Goal: Task Accomplishment & Management: Use online tool/utility

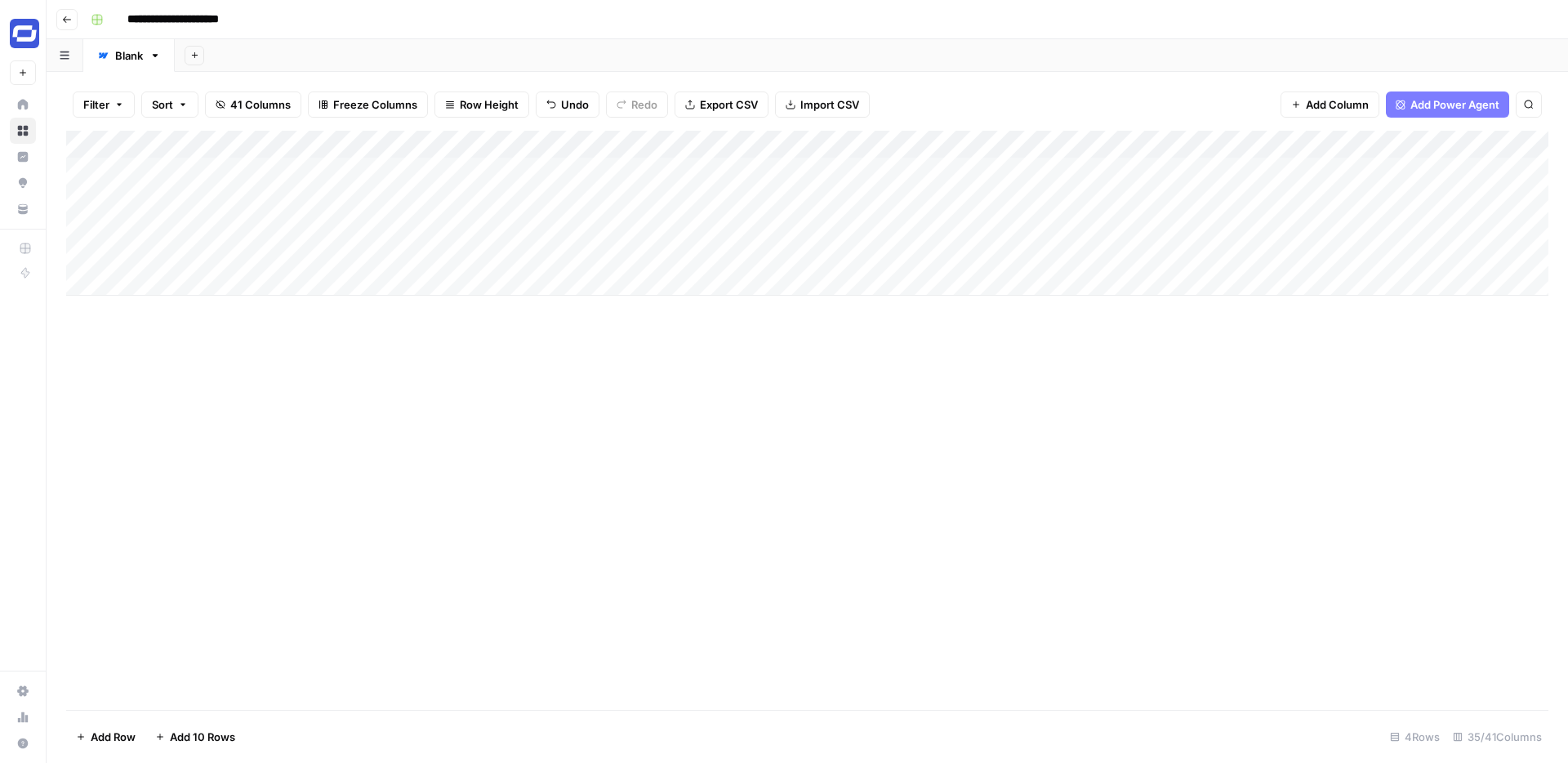
click at [543, 197] on div "Add Column" at bounding box center [807, 213] width 1482 height 165
click at [543, 197] on textarea at bounding box center [635, 200] width 262 height 23
type textarea "**********"
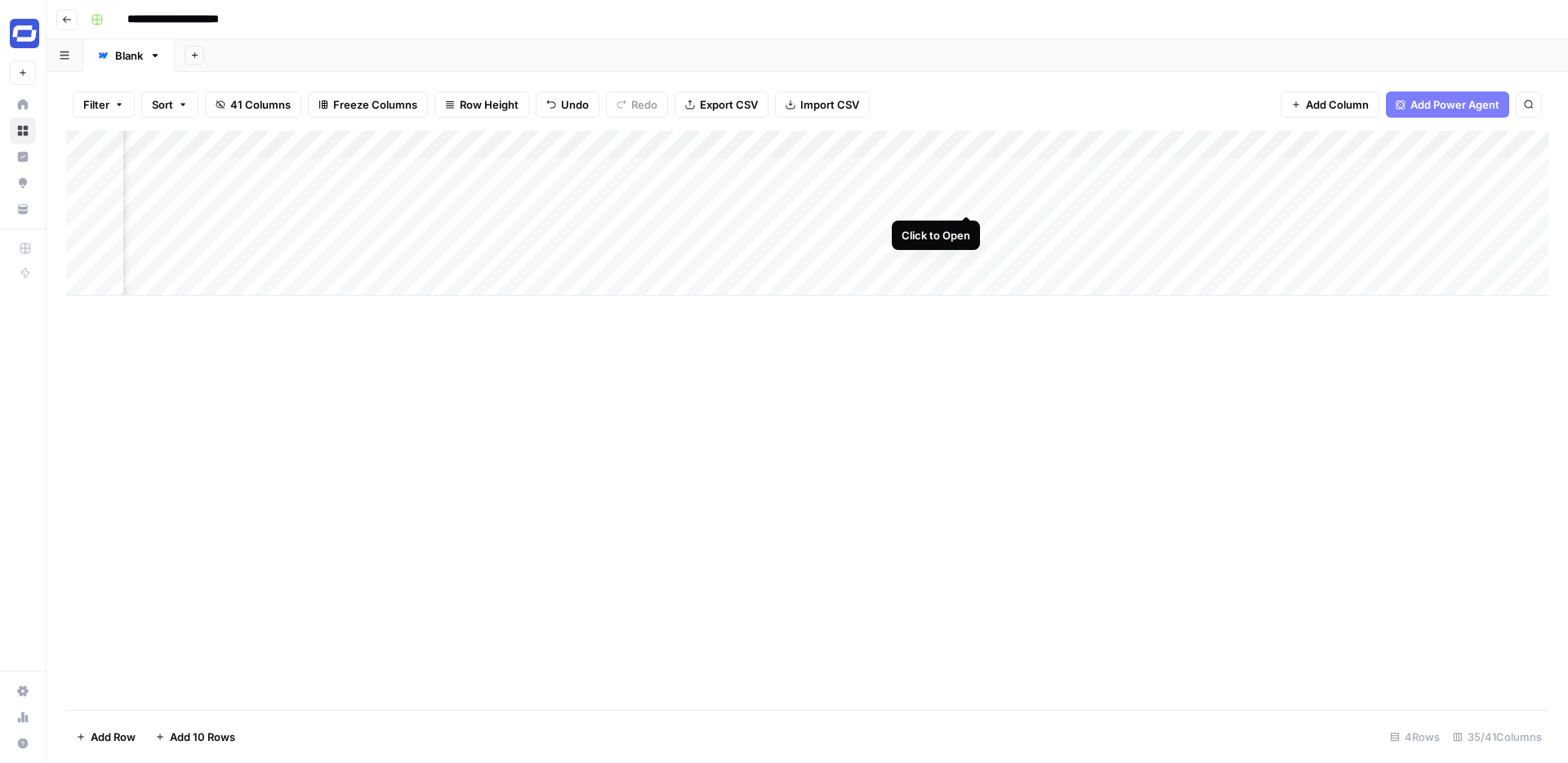
click at [967, 199] on div "Add Column" at bounding box center [807, 213] width 1482 height 165
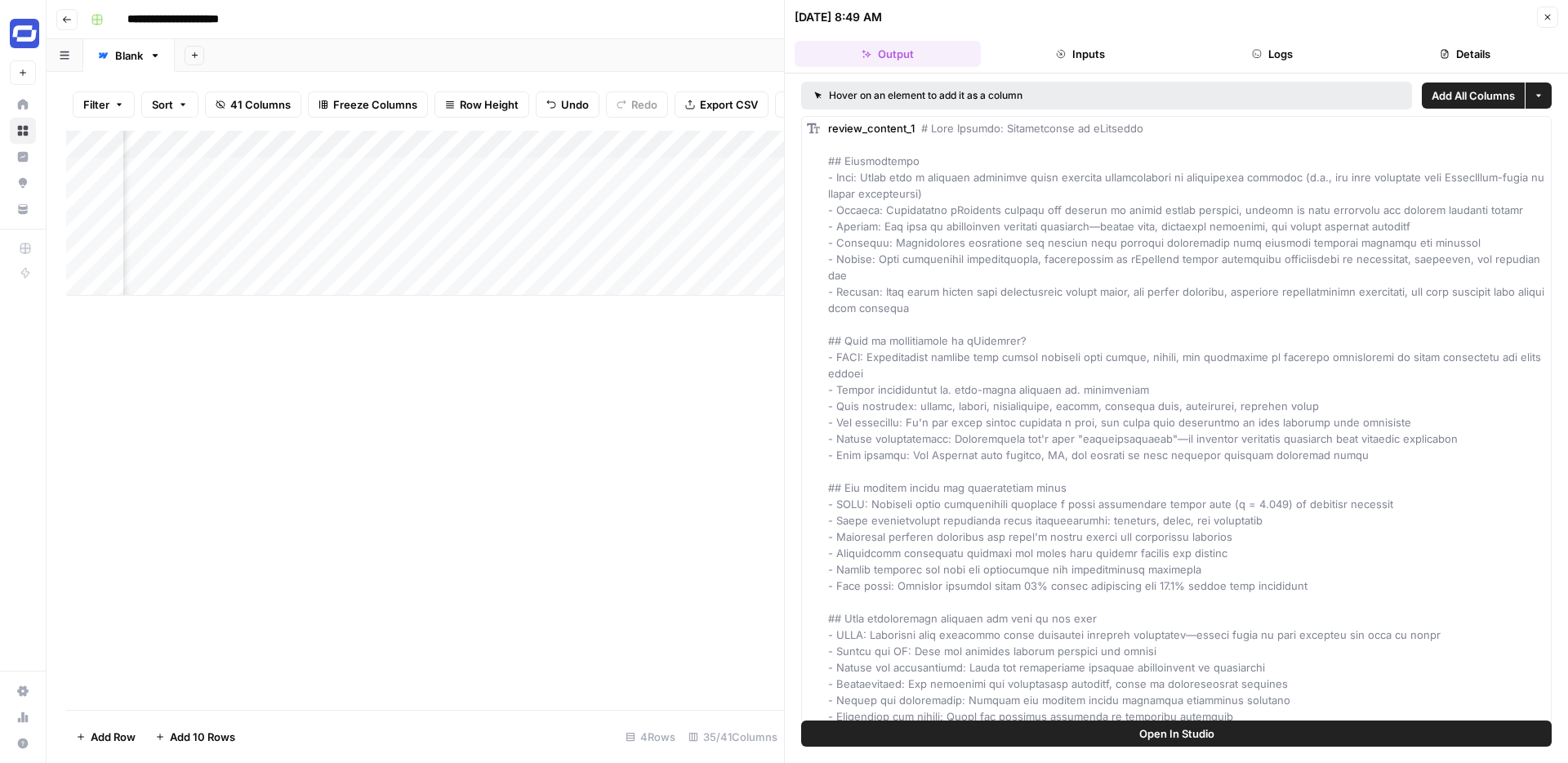
click at [1545, 11] on button "Close" at bounding box center [1548, 17] width 21 height 21
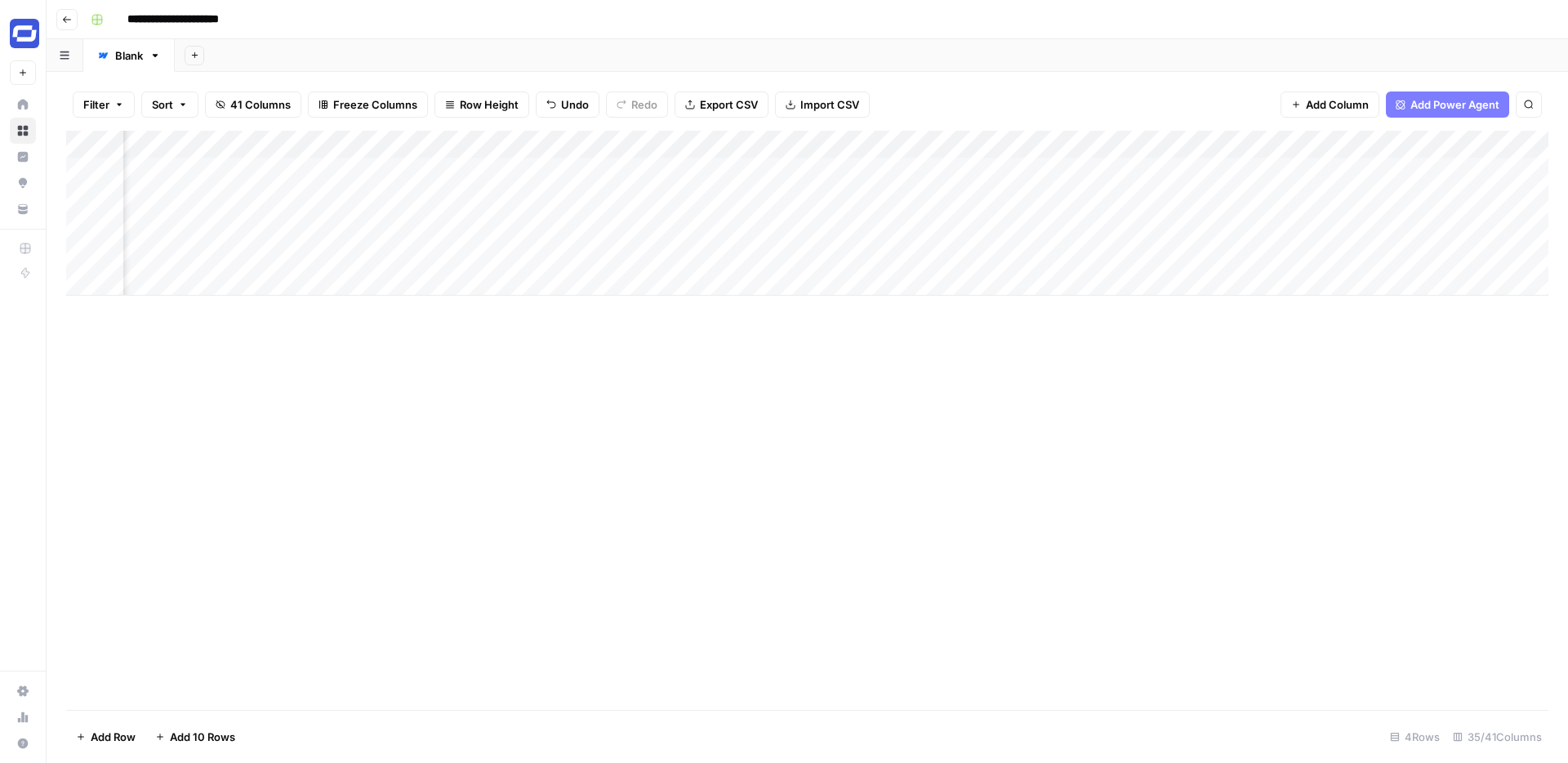
click at [969, 142] on div "Add Column" at bounding box center [807, 213] width 1482 height 165
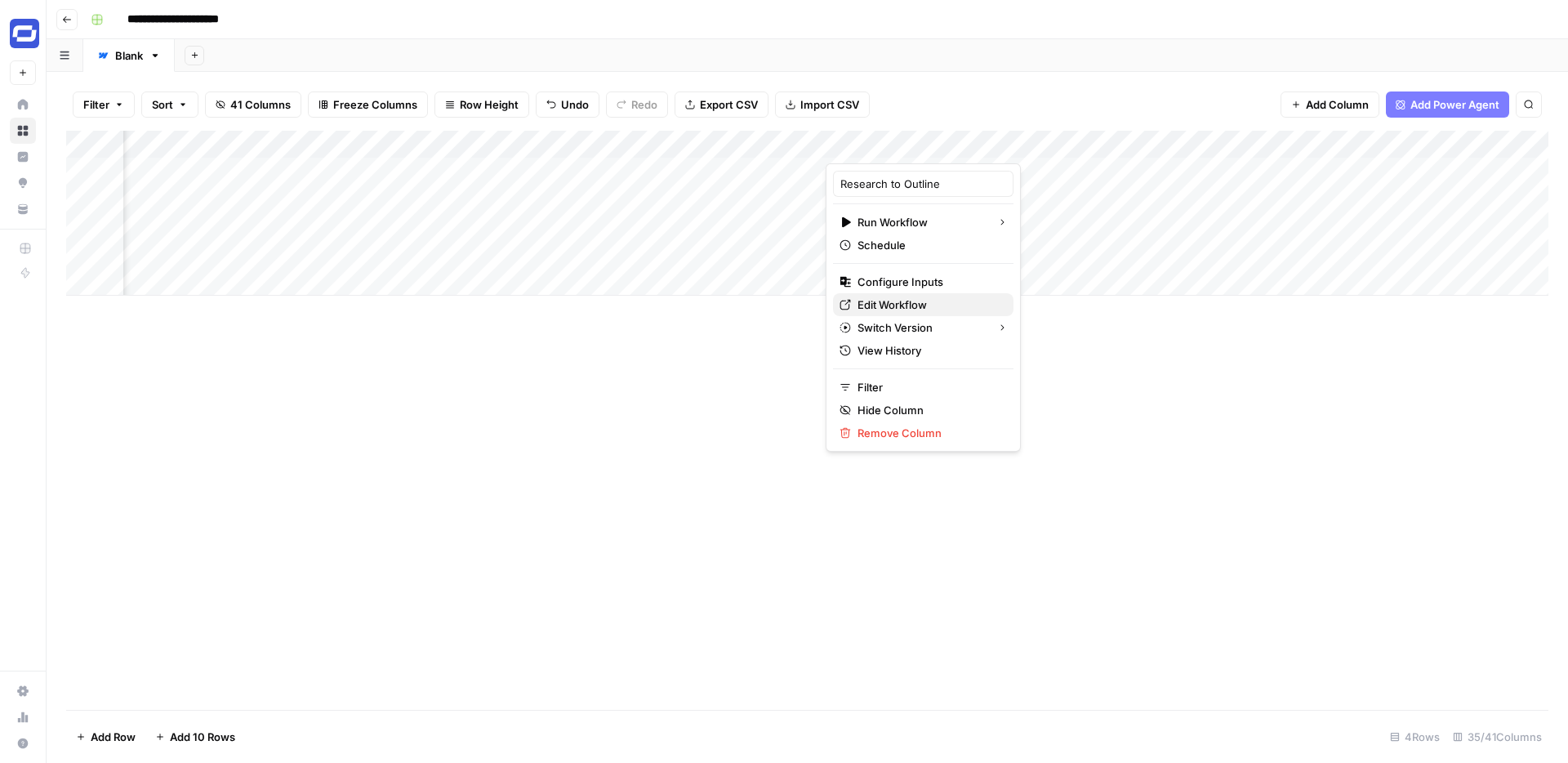
click at [894, 302] on span "Edit Workflow" at bounding box center [929, 304] width 143 height 16
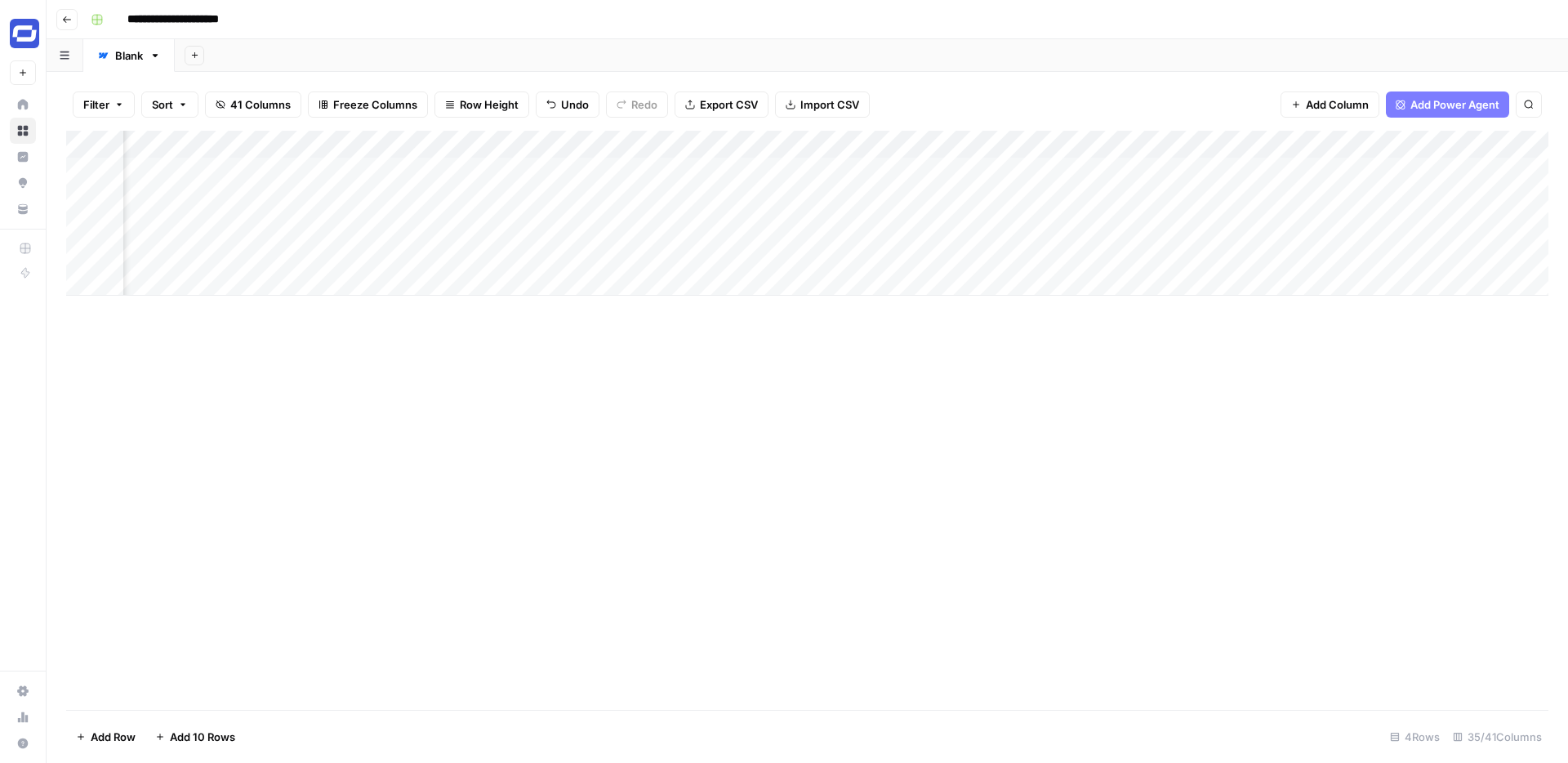
click at [967, 141] on div "Add Column" at bounding box center [807, 213] width 1482 height 165
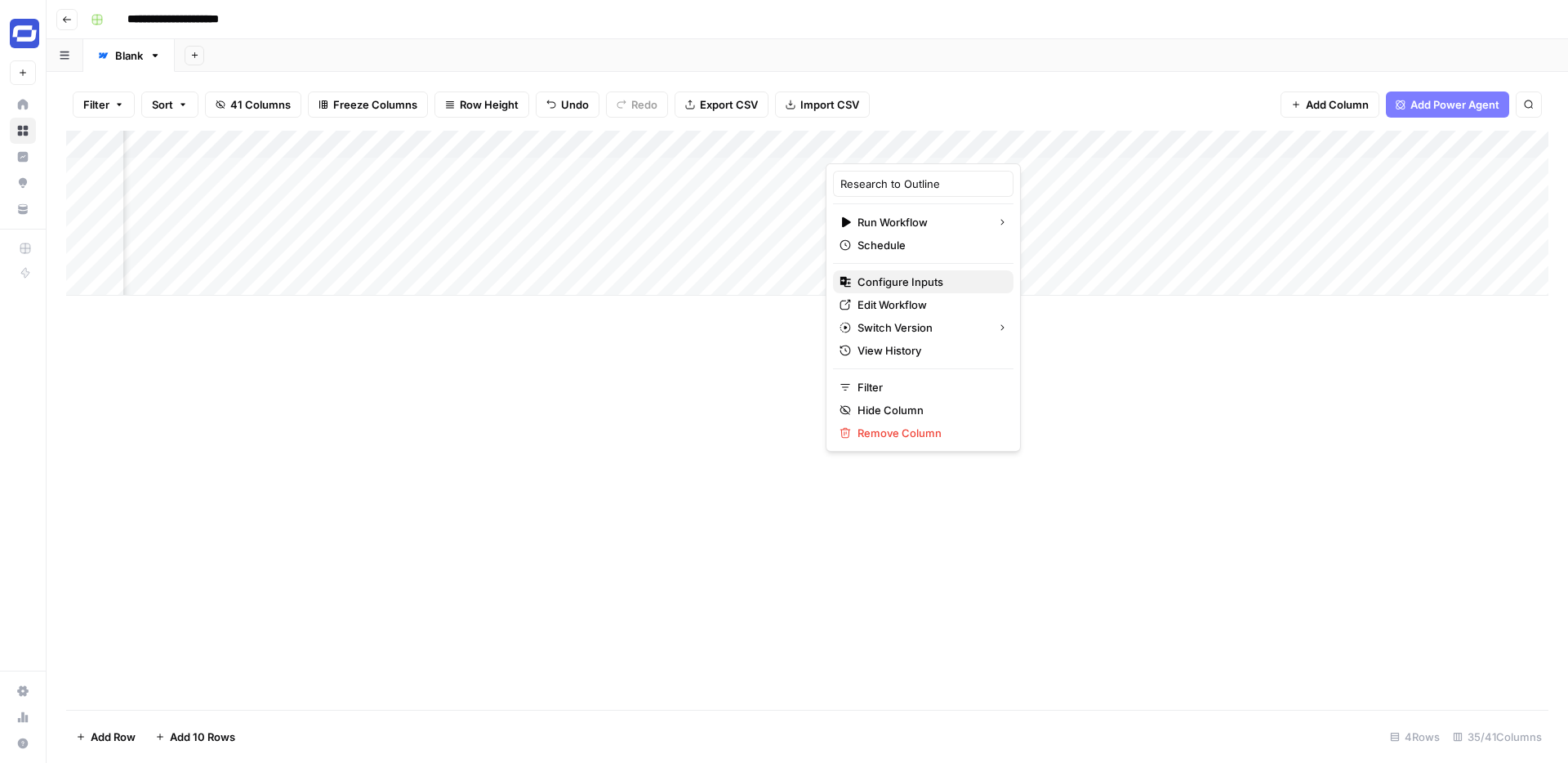
click at [889, 283] on span "Configure Inputs" at bounding box center [929, 281] width 143 height 16
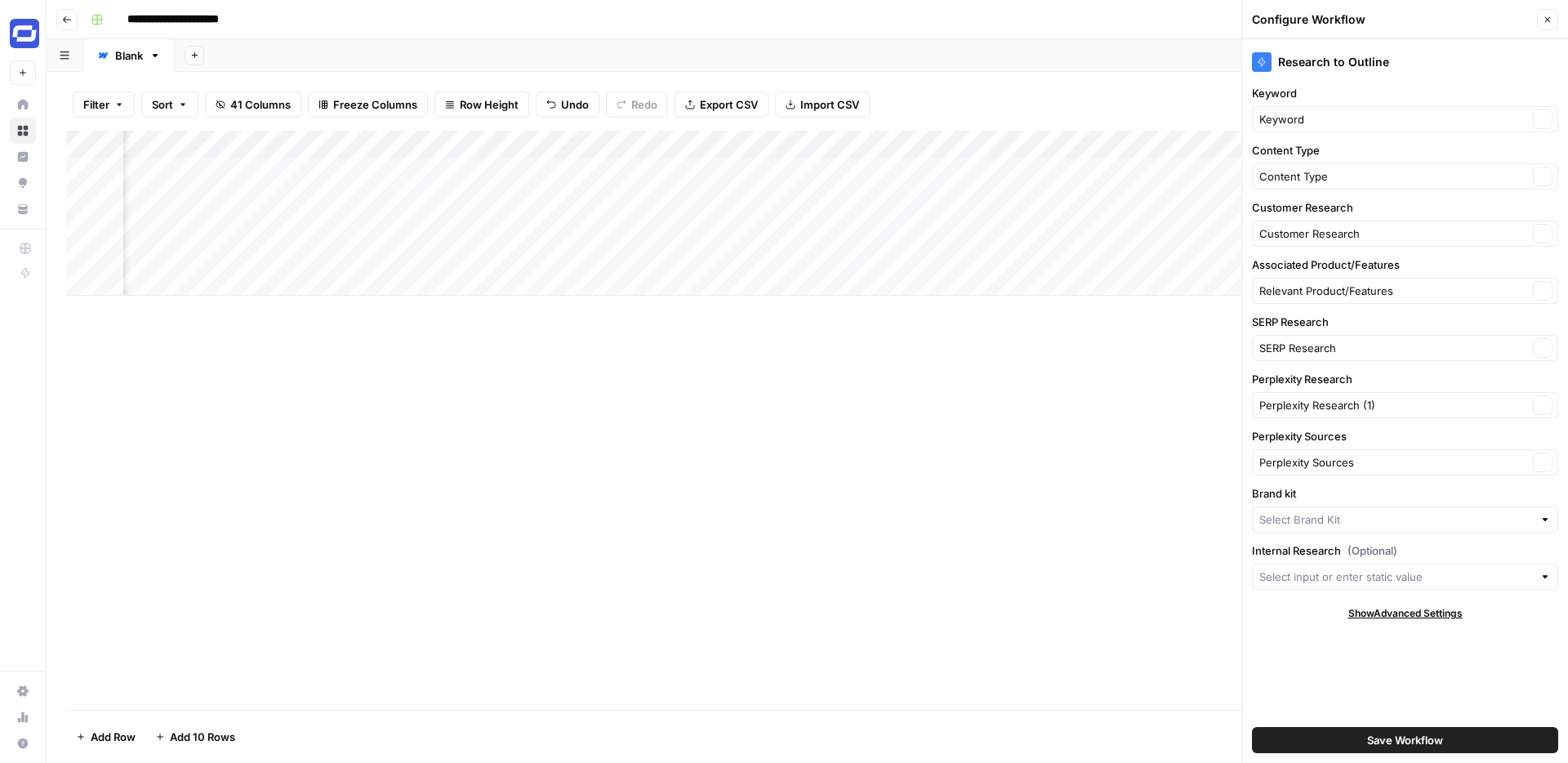
type input "Synthesia"
click at [1357, 574] on input "Internal Research (Optional)" at bounding box center [1396, 576] width 274 height 16
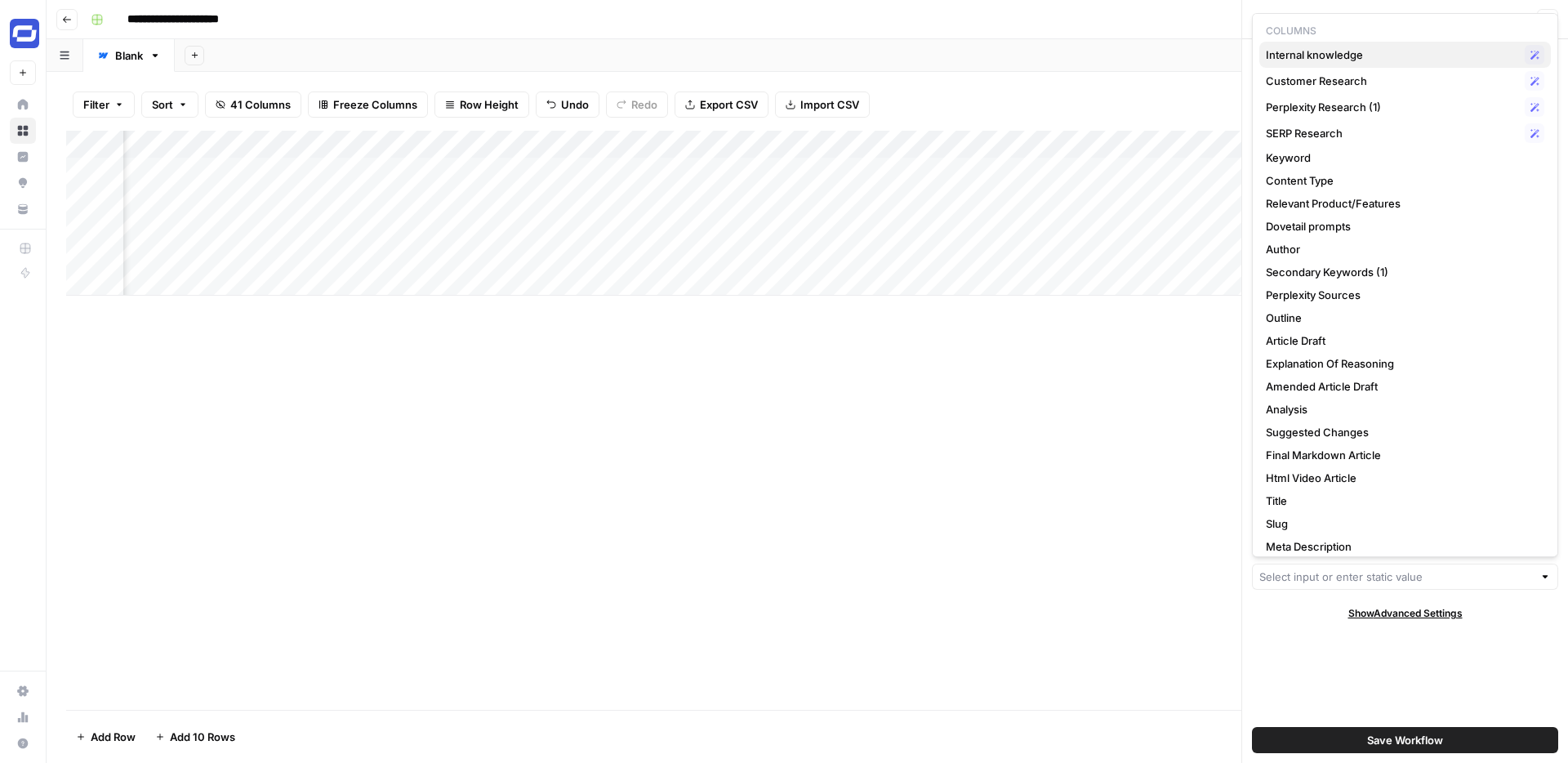
click at [1324, 46] on div "Internal knowledge Possible Match" at bounding box center [1405, 54] width 279 height 20
type input "Internal knowledge"
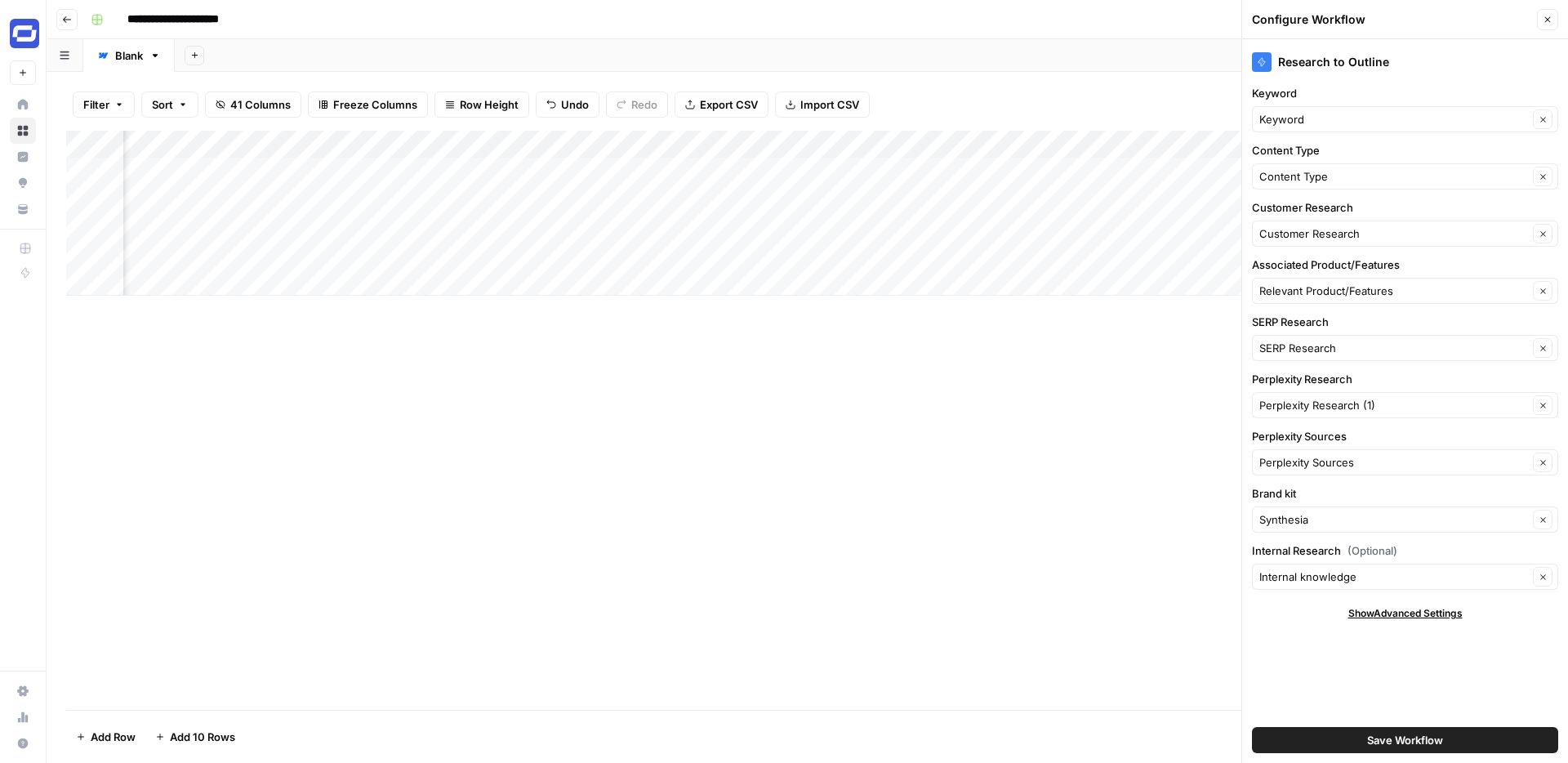
click at [1110, 382] on div "Add Column" at bounding box center [807, 421] width 1482 height 579
click at [1373, 741] on span "Save Workflow" at bounding box center [1405, 740] width 76 height 16
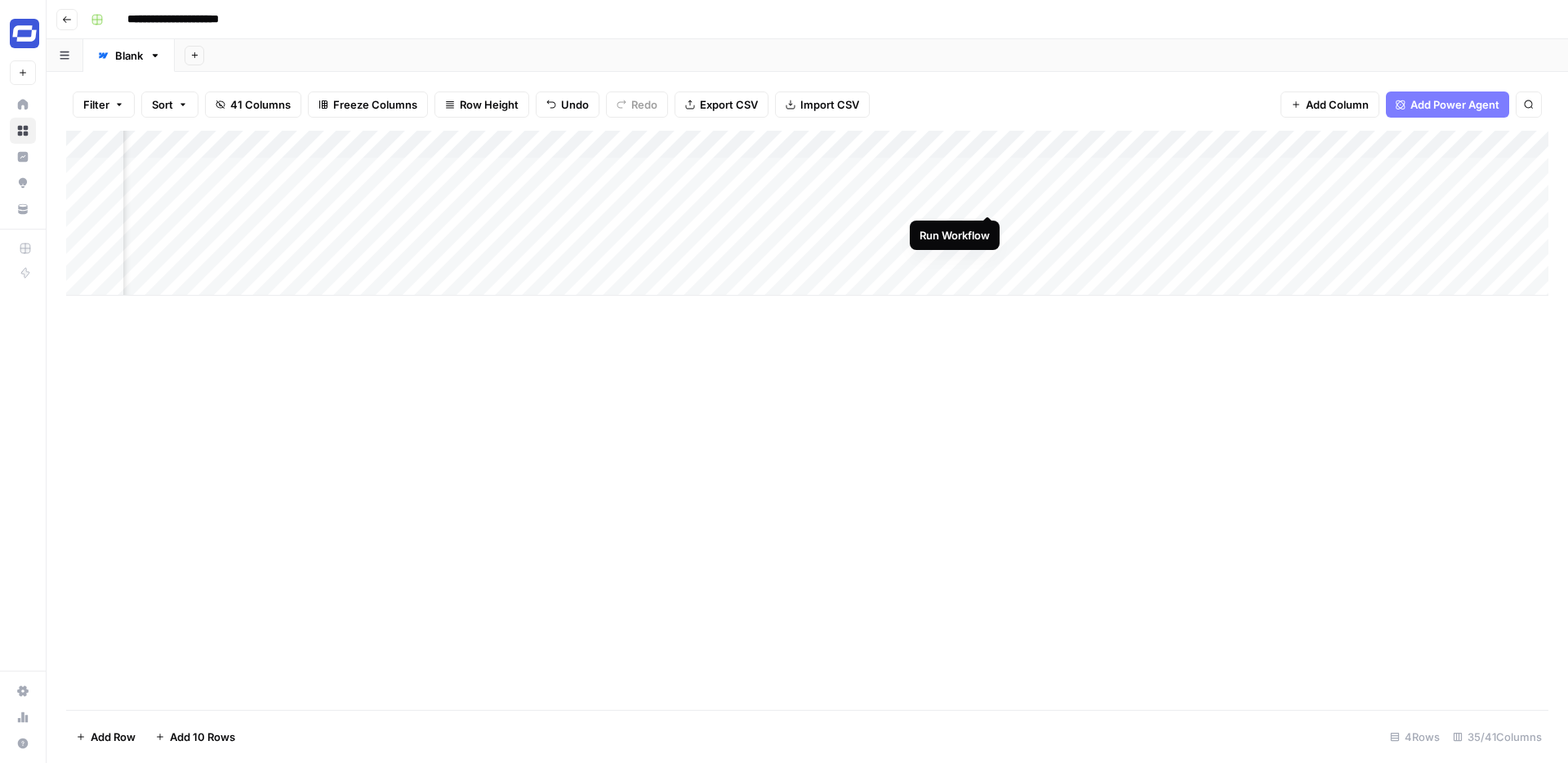
click at [989, 199] on div "Add Column" at bounding box center [807, 213] width 1482 height 165
click at [803, 197] on div "Add Column" at bounding box center [807, 213] width 1482 height 165
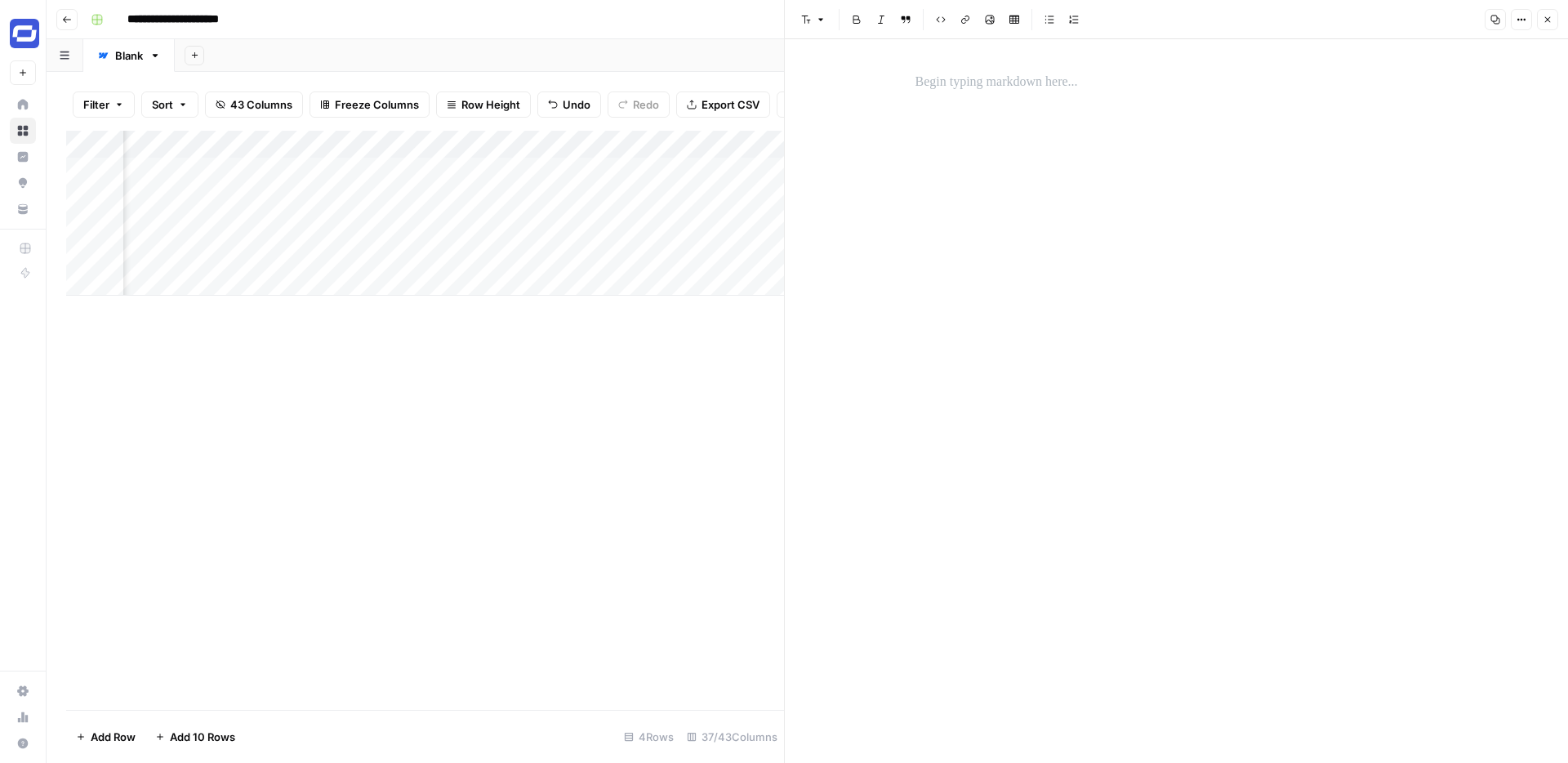
click at [1552, 15] on icon "button" at bounding box center [1548, 20] width 10 height 10
click at [932, 201] on div "Add Column" at bounding box center [807, 213] width 1482 height 165
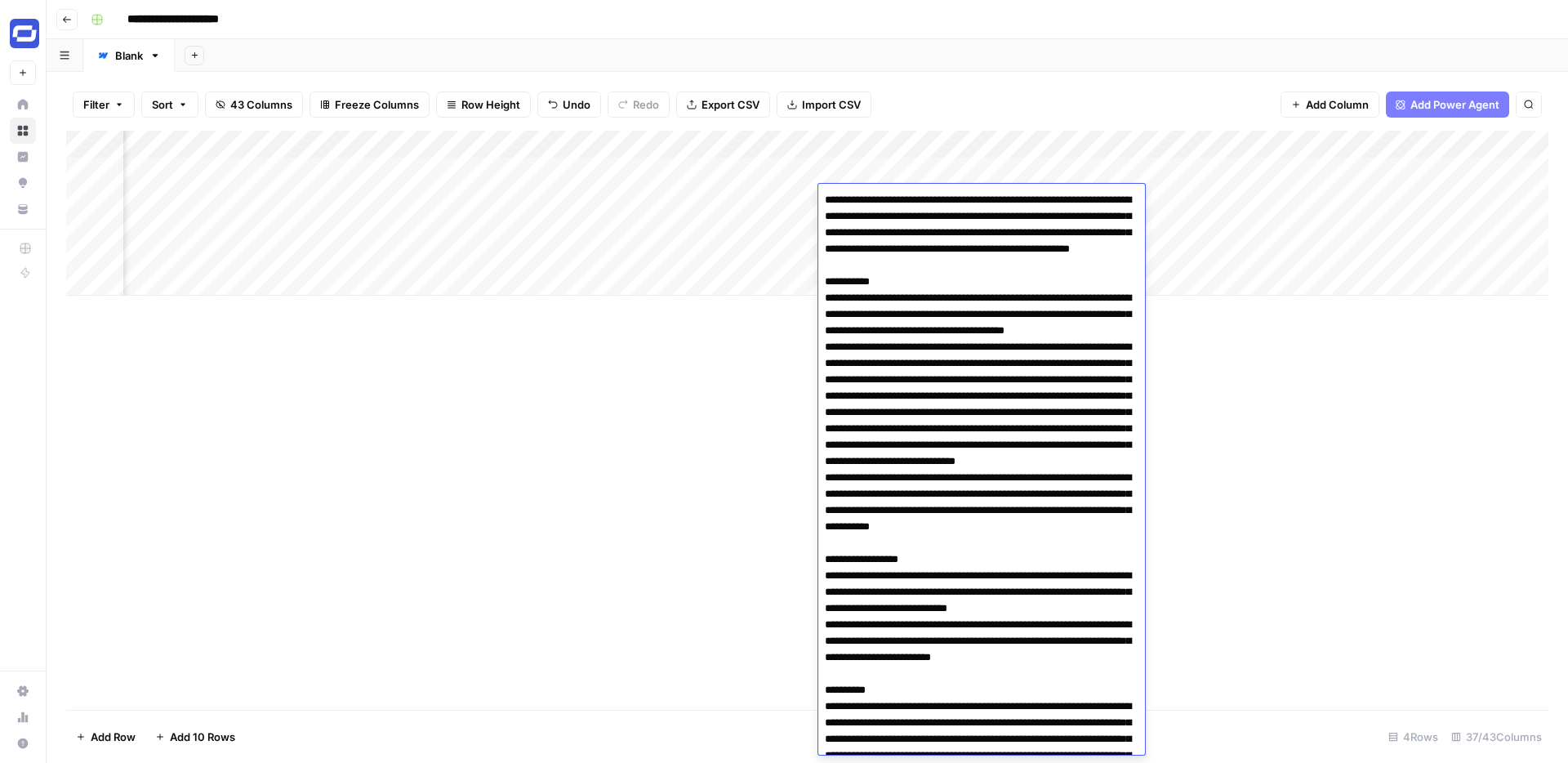
click at [932, 201] on textarea at bounding box center [982, 665] width 327 height 954
click at [652, 429] on div "Add Column" at bounding box center [807, 421] width 1482 height 579
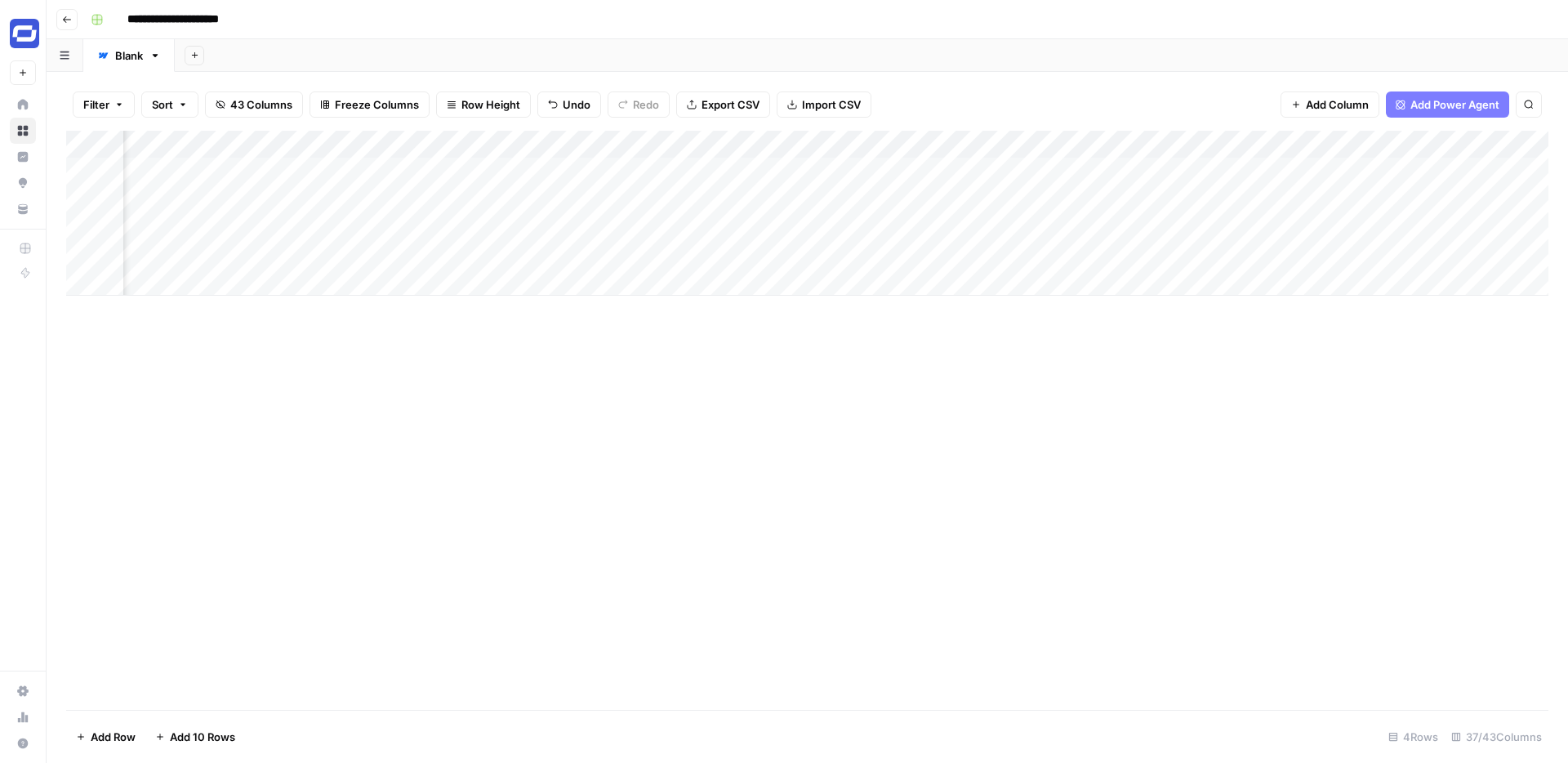
click at [637, 143] on div "Add Column" at bounding box center [807, 213] width 1482 height 165
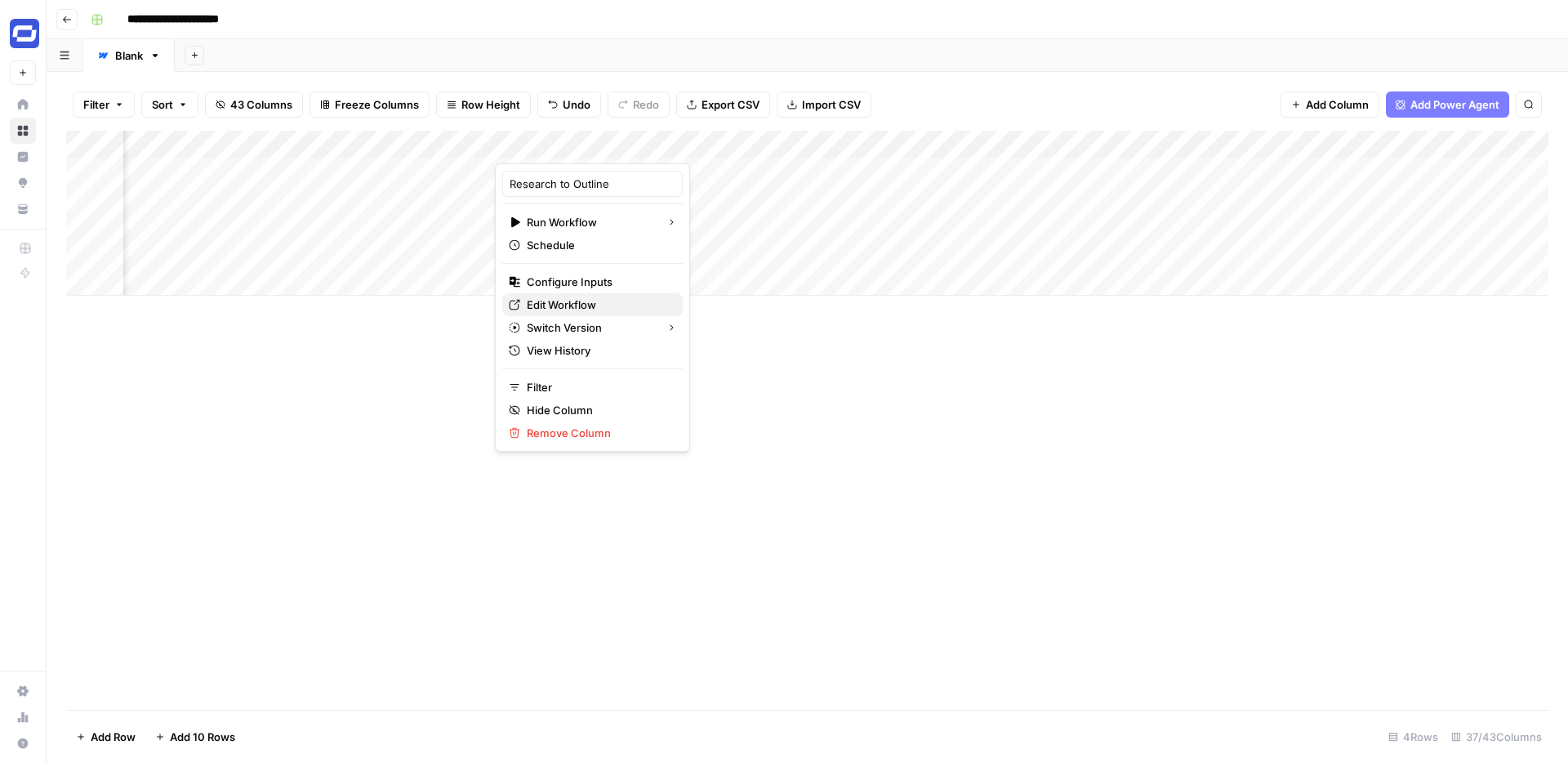
click at [563, 308] on span "Edit Workflow" at bounding box center [598, 304] width 143 height 16
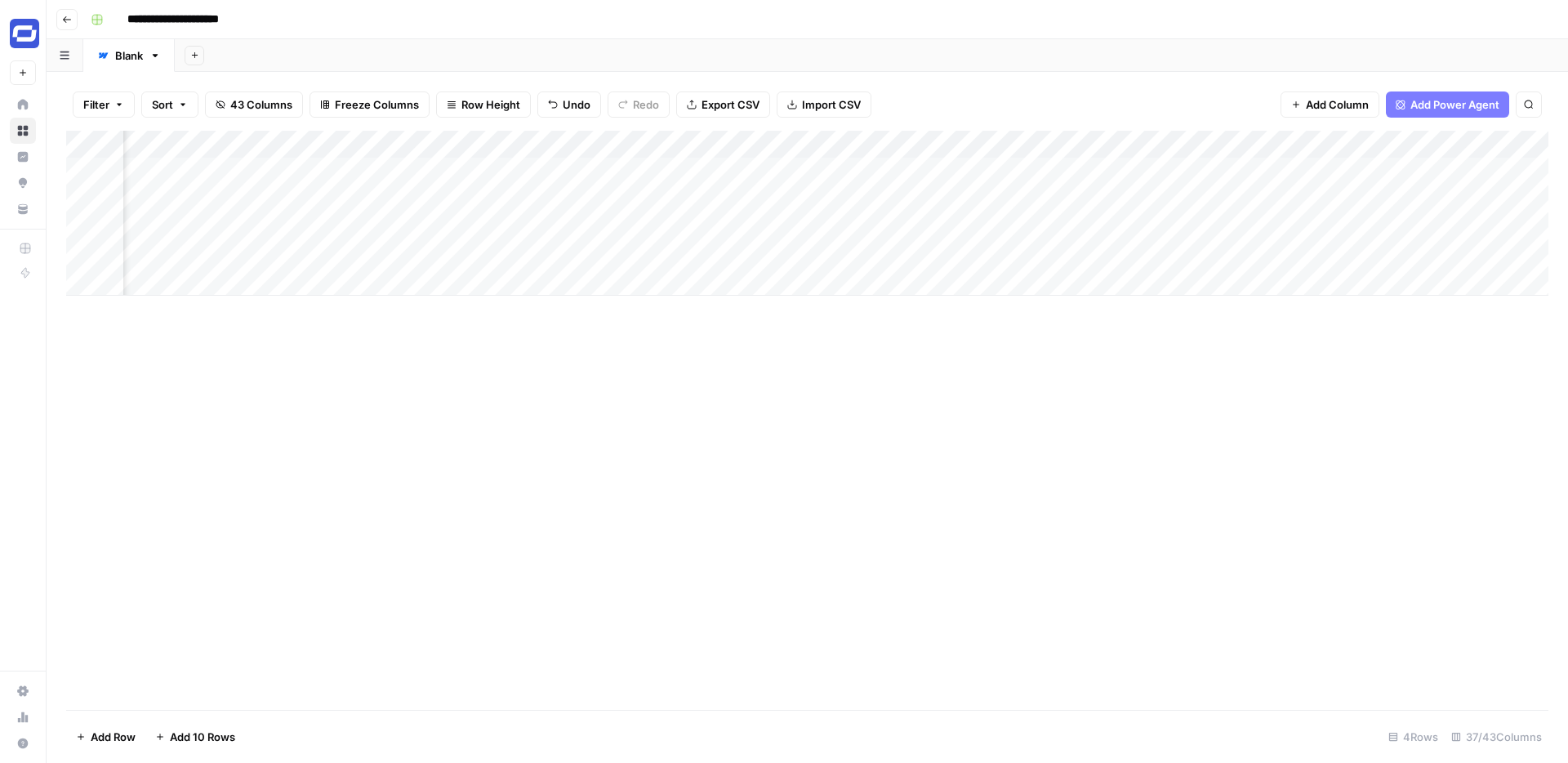
click at [1099, 145] on div "Add Column" at bounding box center [807, 213] width 1482 height 165
click at [1024, 308] on span "Remove Column" at bounding box center [1069, 304] width 143 height 16
click at [732, 169] on span "Delete" at bounding box center [725, 168] width 35 height 16
click at [952, 147] on div "Add Column" at bounding box center [807, 213] width 1482 height 165
click at [881, 308] on span "Remove Column" at bounding box center [922, 304] width 143 height 16
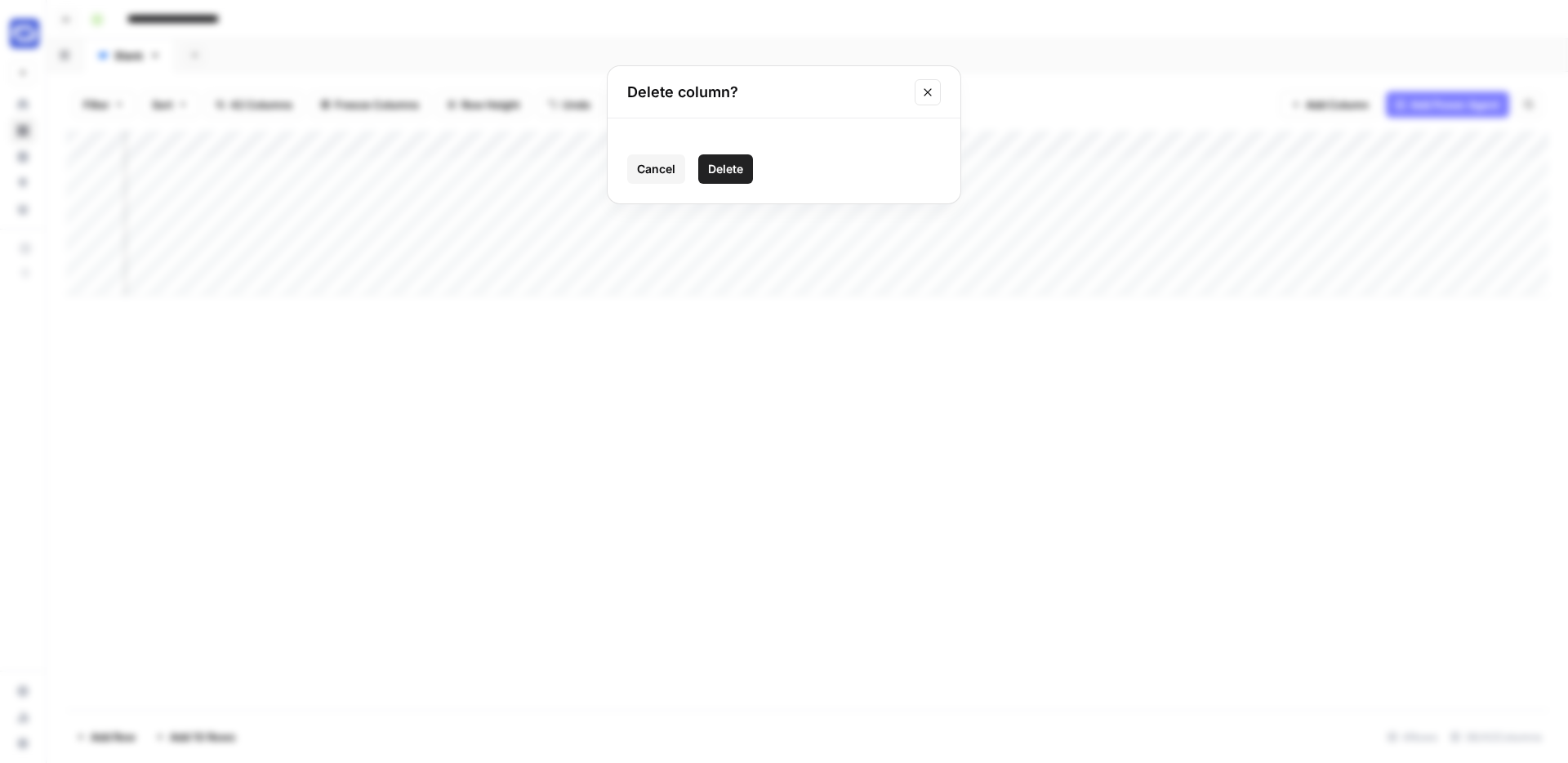
click at [713, 169] on span "Delete" at bounding box center [725, 168] width 35 height 16
click at [635, 140] on div "Add Column" at bounding box center [807, 213] width 1482 height 165
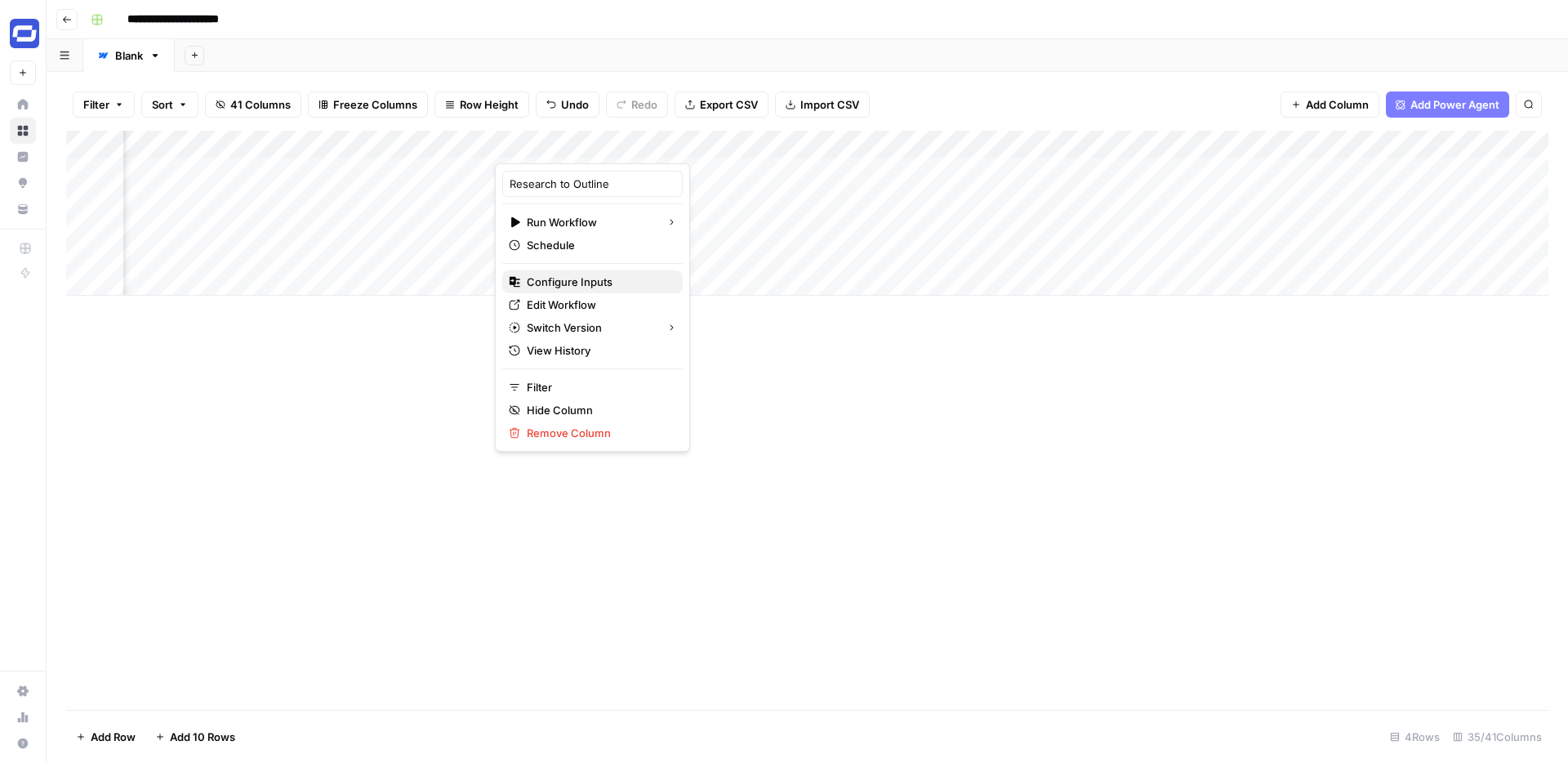
click at [565, 286] on span "Configure Inputs" at bounding box center [598, 281] width 143 height 16
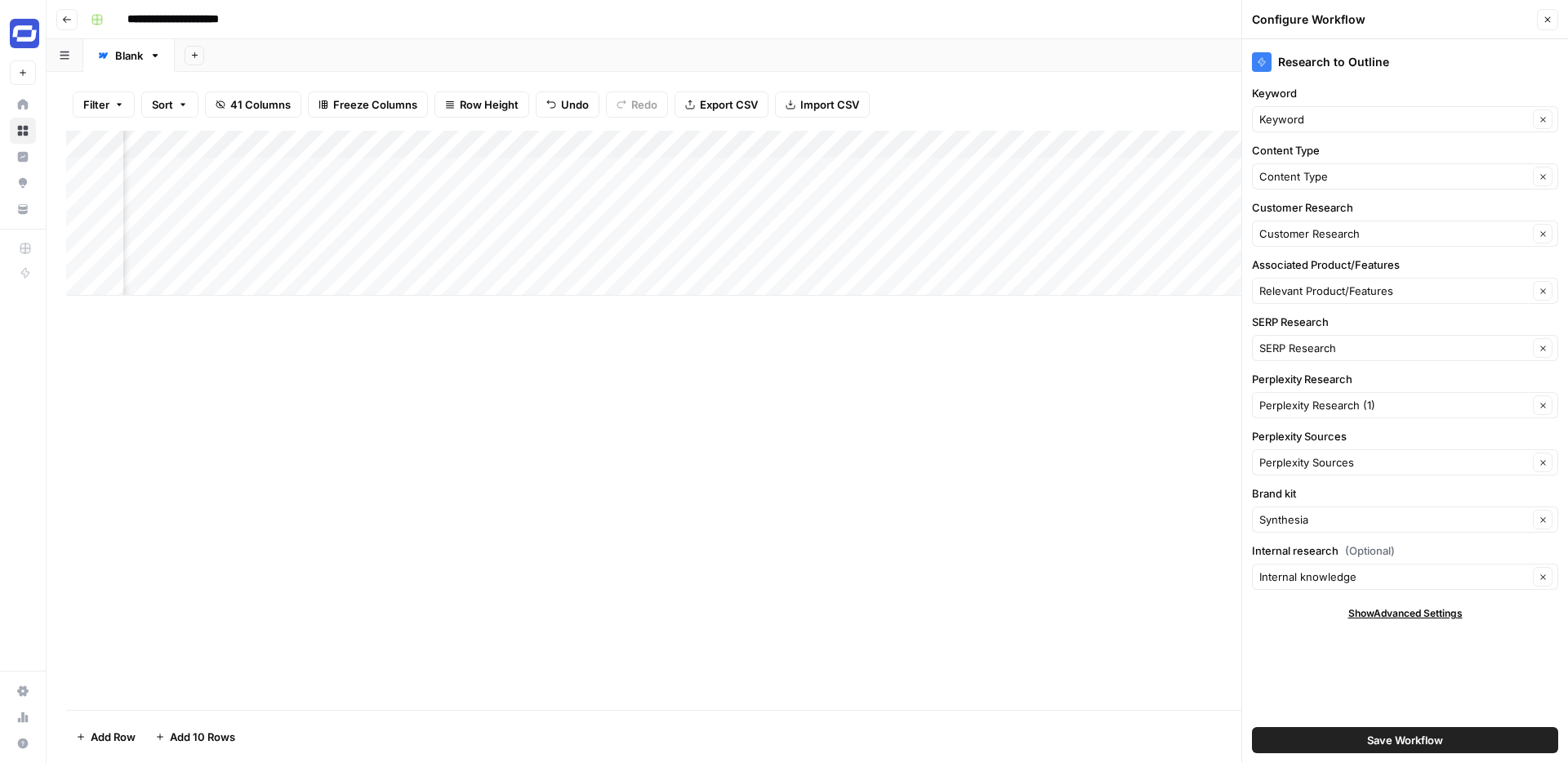
click at [1551, 21] on icon "button" at bounding box center [1548, 20] width 10 height 10
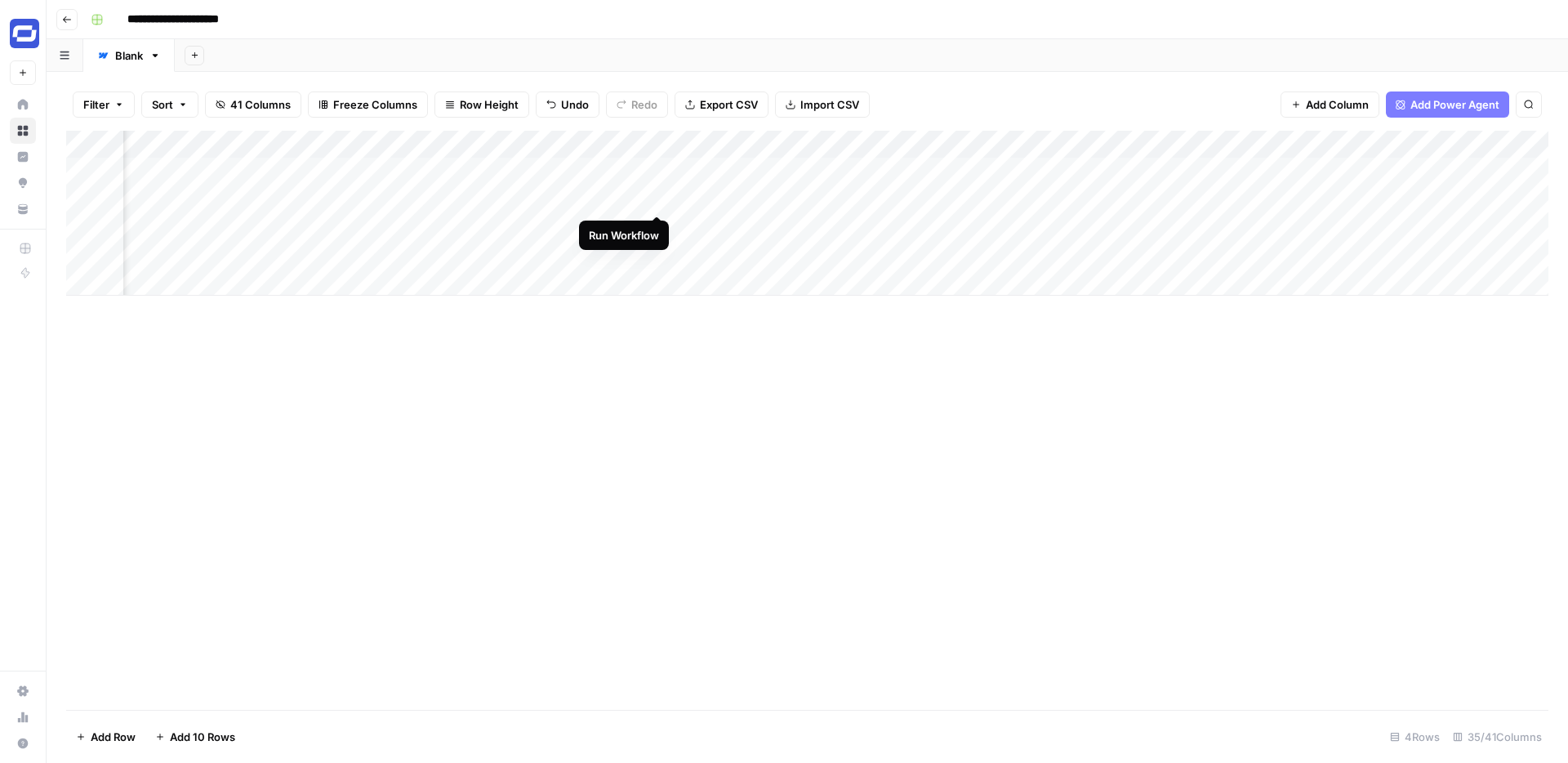
click at [657, 196] on div "Add Column" at bounding box center [807, 213] width 1482 height 165
click at [652, 199] on div "Add Column" at bounding box center [807, 213] width 1482 height 165
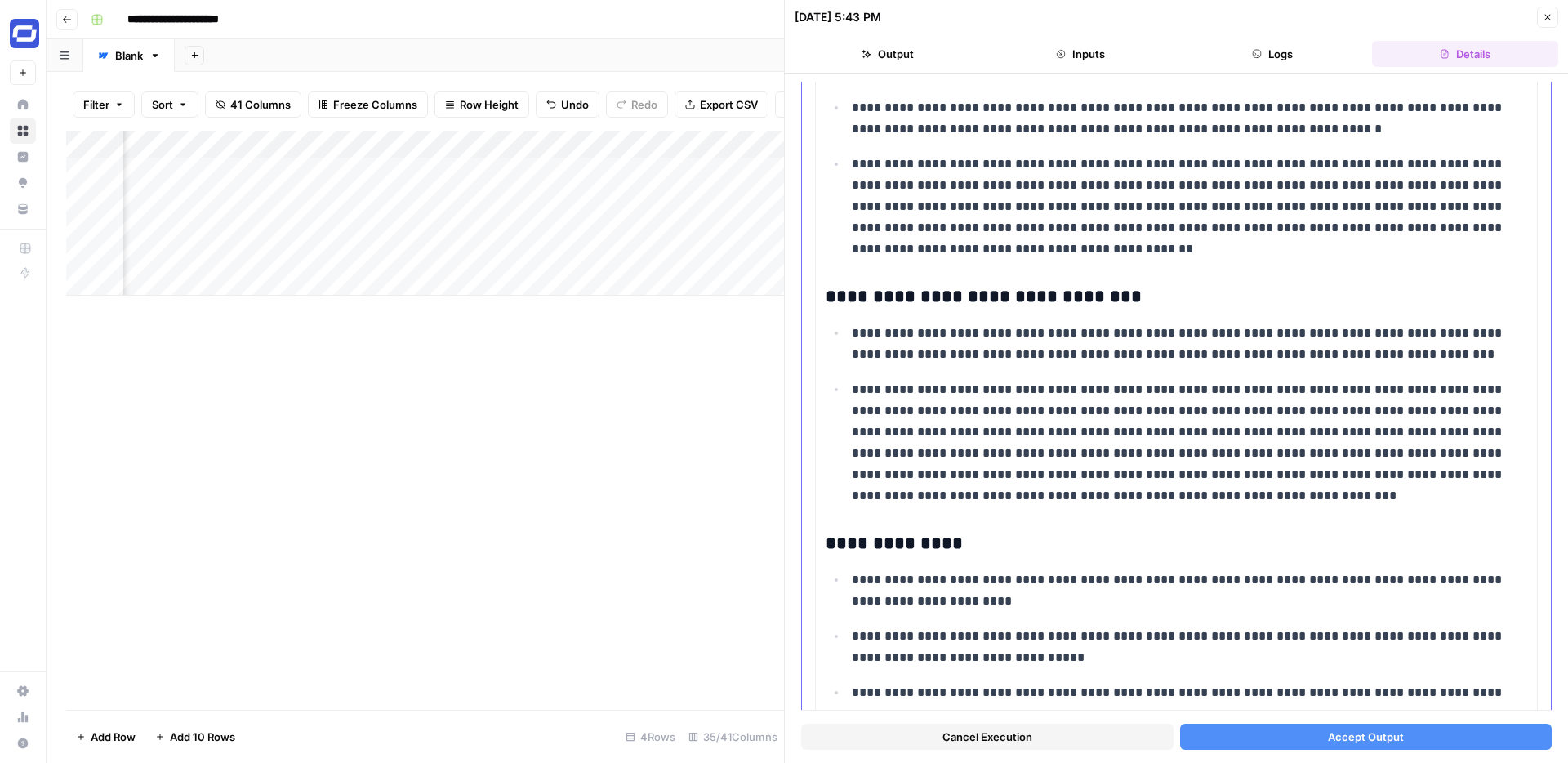
scroll to position [1793, 0]
click at [1302, 727] on button "Accept Output" at bounding box center [1366, 737] width 372 height 26
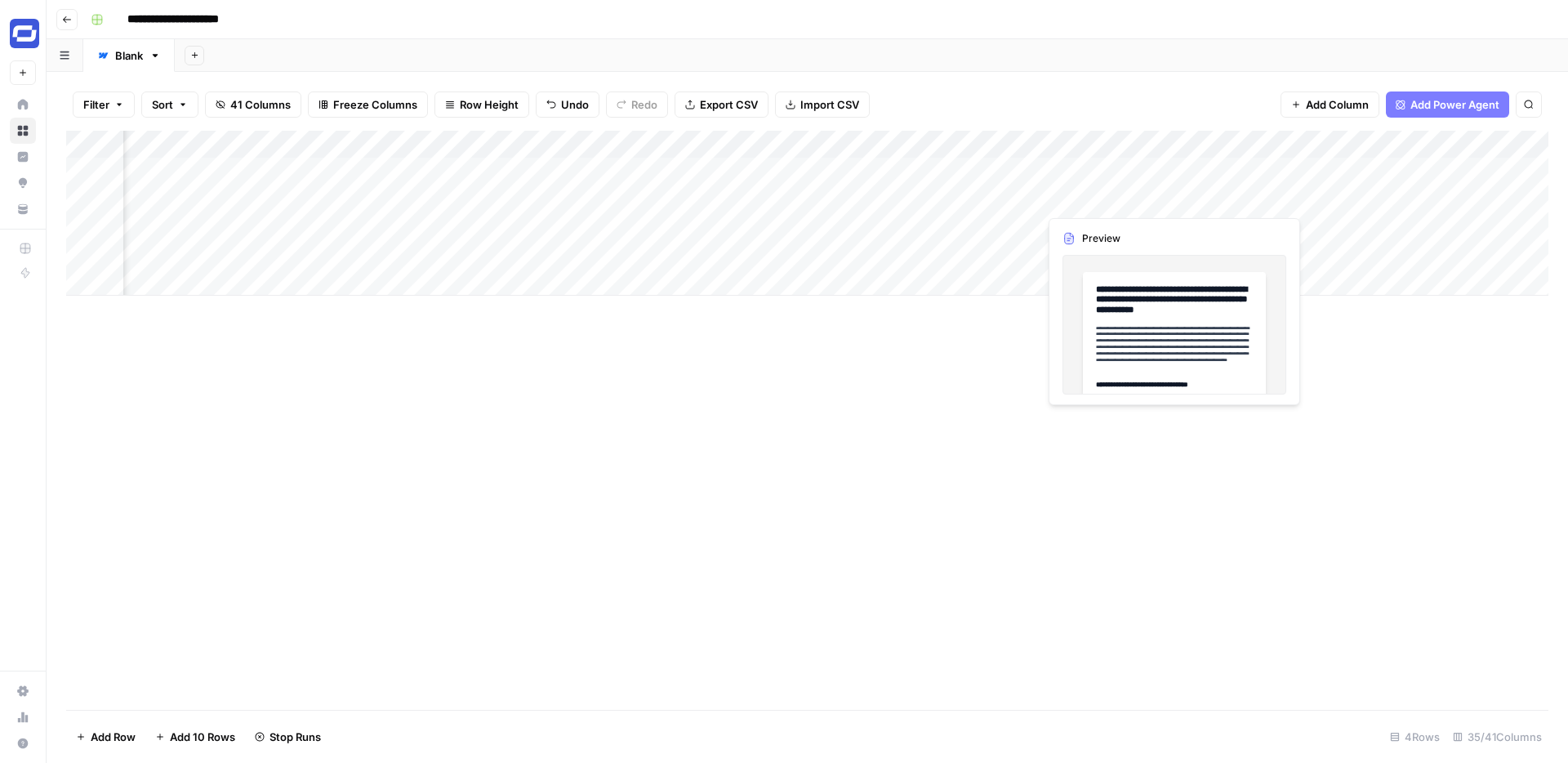
click at [1147, 197] on div "Add Column" at bounding box center [807, 213] width 1482 height 165
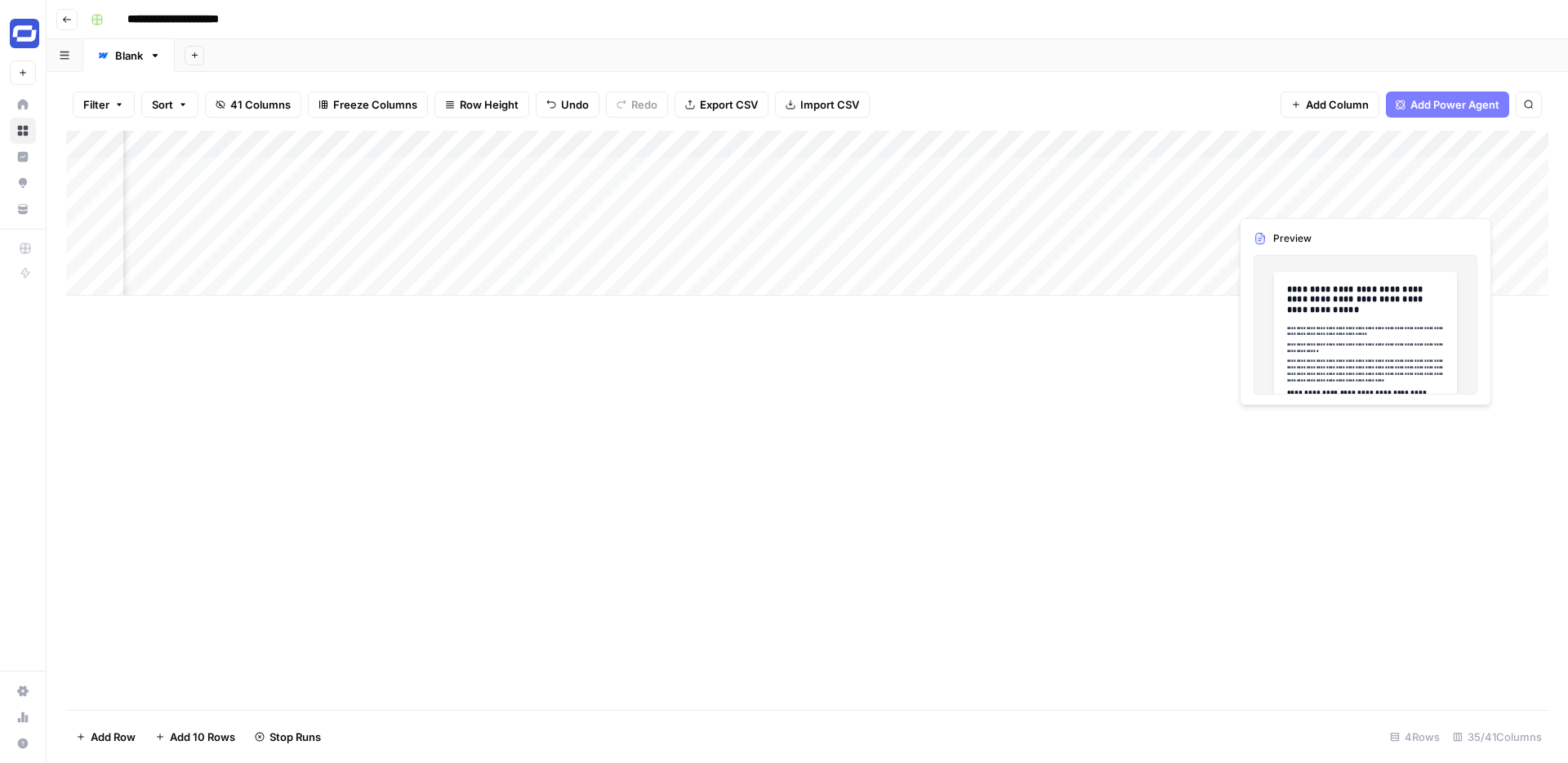
click at [1405, 199] on div "Add Column" at bounding box center [807, 213] width 1482 height 165
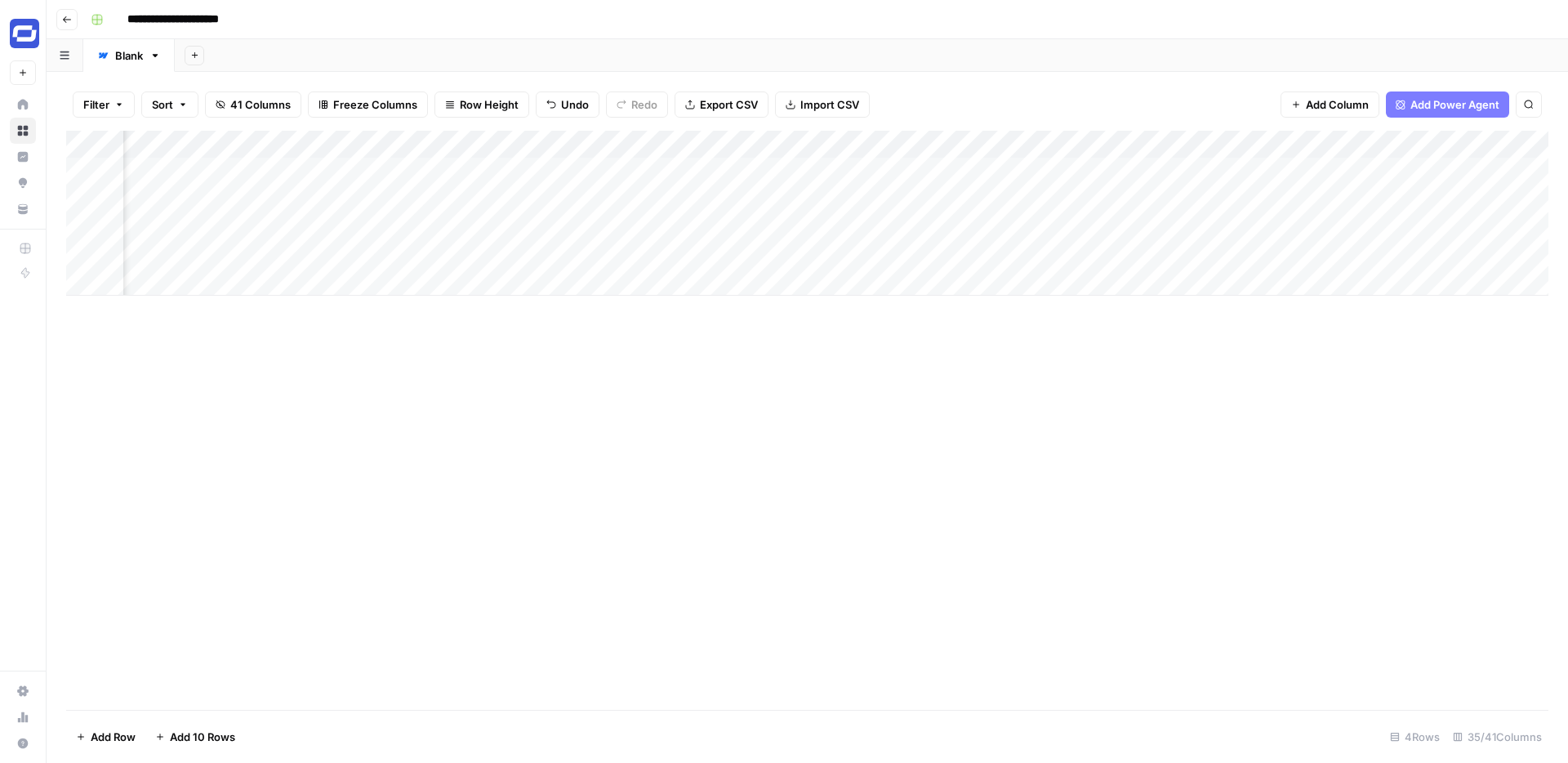
scroll to position [0, 3211]
click at [698, 202] on div "Add Column" at bounding box center [807, 213] width 1482 height 165
click at [1219, 200] on div "Add Column" at bounding box center [807, 213] width 1482 height 165
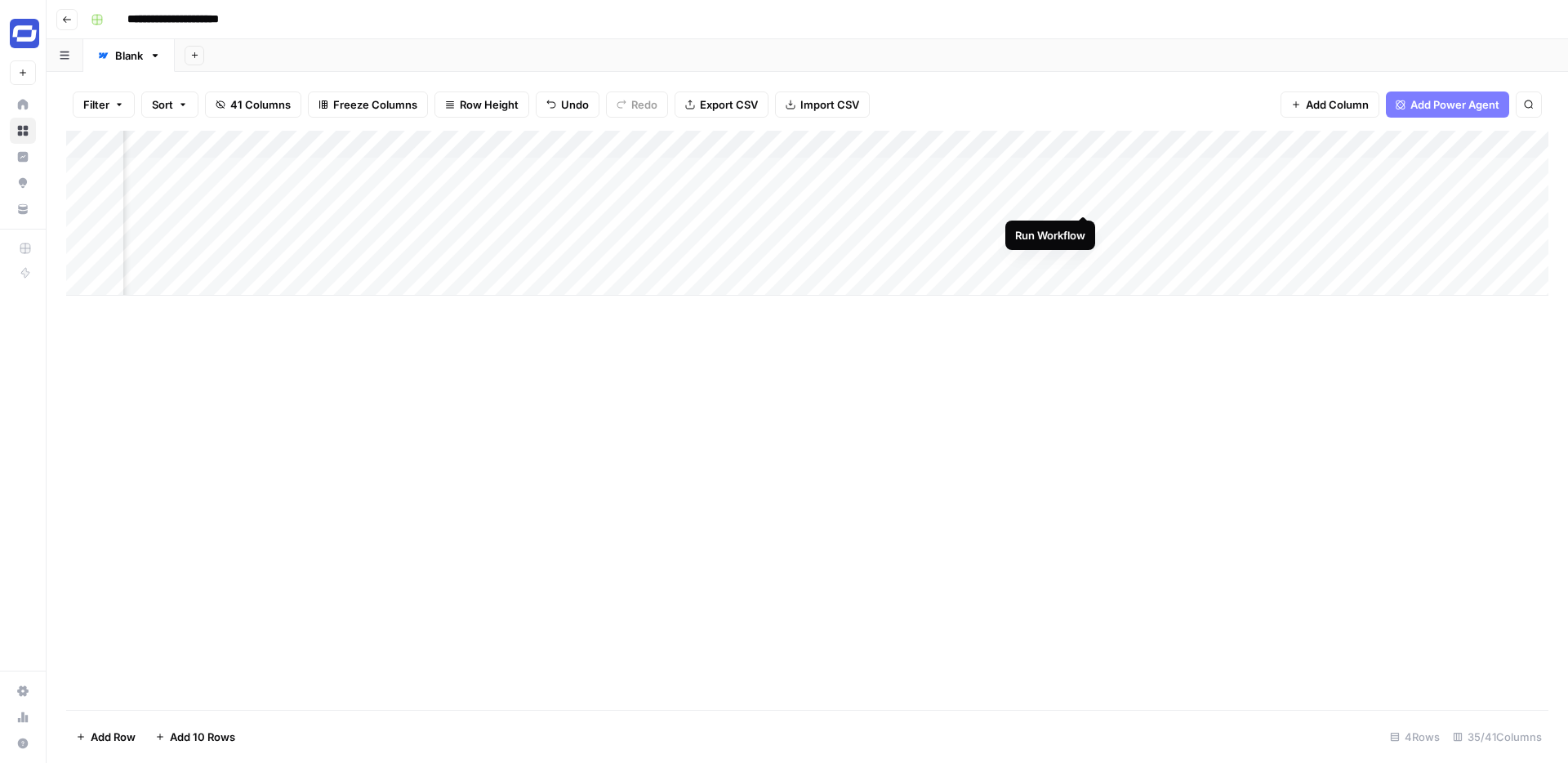
click at [1082, 197] on div "Add Column" at bounding box center [807, 213] width 1482 height 165
click at [1080, 198] on div "Add Column" at bounding box center [807, 213] width 1482 height 165
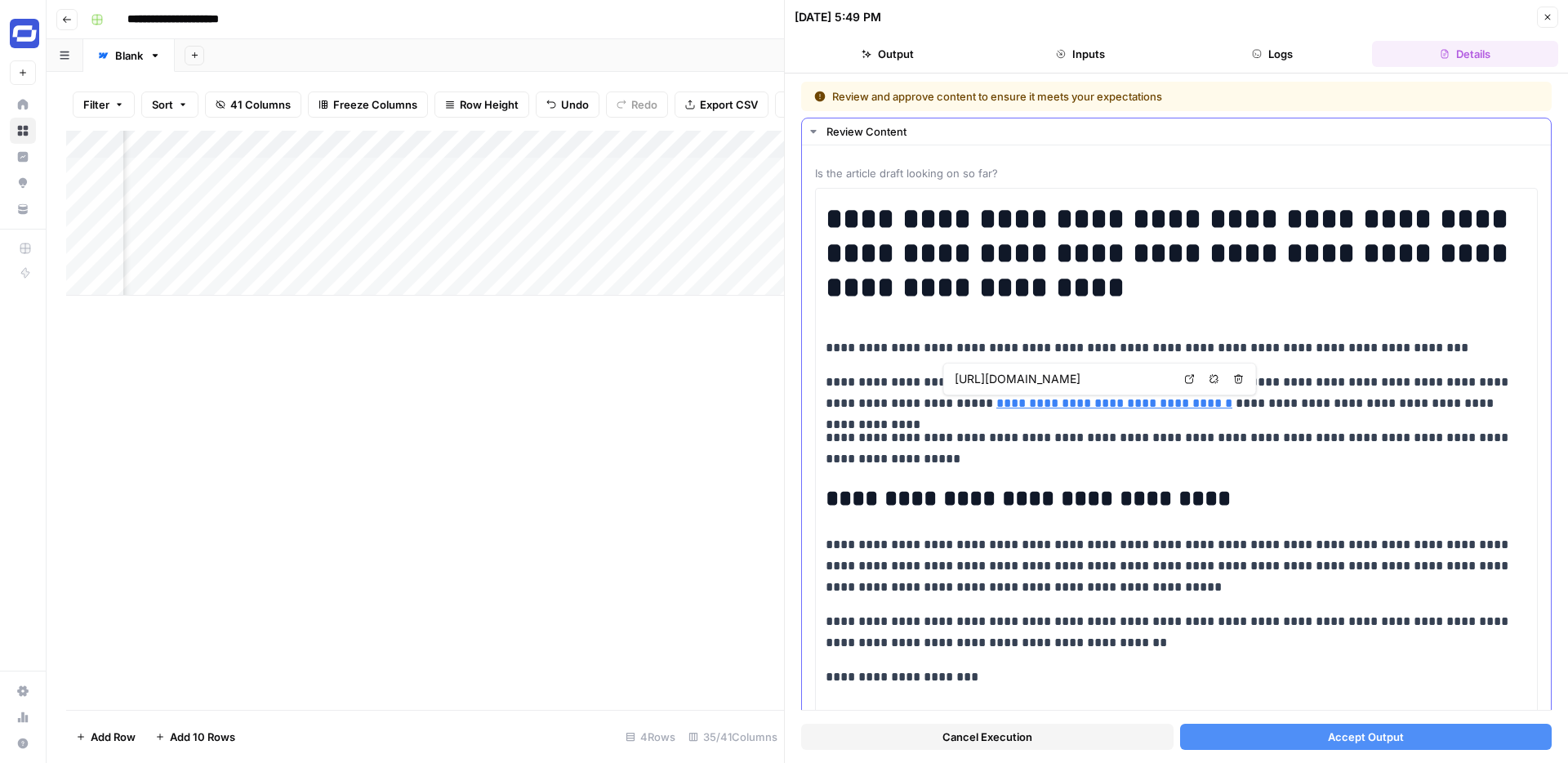
click at [1185, 382] on icon at bounding box center [1190, 379] width 10 height 10
click at [996, 404] on link "**********" at bounding box center [1114, 403] width 236 height 12
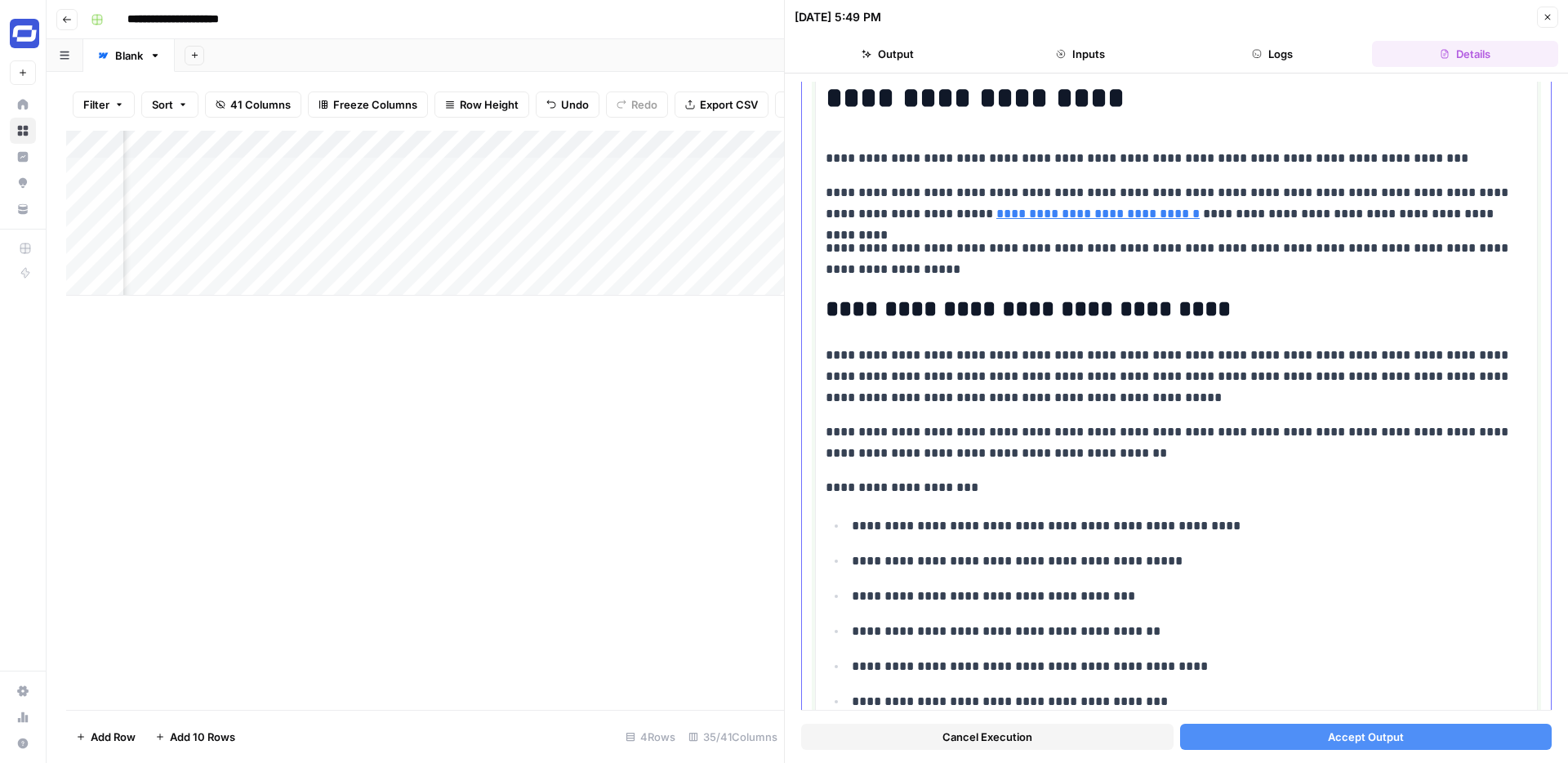
scroll to position [186, 0]
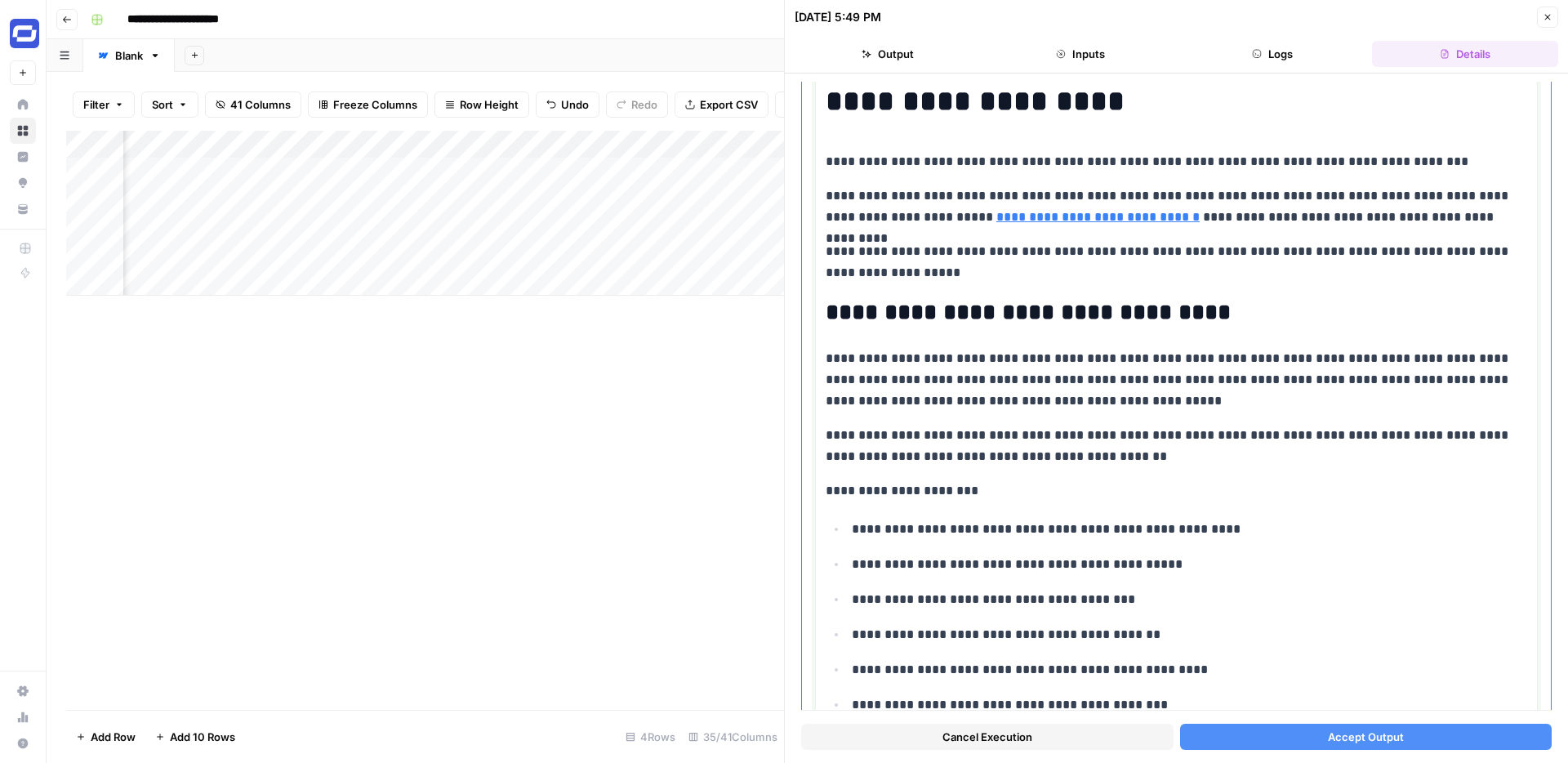
drag, startPoint x: 1433, startPoint y: 168, endPoint x: 825, endPoint y: 163, distance: 608.0
copy p "**********"
click at [1054, 189] on input "https://www.frontiersin.org/journals/psychology/articles/10.3389/fpsyg.2023.125…" at bounding box center [1063, 192] width 217 height 16
drag, startPoint x: 1099, startPoint y: 164, endPoint x: 829, endPoint y: 162, distance: 270.0
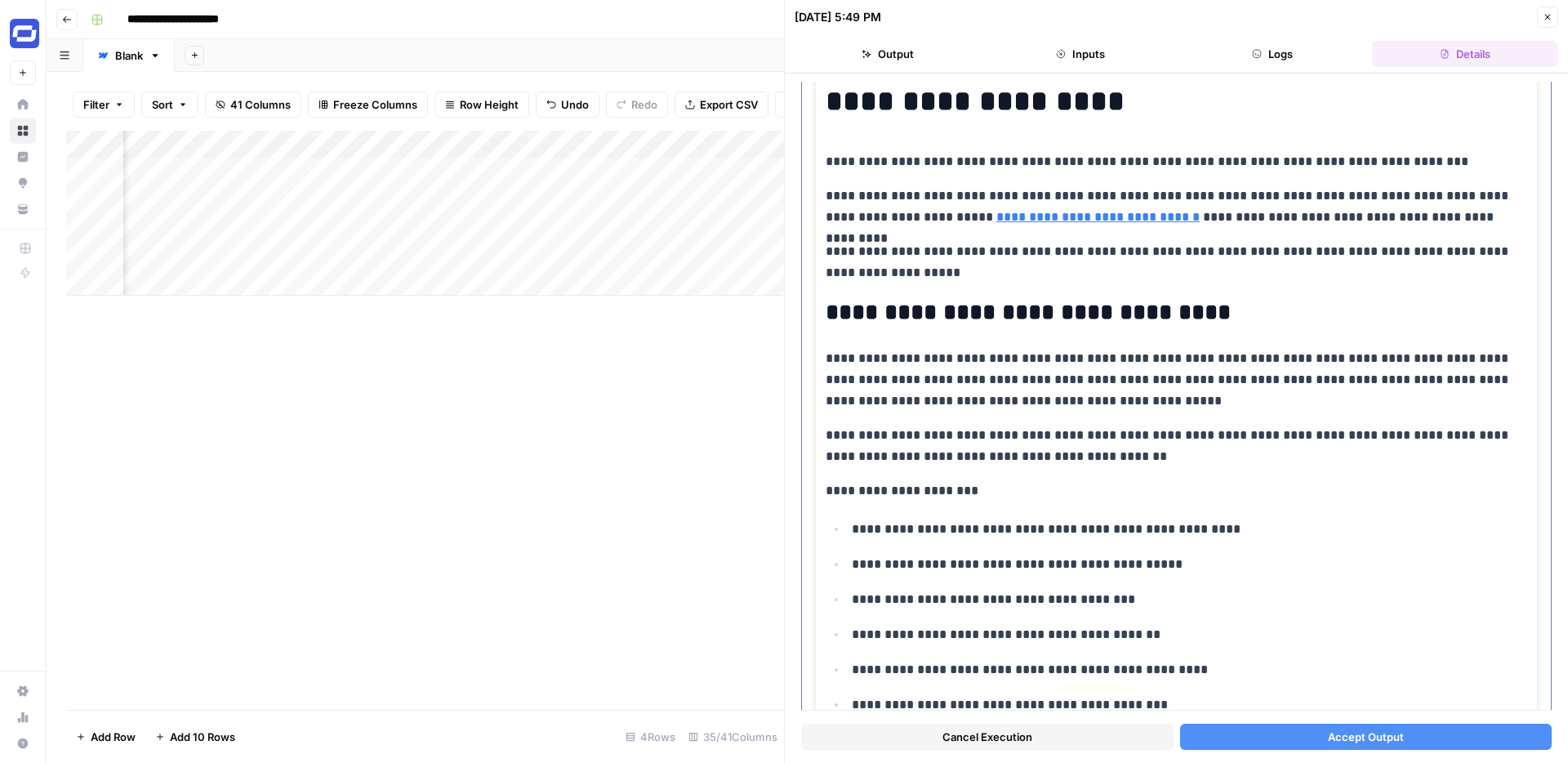
click at [829, 162] on p "**********" at bounding box center [1176, 161] width 702 height 21
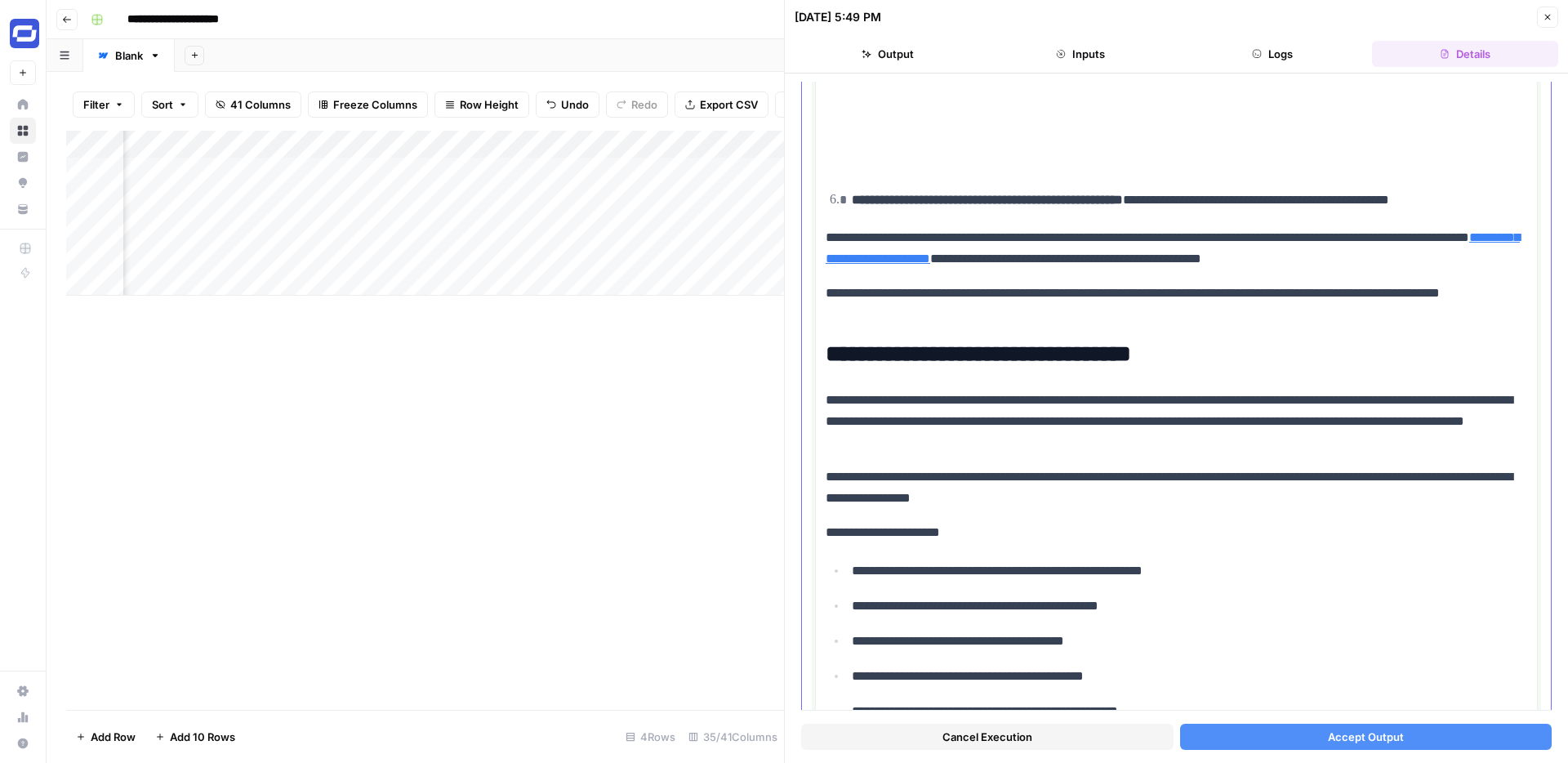
click at [856, 197] on strong "**********" at bounding box center [987, 200] width 271 height 12
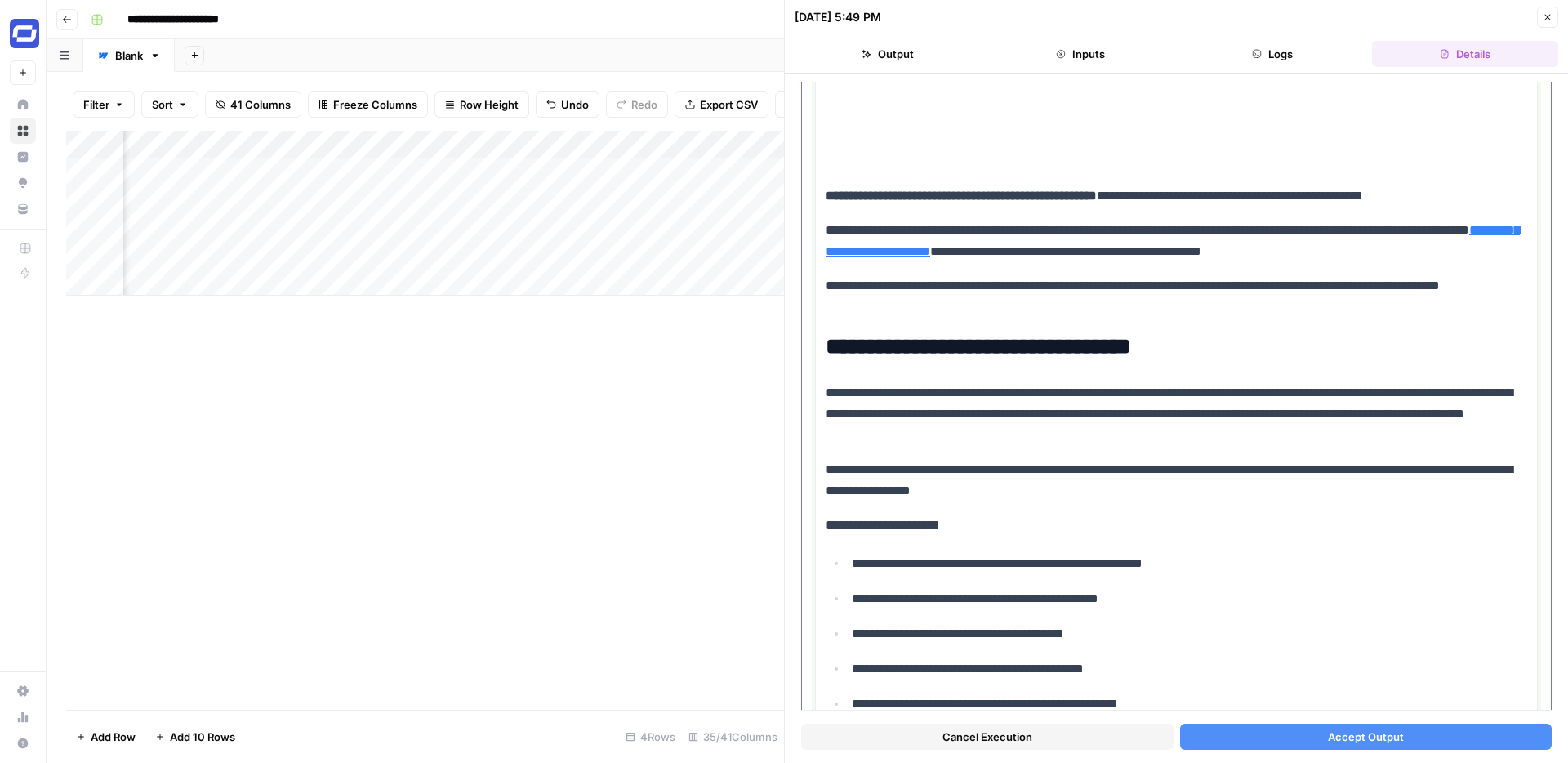
click at [1063, 158] on p at bounding box center [1176, 161] width 702 height 21
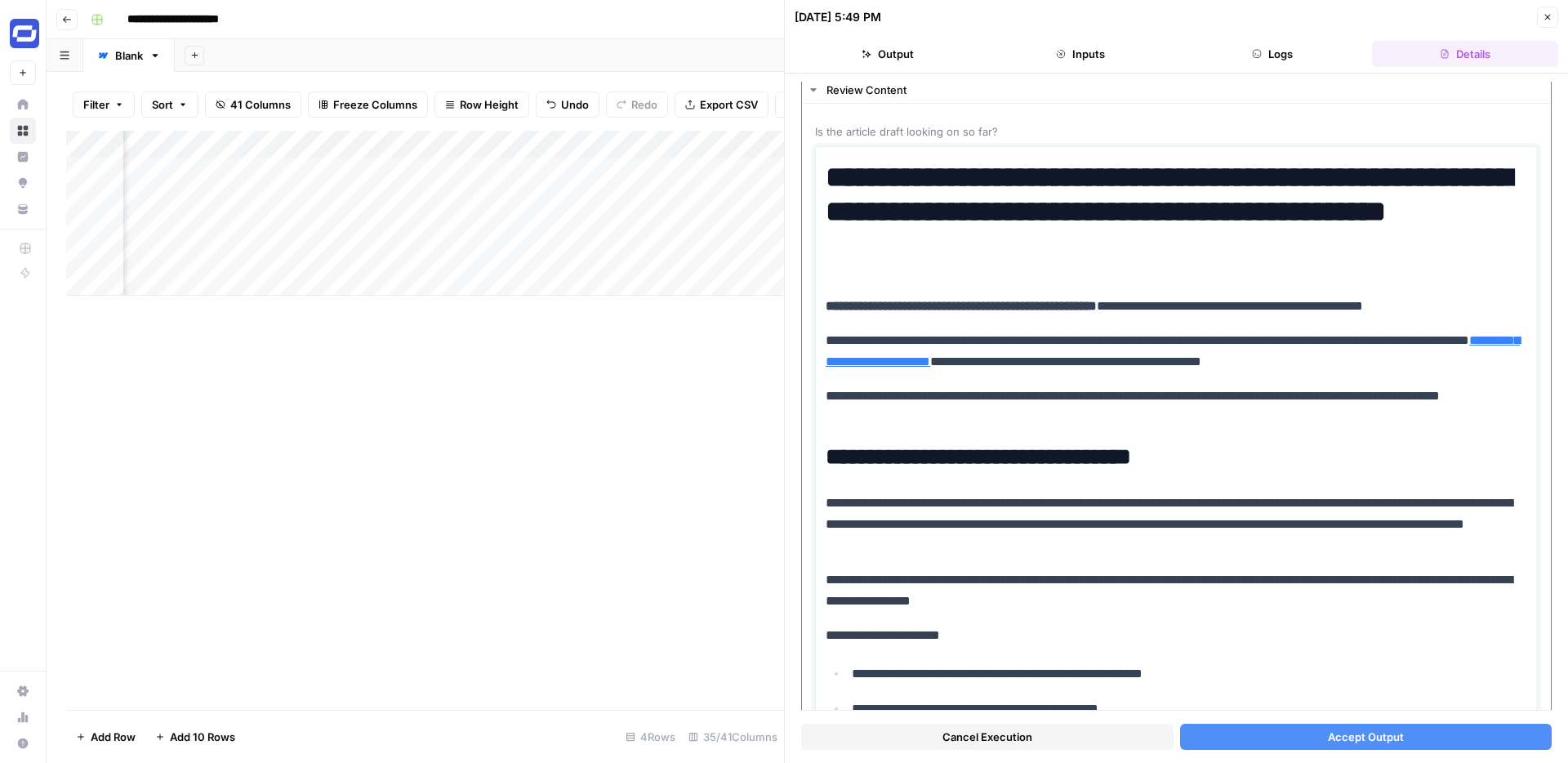
scroll to position [35, 0]
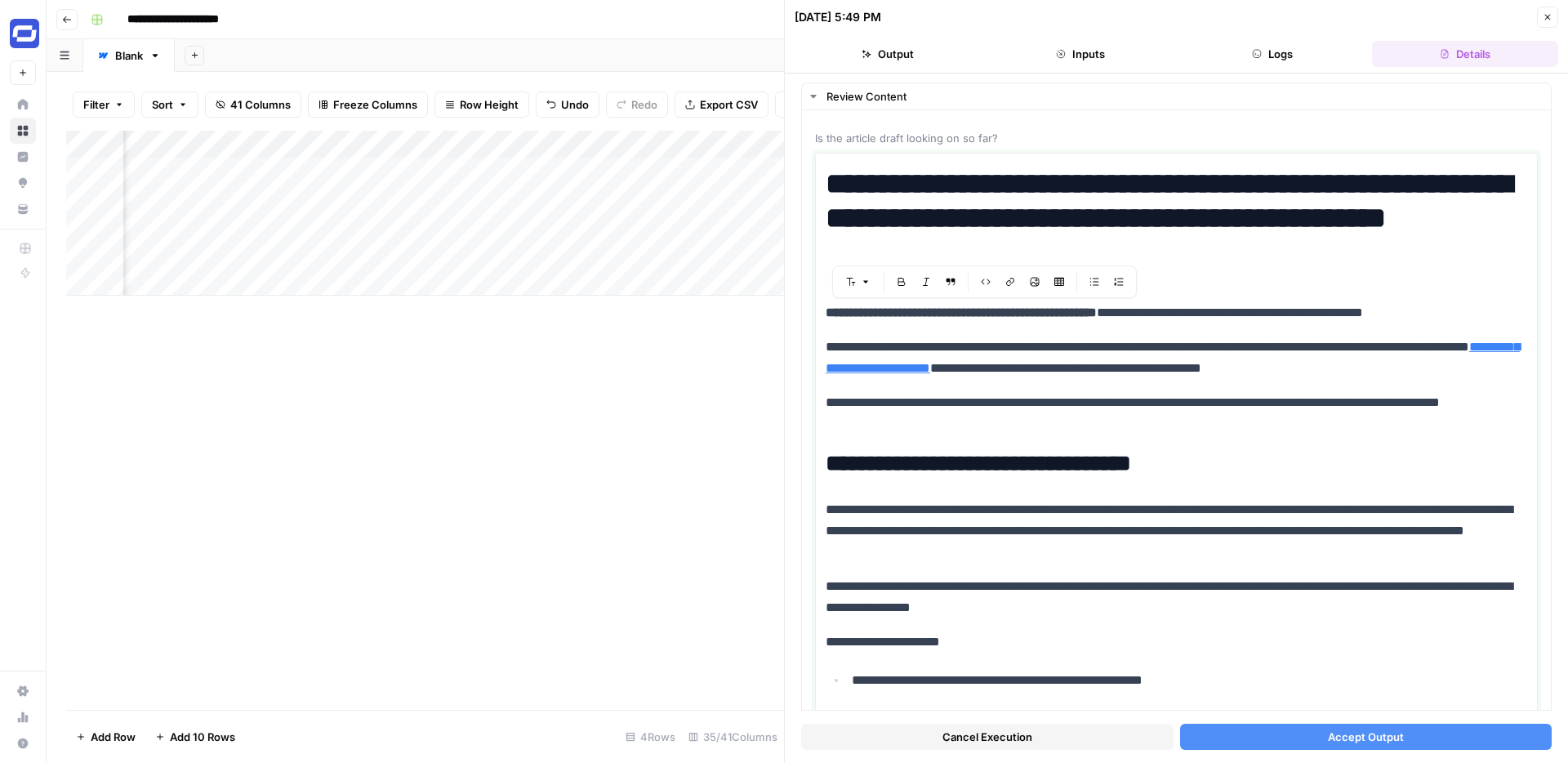
drag, startPoint x: 1144, startPoint y: 314, endPoint x: 798, endPoint y: 311, distance: 346.0
click at [798, 311] on div "**********" at bounding box center [1176, 419] width 783 height 690
click at [1278, 315] on p "**********" at bounding box center [1176, 313] width 702 height 21
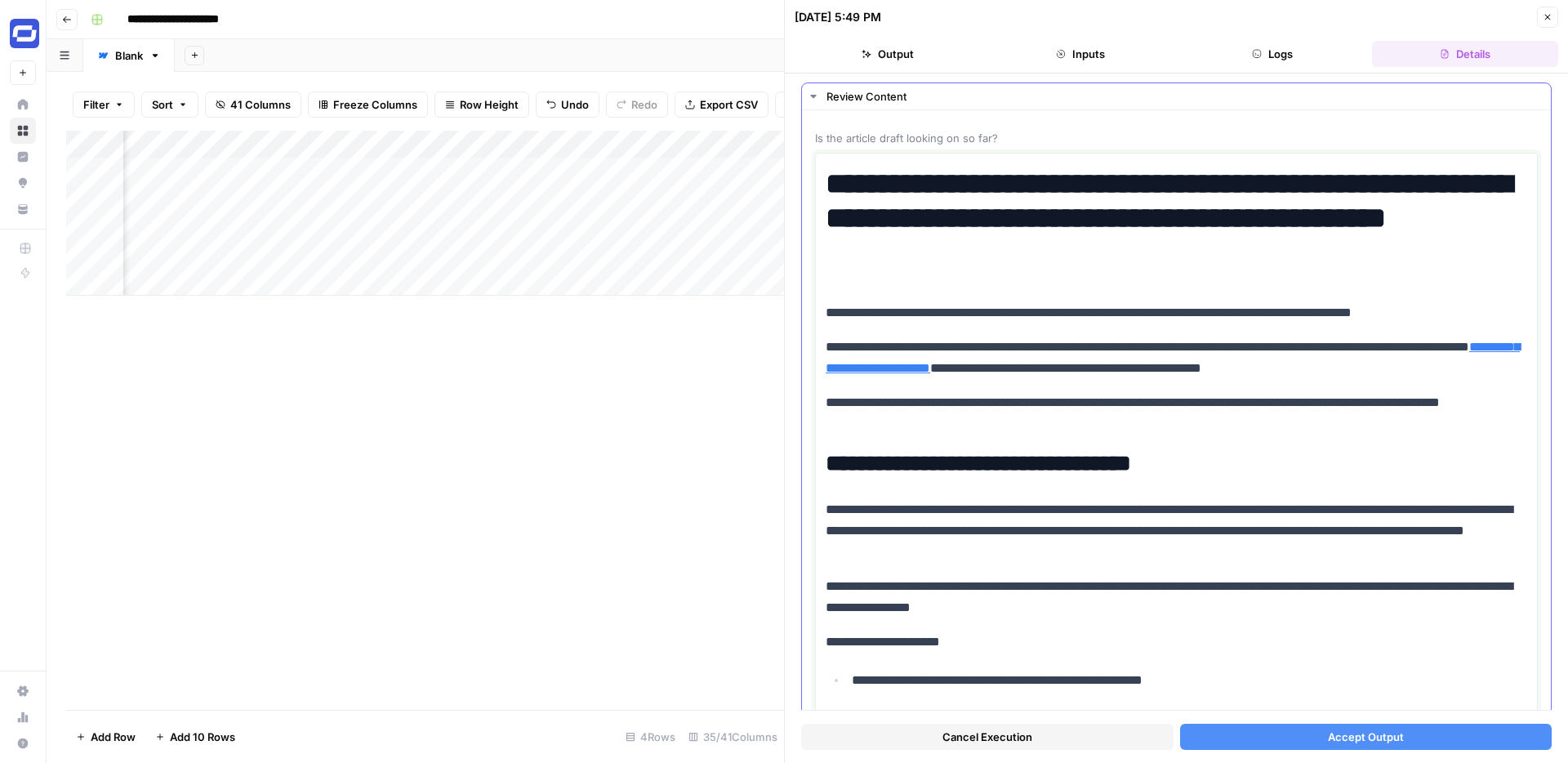
click at [987, 345] on p "**********" at bounding box center [1176, 358] width 702 height 42
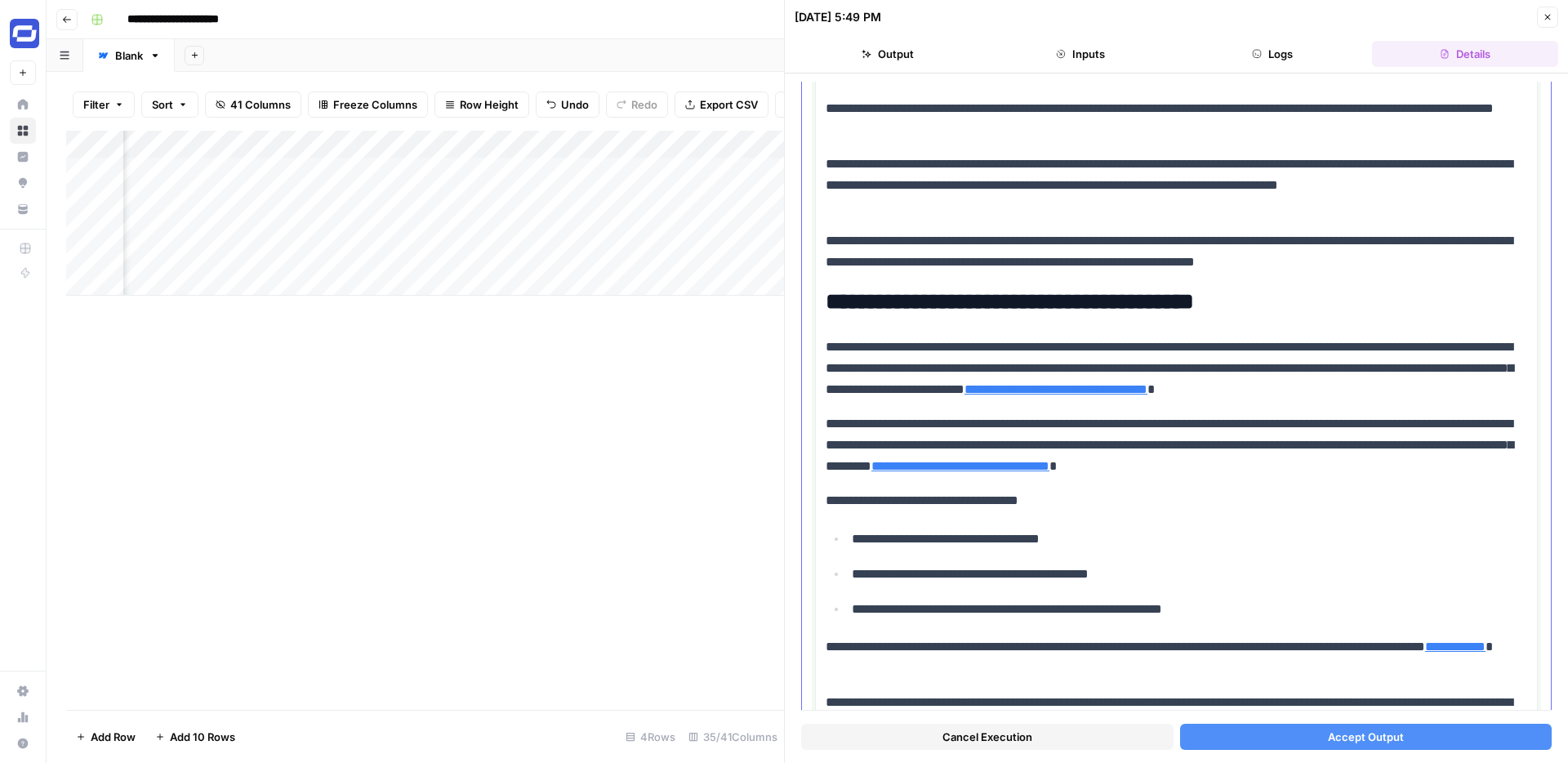
scroll to position [857, 0]
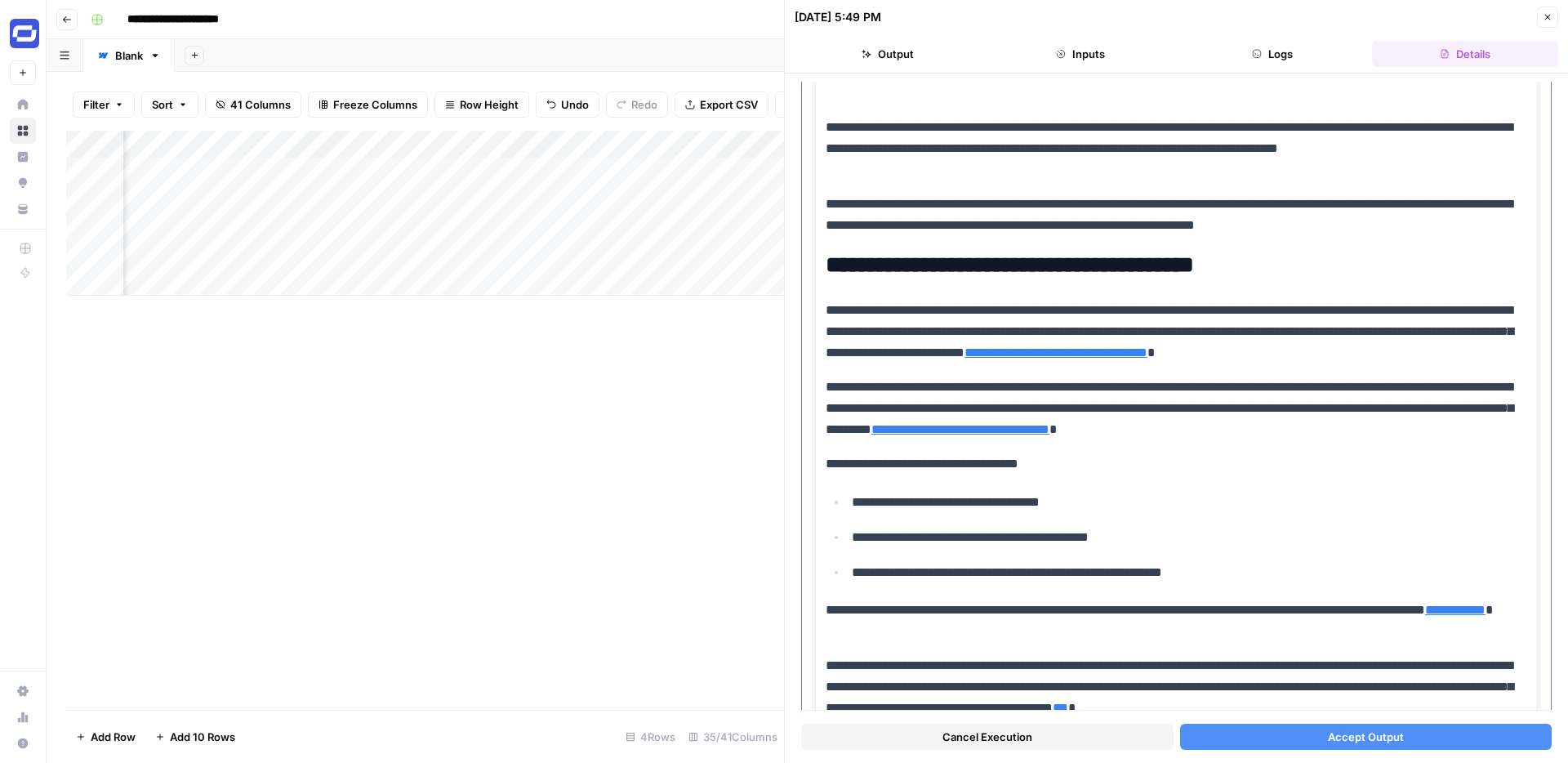
click at [1463, 319] on p "**********" at bounding box center [1176, 331] width 702 height 64
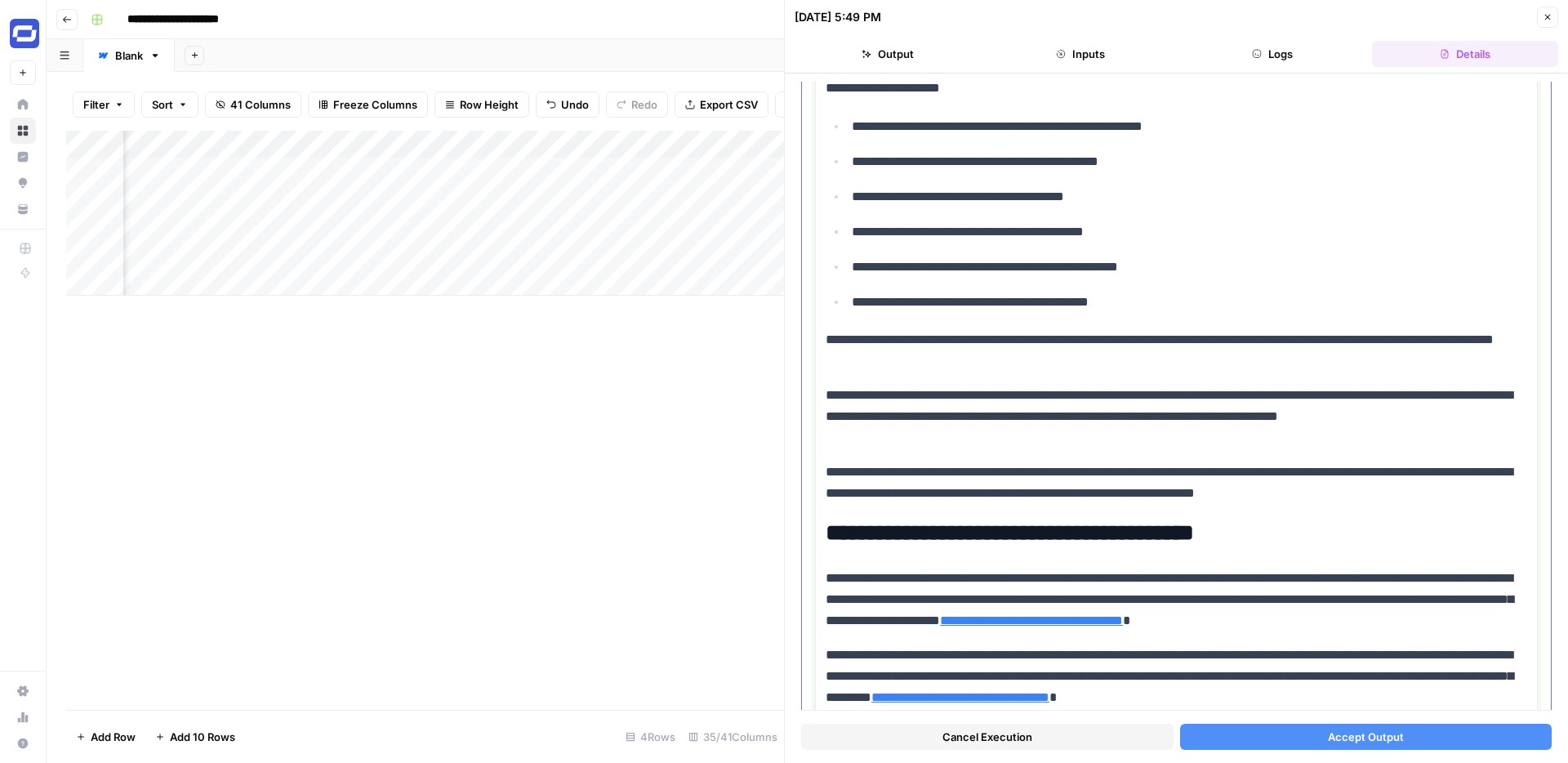
scroll to position [0, 0]
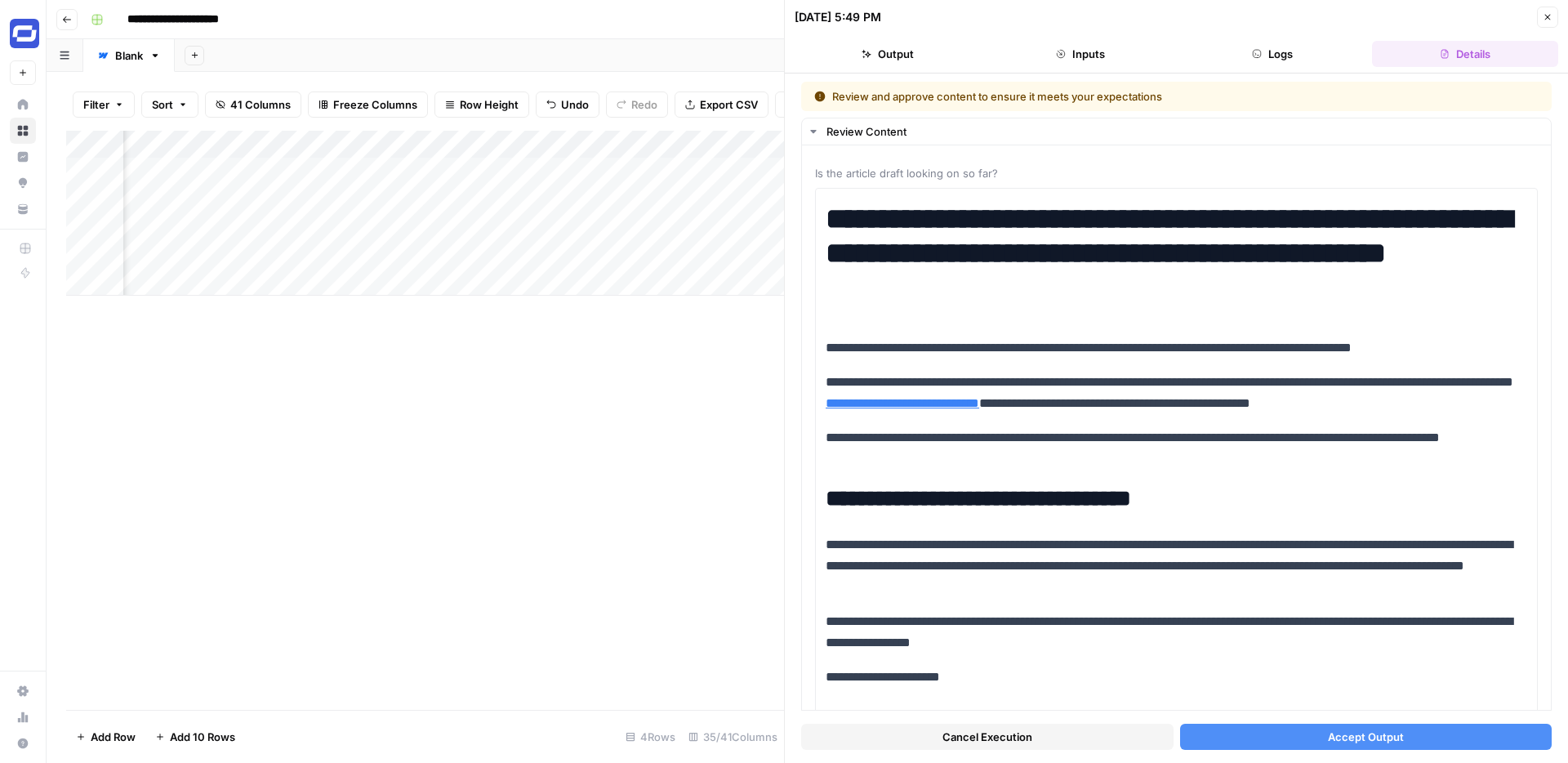
click at [1281, 732] on button "Accept Output" at bounding box center [1366, 737] width 372 height 26
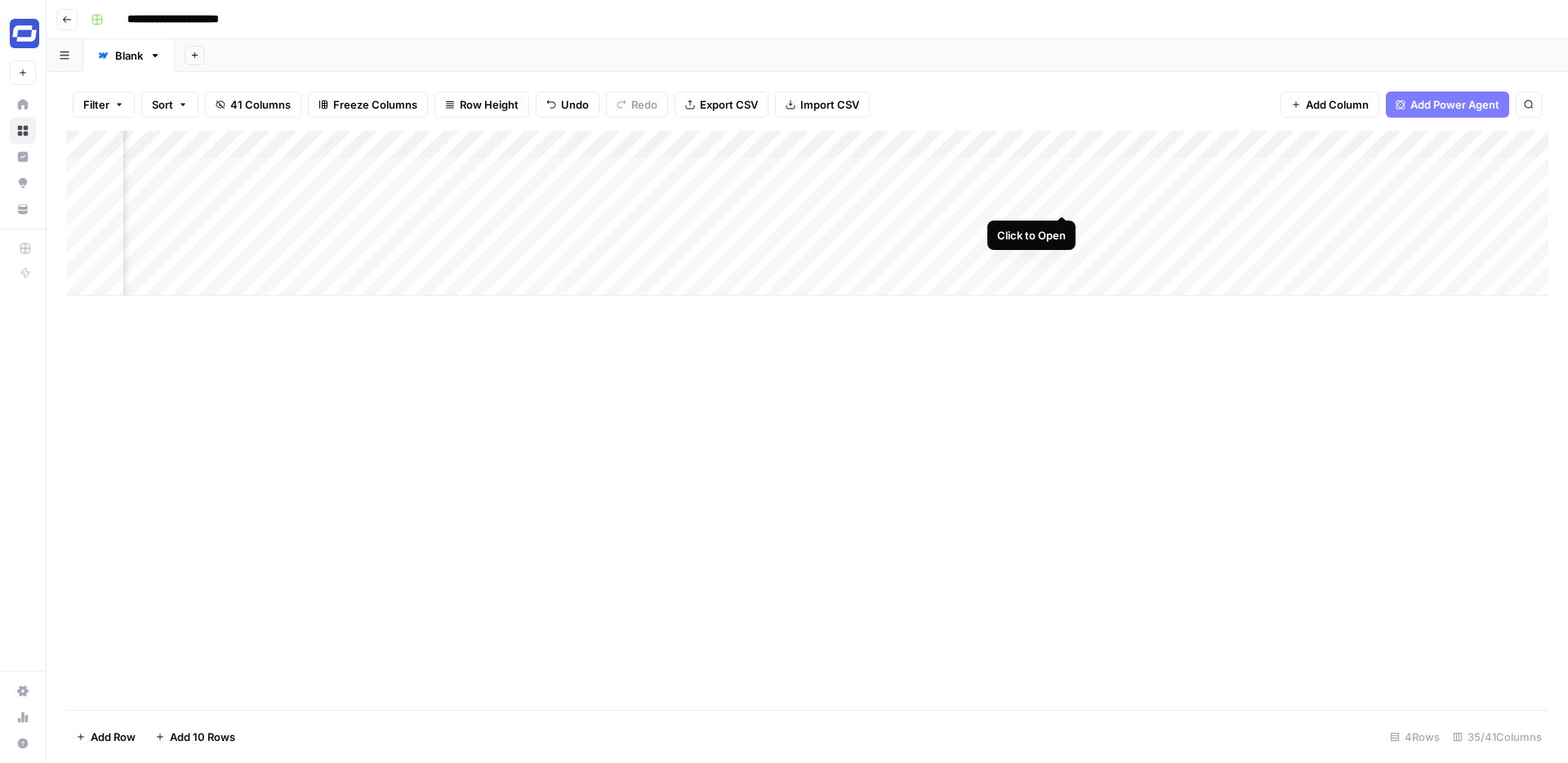
click at [1064, 199] on div "Add Column" at bounding box center [807, 213] width 1482 height 165
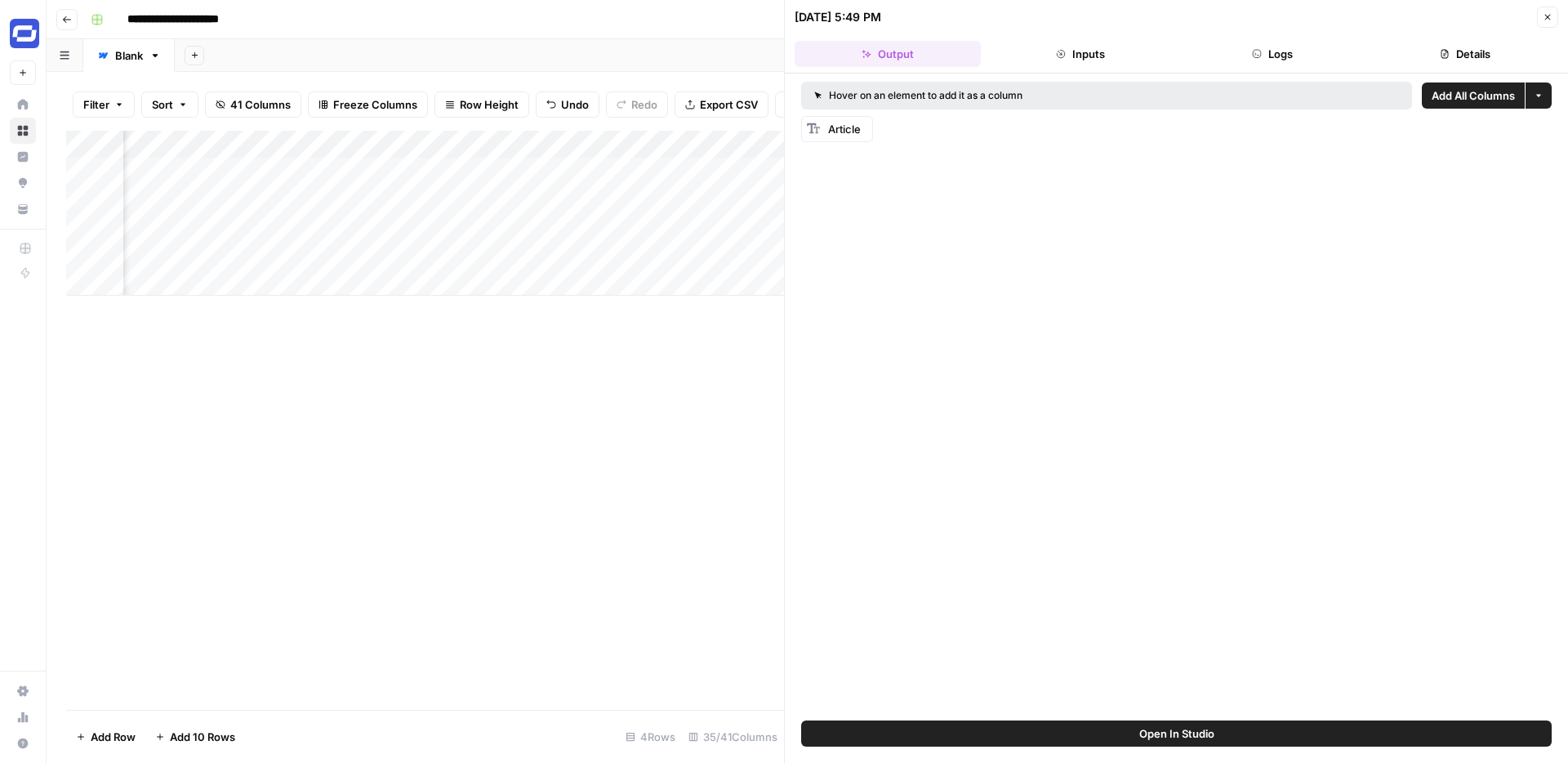
click at [1544, 13] on icon "button" at bounding box center [1548, 17] width 10 height 10
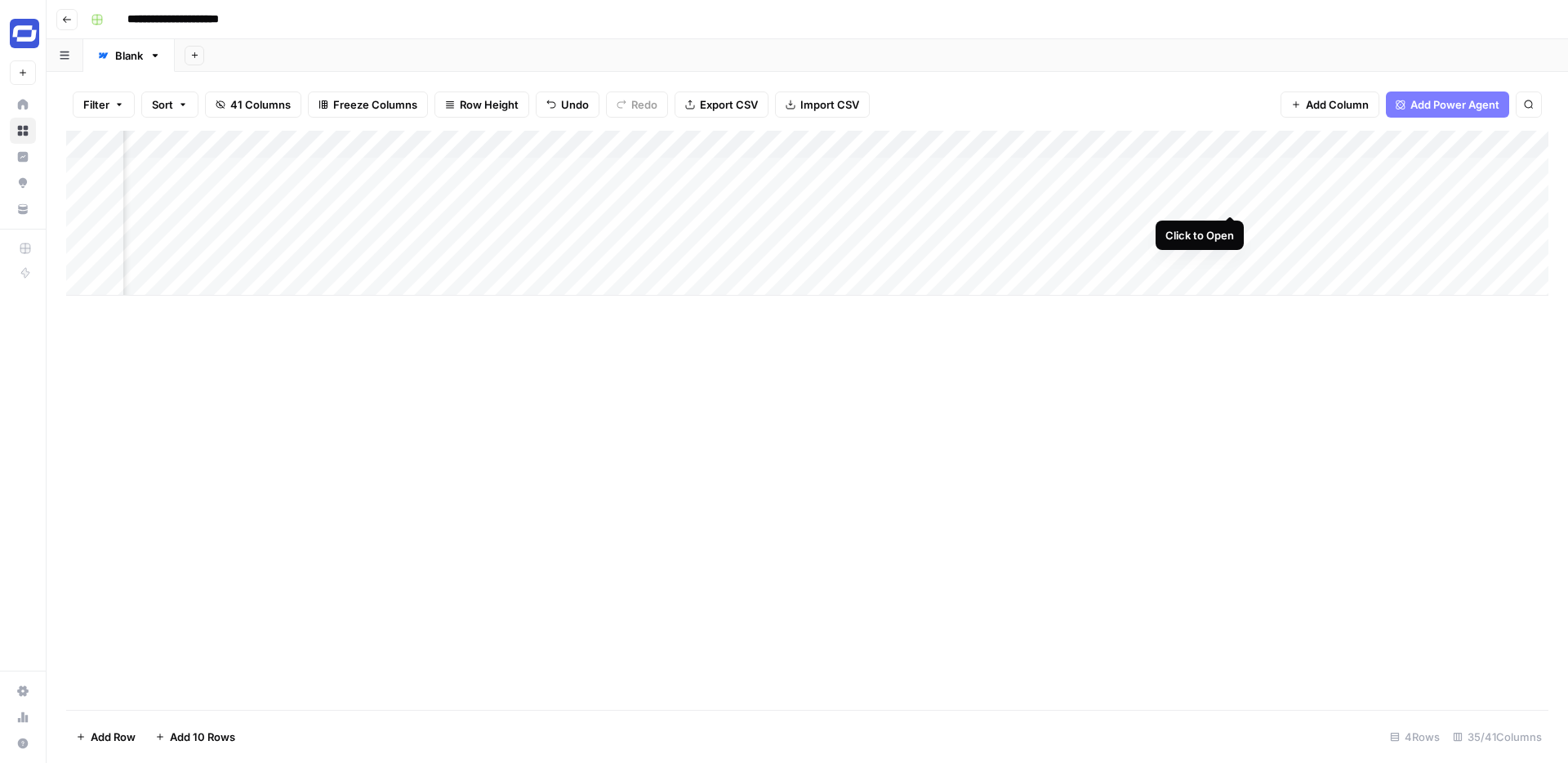
click at [1225, 197] on div "Add Column" at bounding box center [807, 213] width 1482 height 165
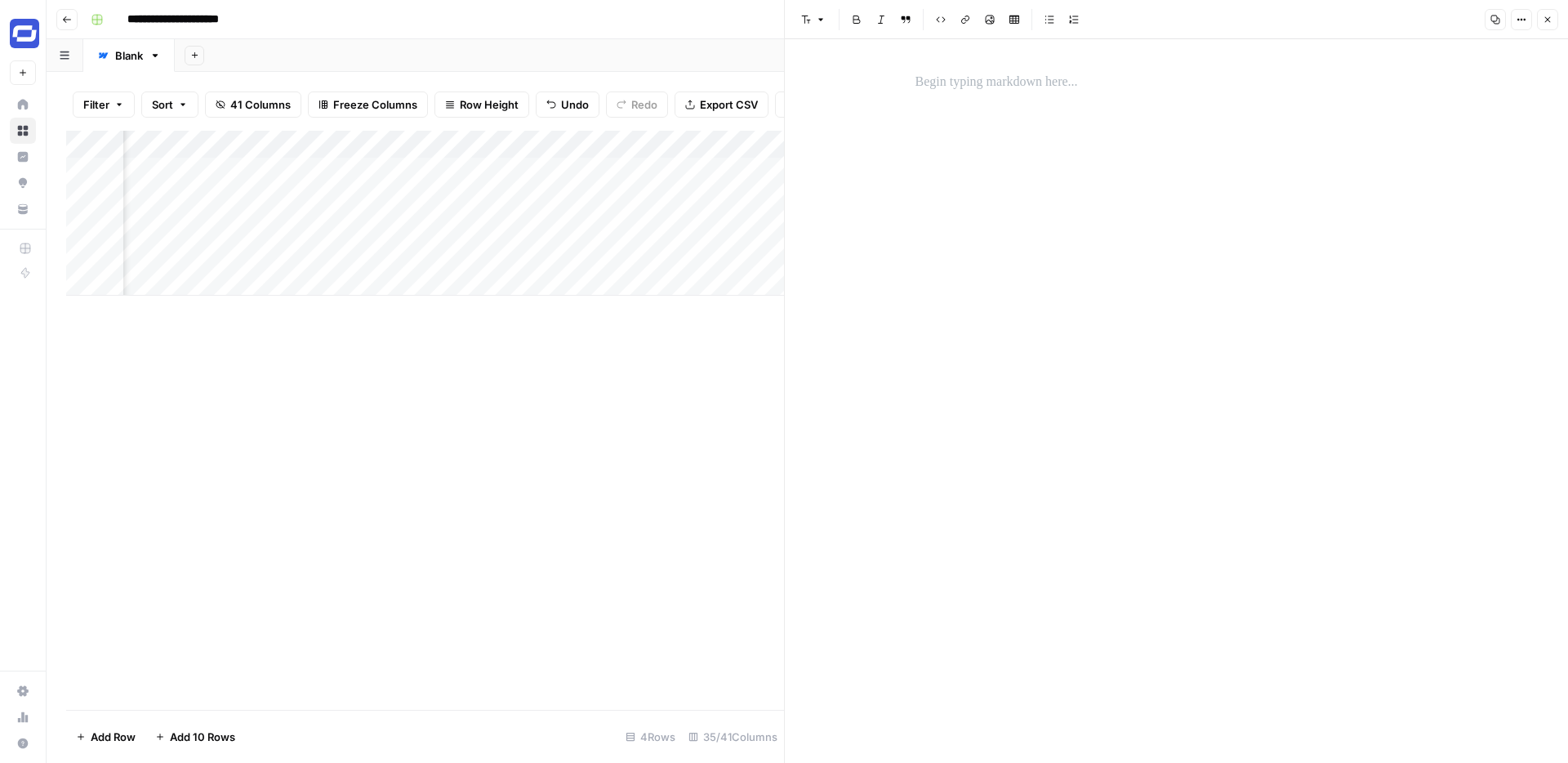
click at [1554, 11] on button "Close" at bounding box center [1548, 20] width 21 height 21
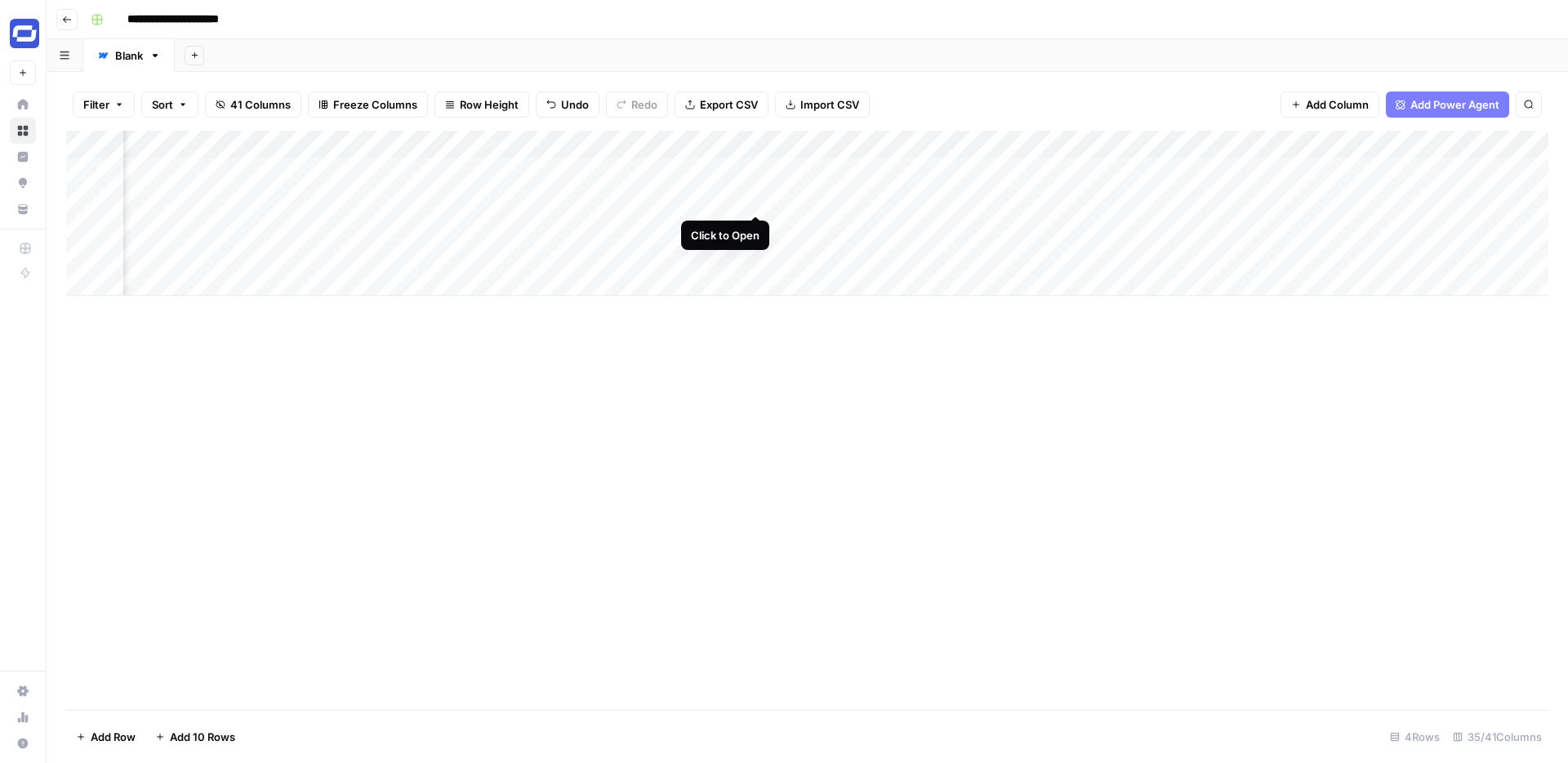
click at [754, 196] on div "Add Column" at bounding box center [807, 213] width 1482 height 165
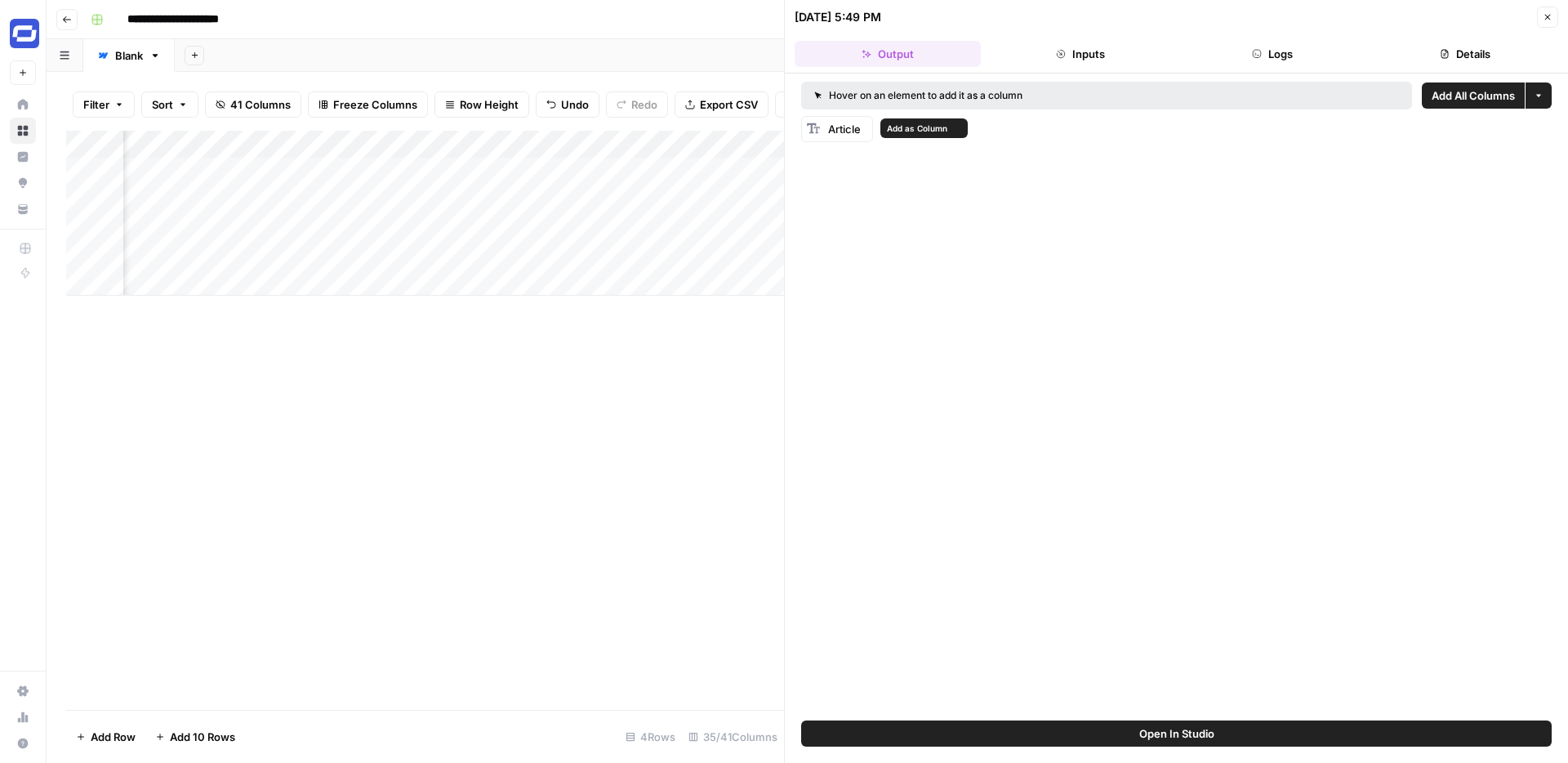
click at [845, 134] on span "Article" at bounding box center [844, 128] width 32 height 13
click at [826, 130] on div "Article" at bounding box center [837, 129] width 72 height 26
click at [888, 128] on span "Add as Column" at bounding box center [917, 127] width 60 height 13
click at [648, 144] on div "Add Column" at bounding box center [425, 213] width 718 height 165
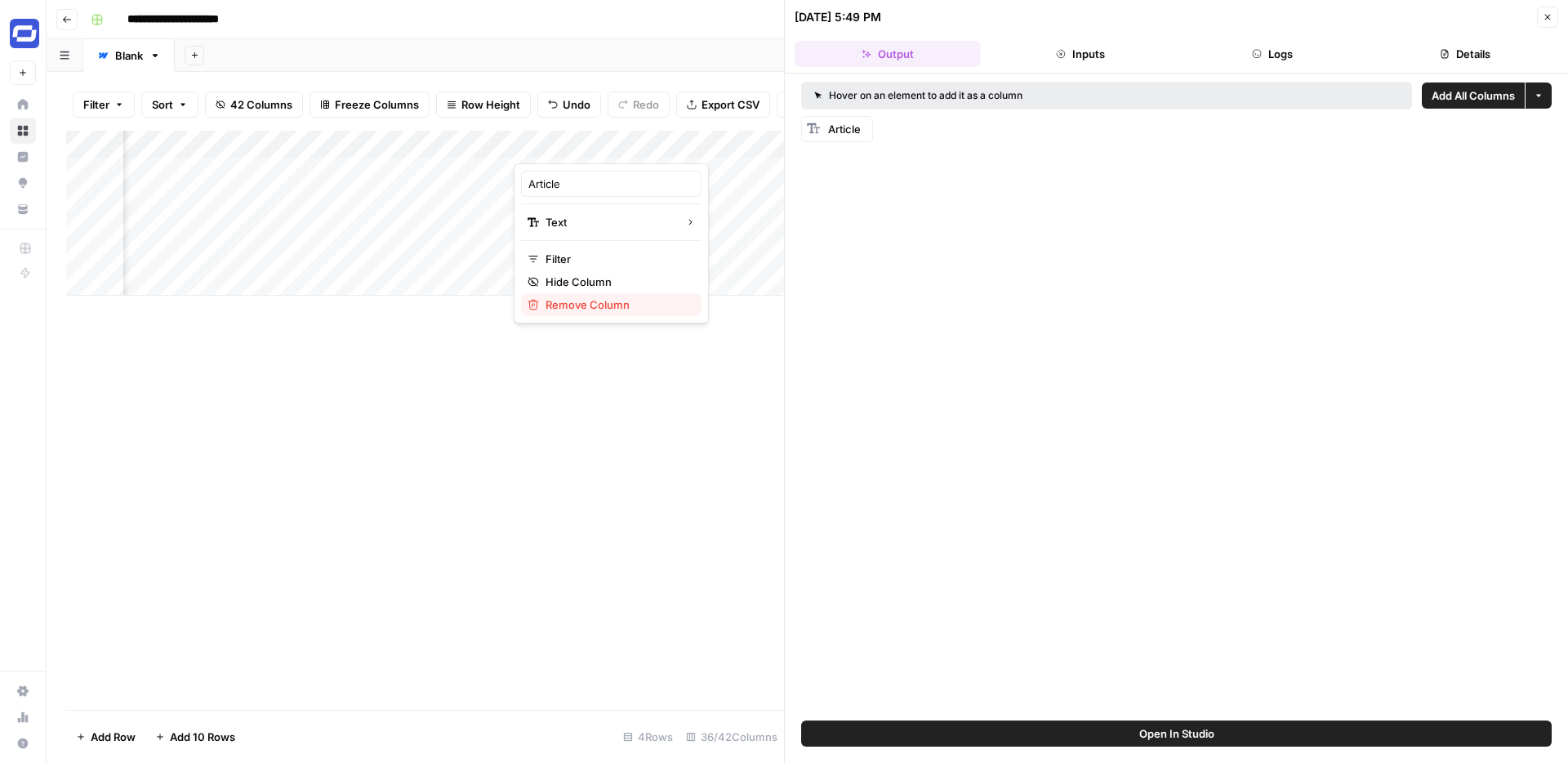
click at [586, 297] on span "Remove Column" at bounding box center [617, 304] width 143 height 16
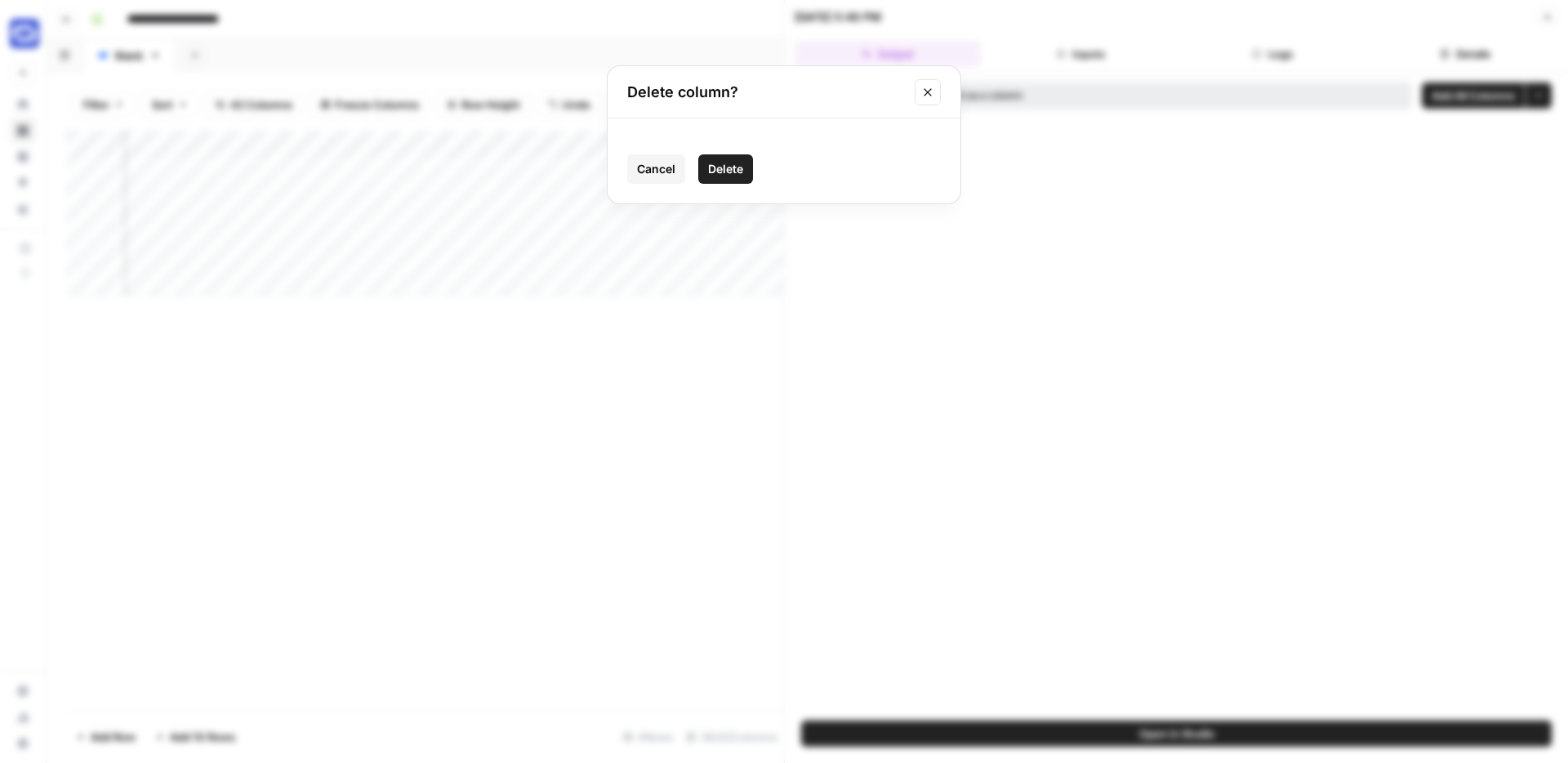
click at [715, 176] on span "Delete" at bounding box center [725, 168] width 35 height 16
click at [1543, 20] on icon "button" at bounding box center [1548, 17] width 10 height 10
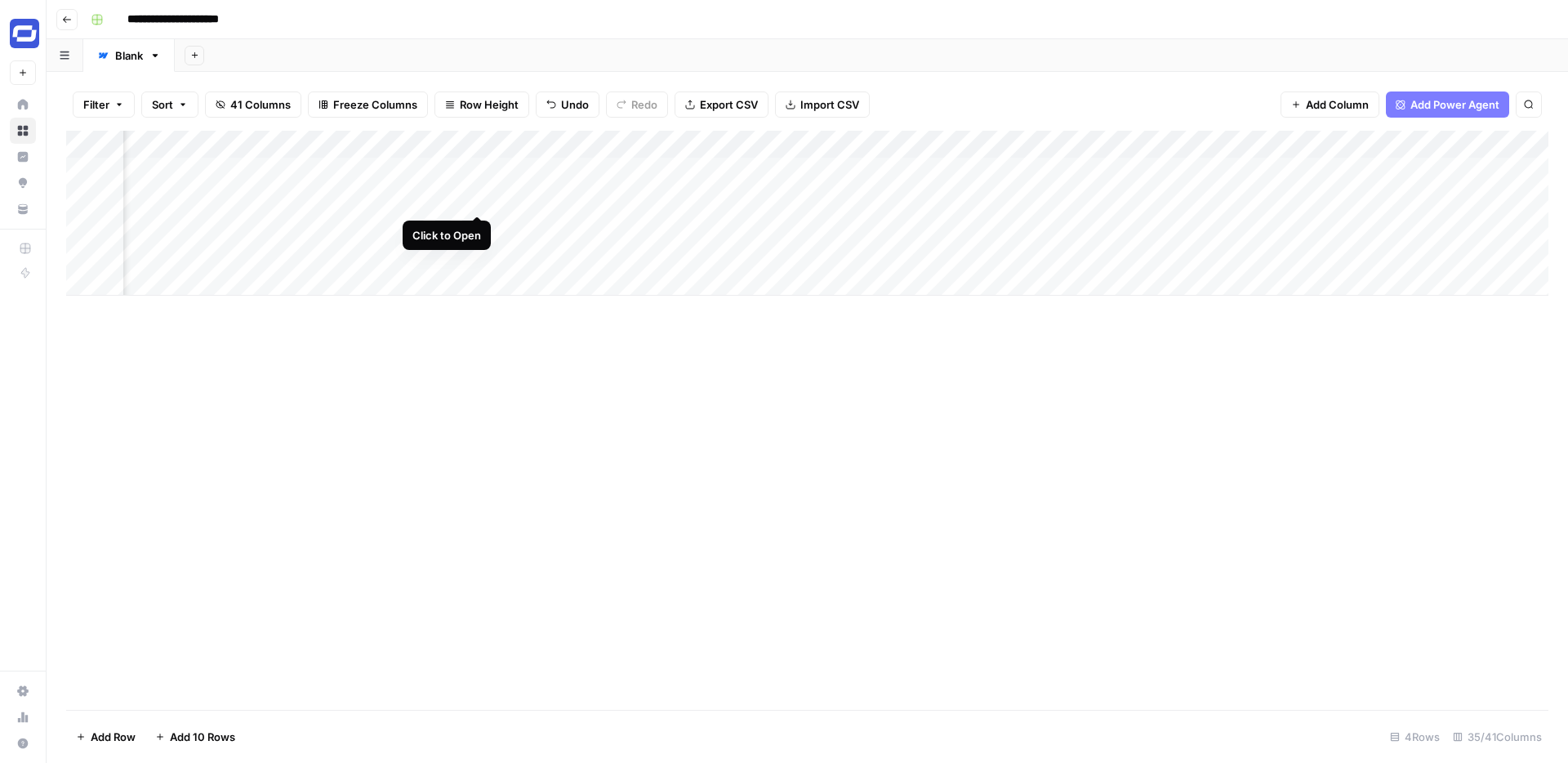
click at [477, 196] on div "Add Column" at bounding box center [807, 213] width 1482 height 165
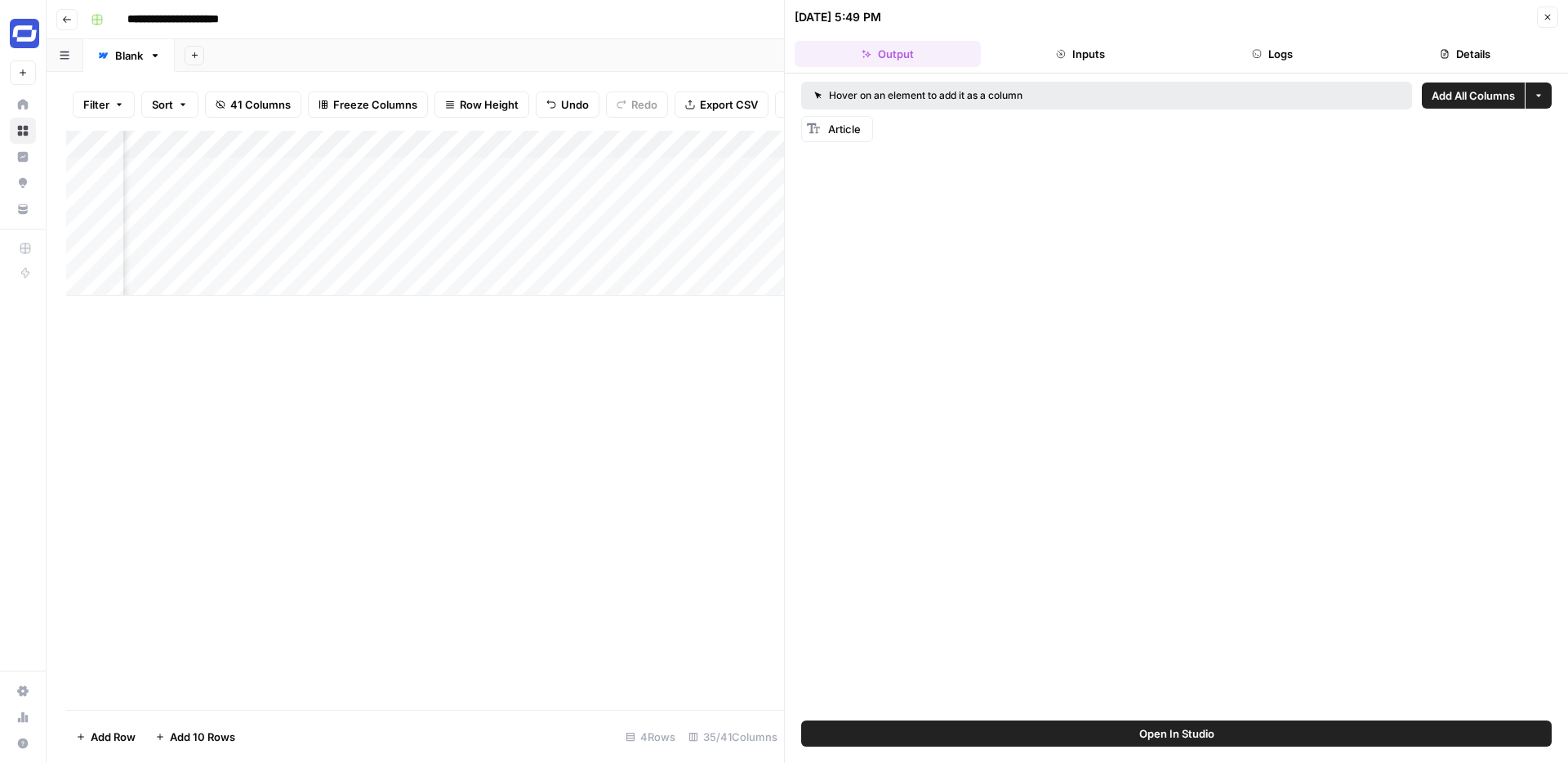
click at [482, 141] on div "Add Column" at bounding box center [425, 213] width 718 height 165
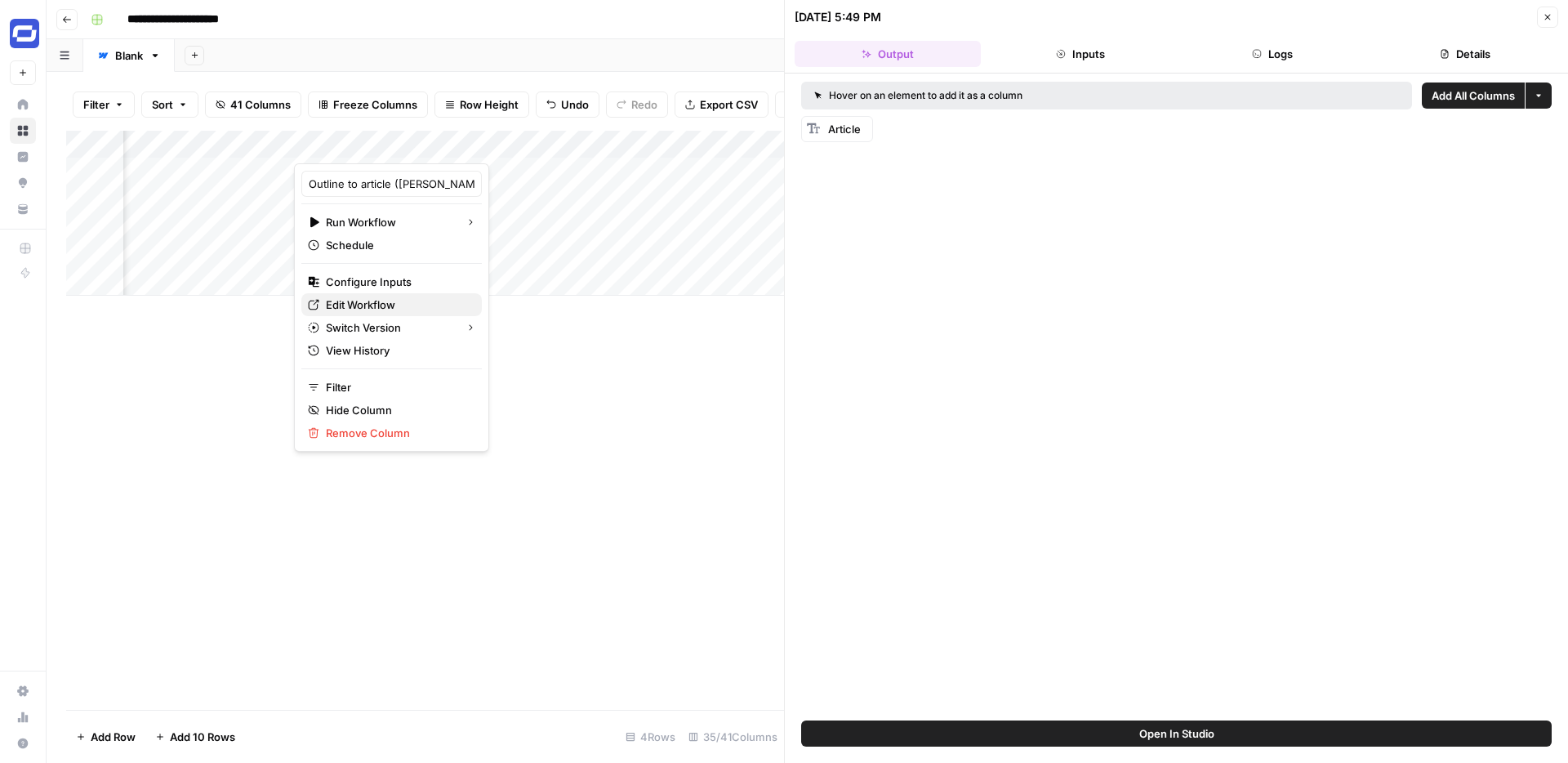
click at [375, 299] on span "Edit Workflow" at bounding box center [398, 304] width 143 height 16
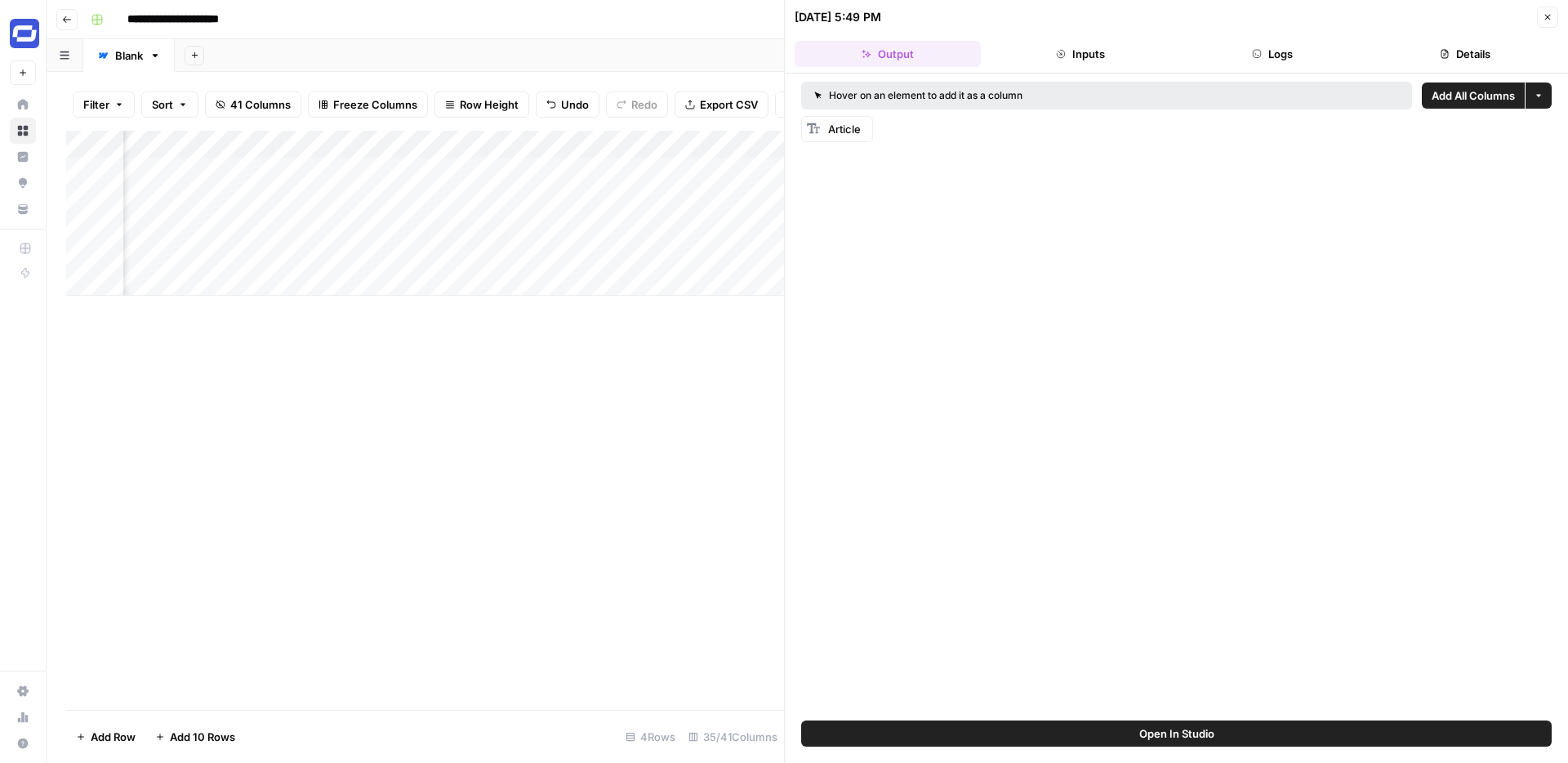
click at [495, 199] on div "Add Column" at bounding box center [425, 213] width 718 height 165
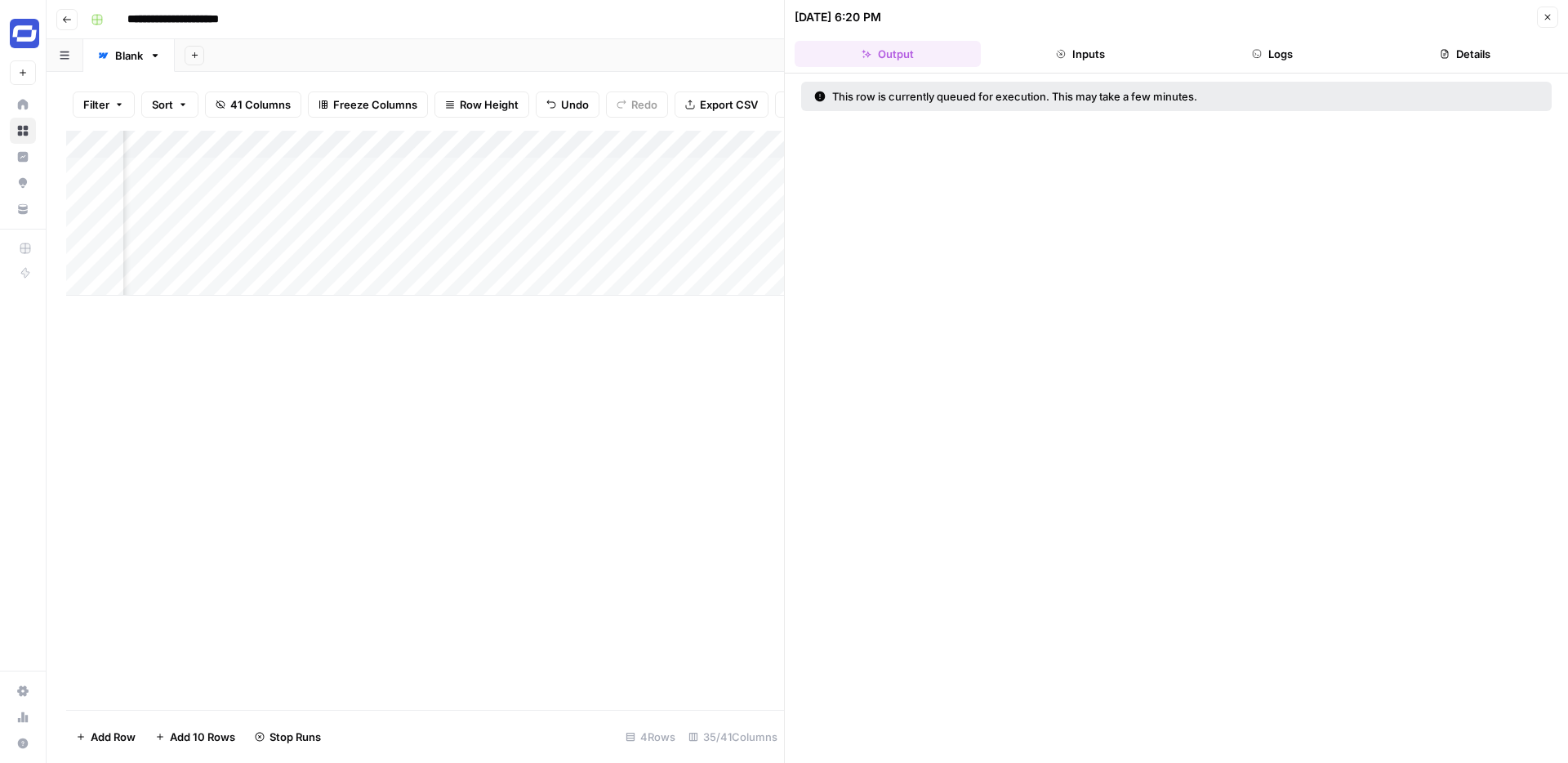
click at [1548, 8] on button "Close" at bounding box center [1548, 17] width 21 height 21
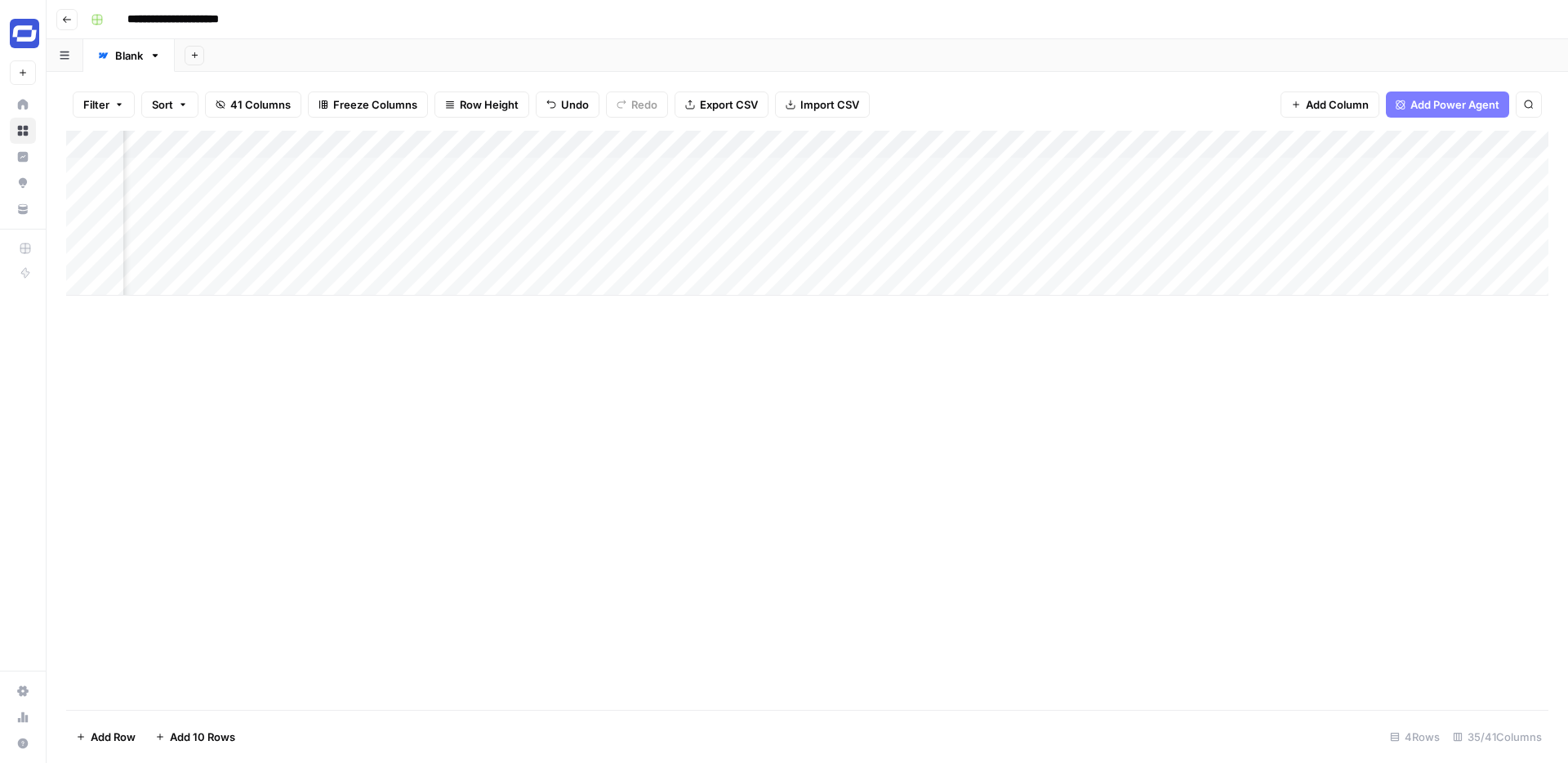
click at [496, 196] on div "Add Column" at bounding box center [807, 213] width 1482 height 165
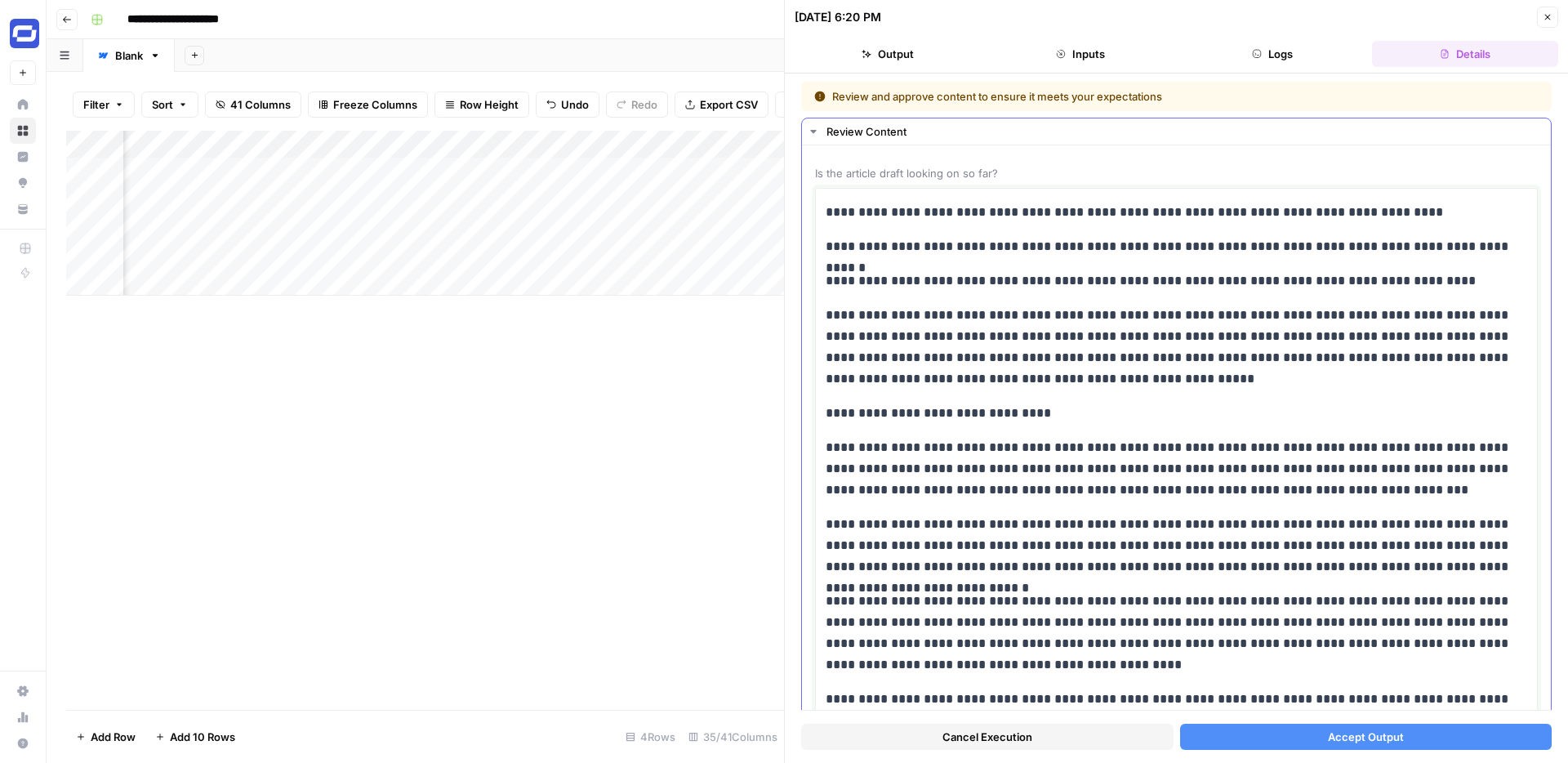
drag, startPoint x: 1436, startPoint y: 216, endPoint x: 822, endPoint y: 209, distance: 614.0
click at [996, 187] on button "Font style" at bounding box center [989, 181] width 37 height 21
click at [1019, 235] on span "heading 1" at bounding box center [1042, 241] width 78 height 20
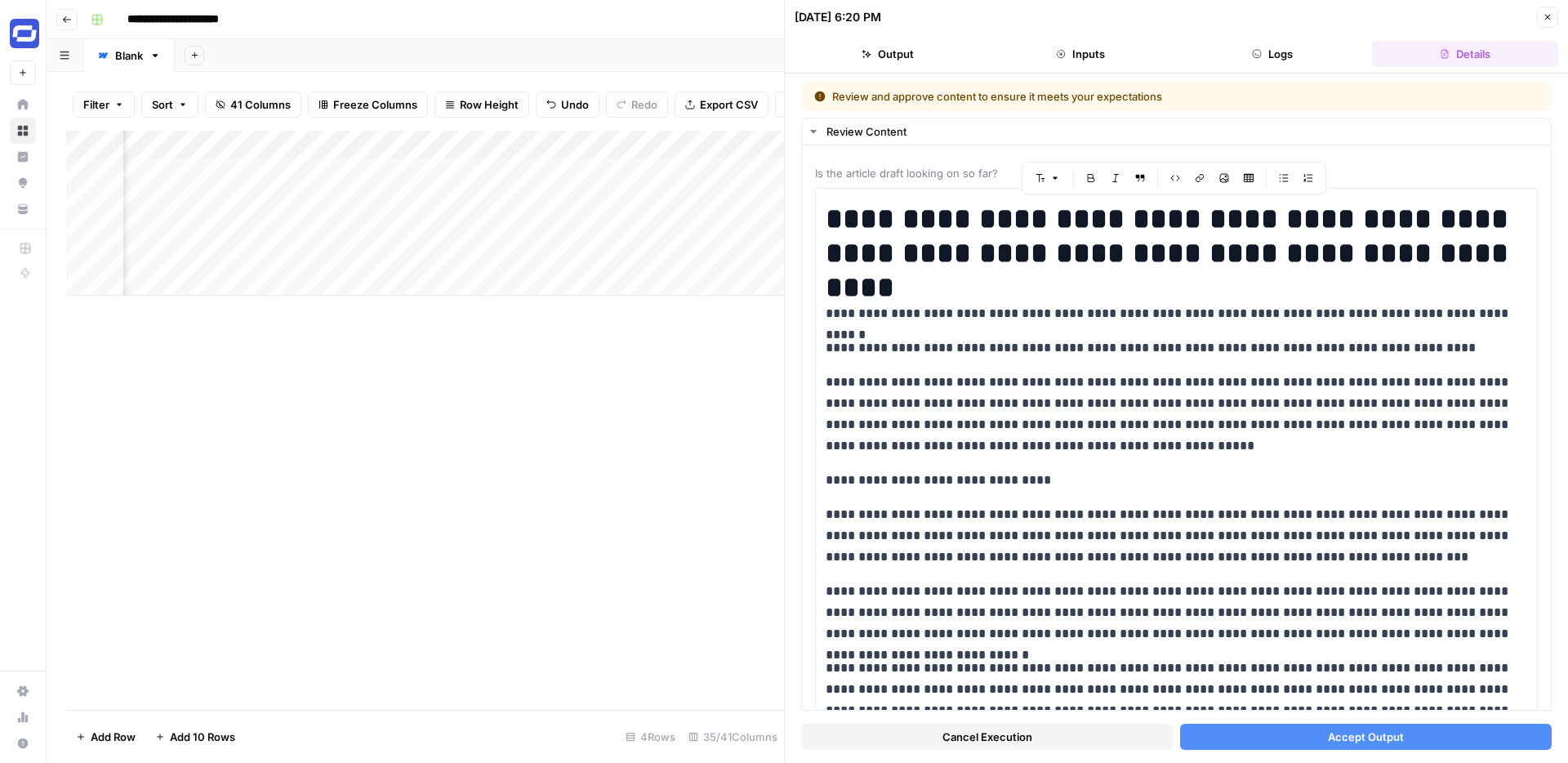
click at [1542, 11] on button "Close" at bounding box center [1548, 17] width 21 height 21
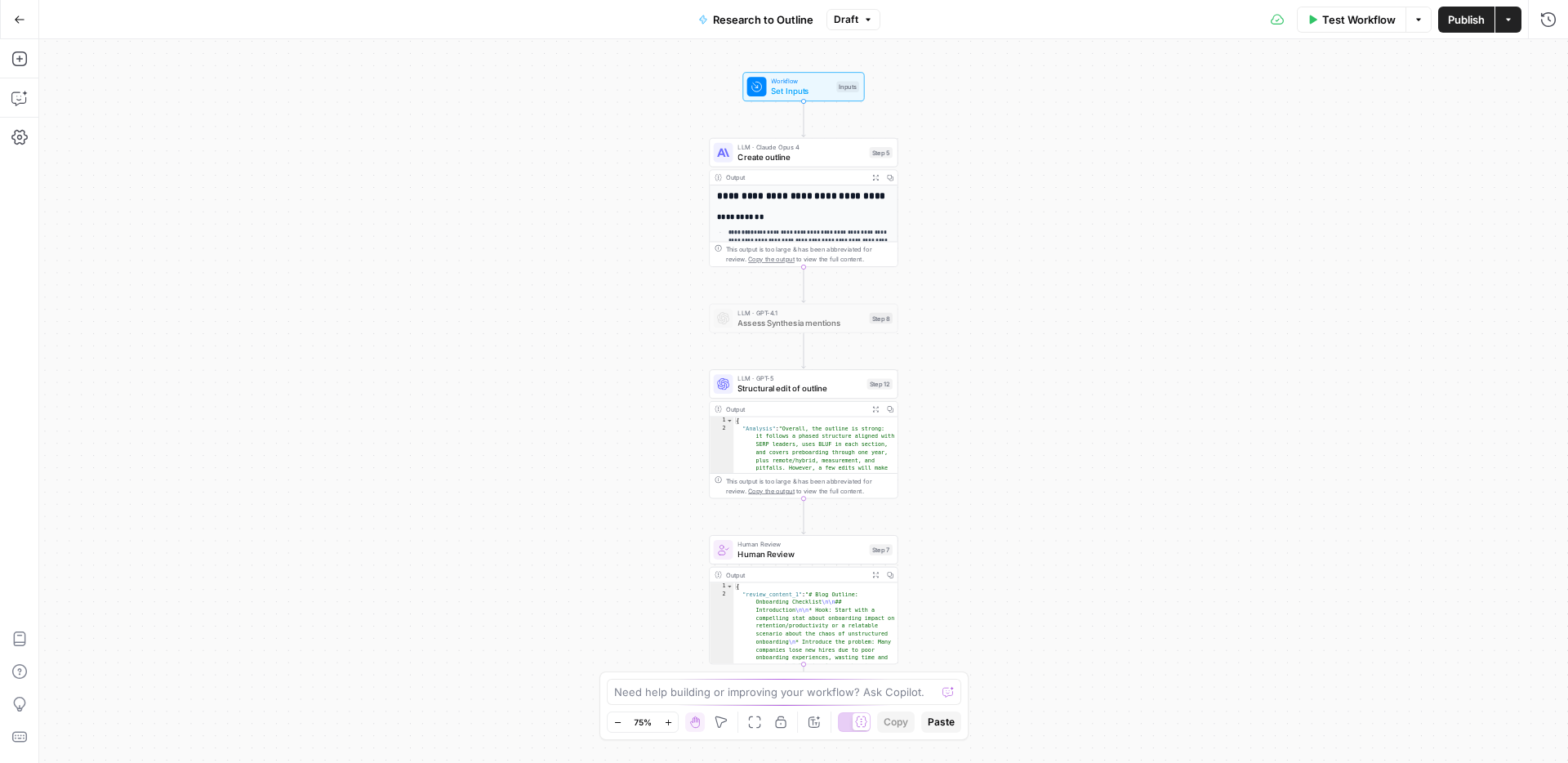
click at [815, 87] on span "Set Inputs" at bounding box center [801, 91] width 60 height 12
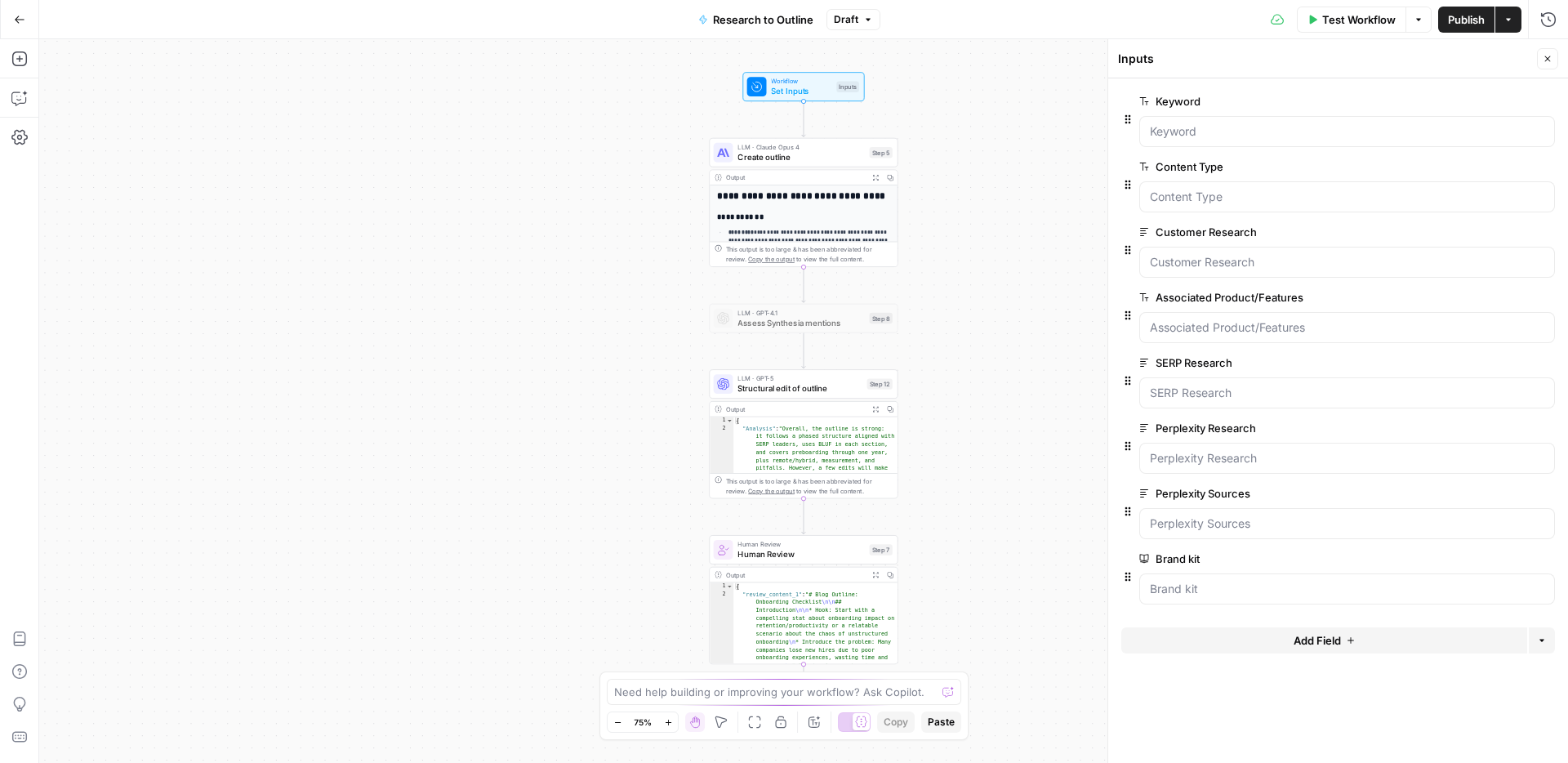
click at [1300, 642] on span "Add Field" at bounding box center [1317, 640] width 48 height 16
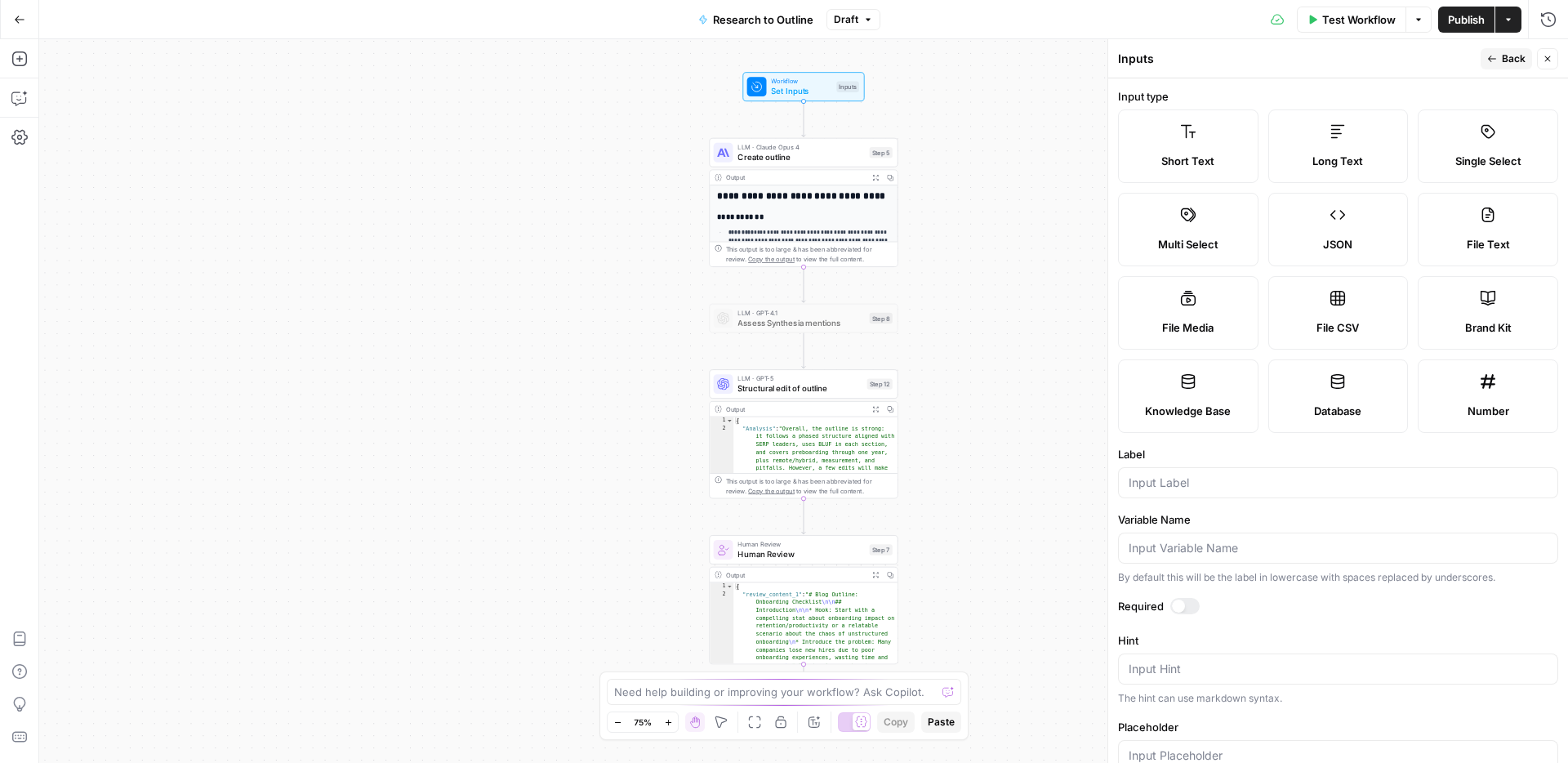
click at [1313, 152] on label "Long Text" at bounding box center [1338, 146] width 140 height 74
click at [1176, 483] on input "Label" at bounding box center [1338, 483] width 419 height 16
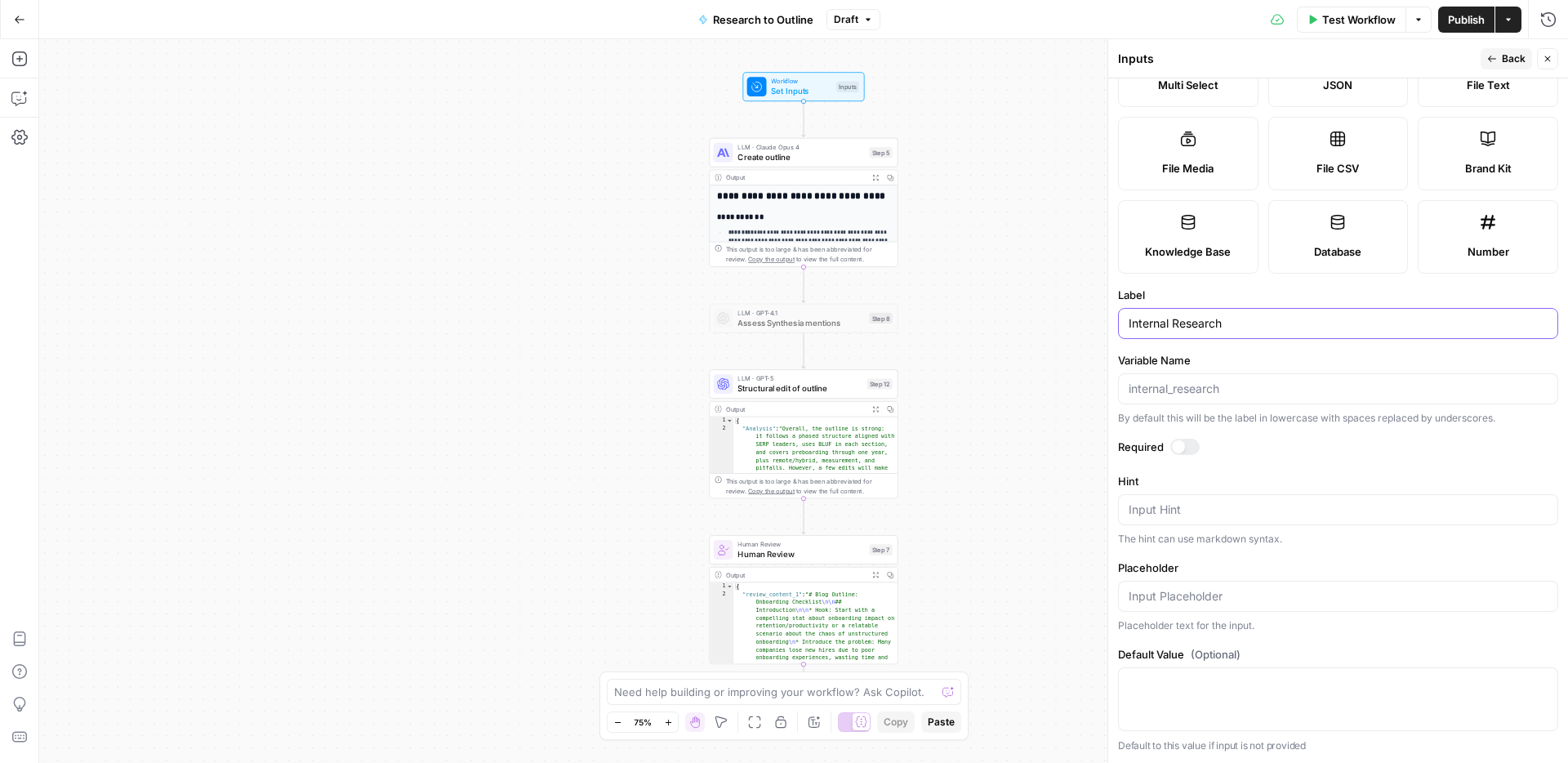
type input "Internal Research"
click at [1548, 55] on icon "button" at bounding box center [1548, 59] width 10 height 10
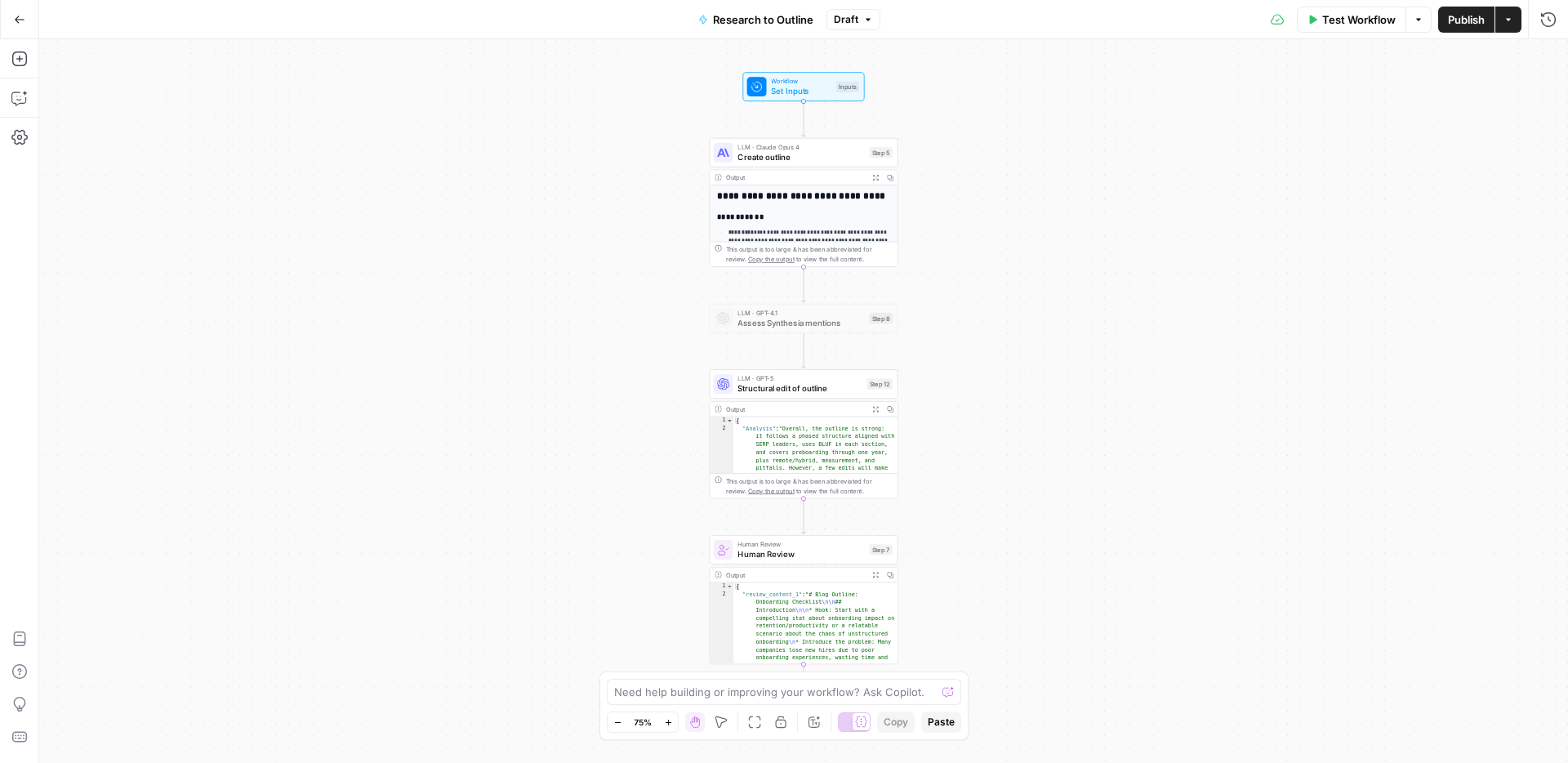
click at [792, 160] on span "Create outline" at bounding box center [800, 156] width 127 height 12
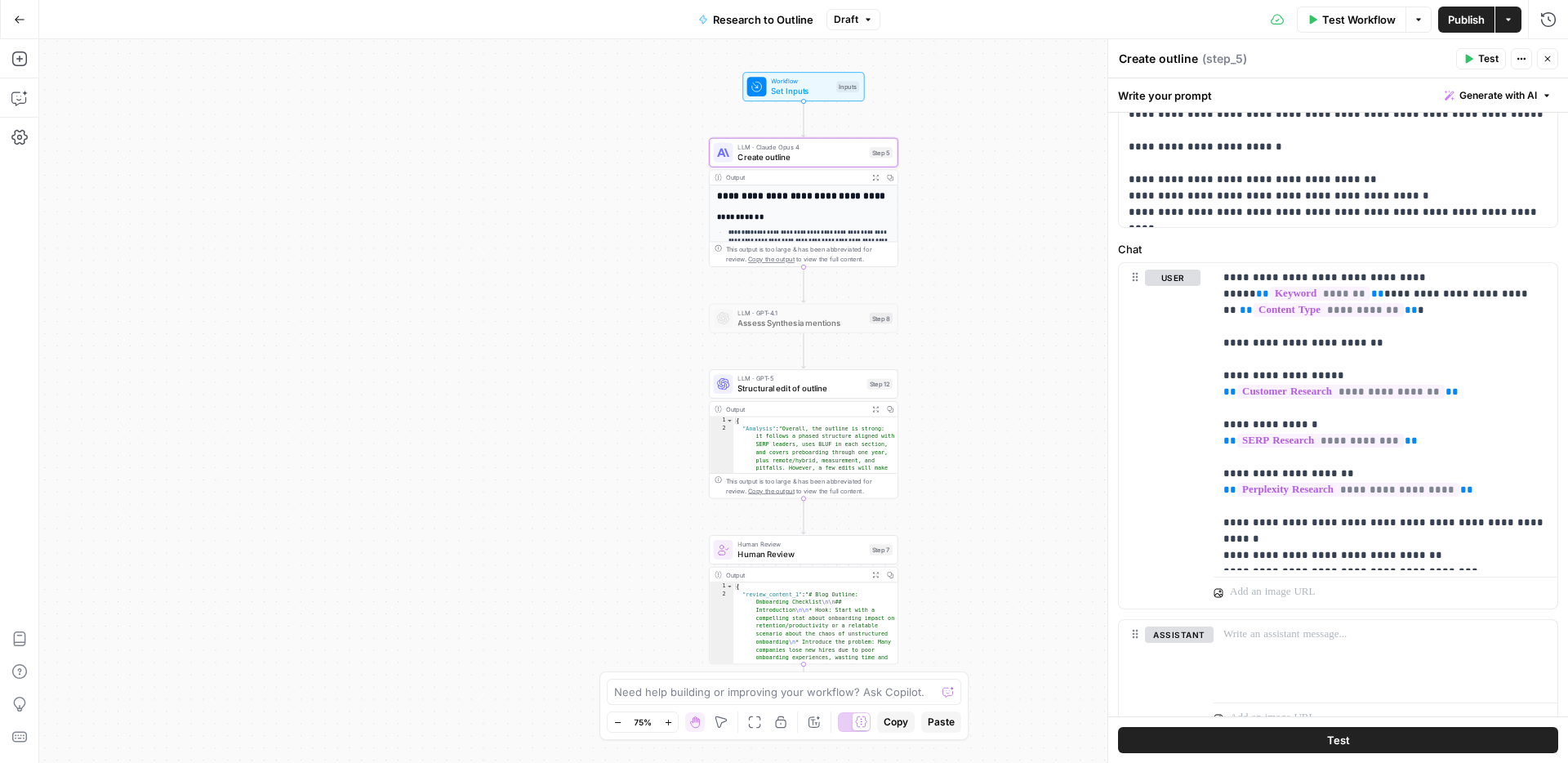
scroll to position [635, 0]
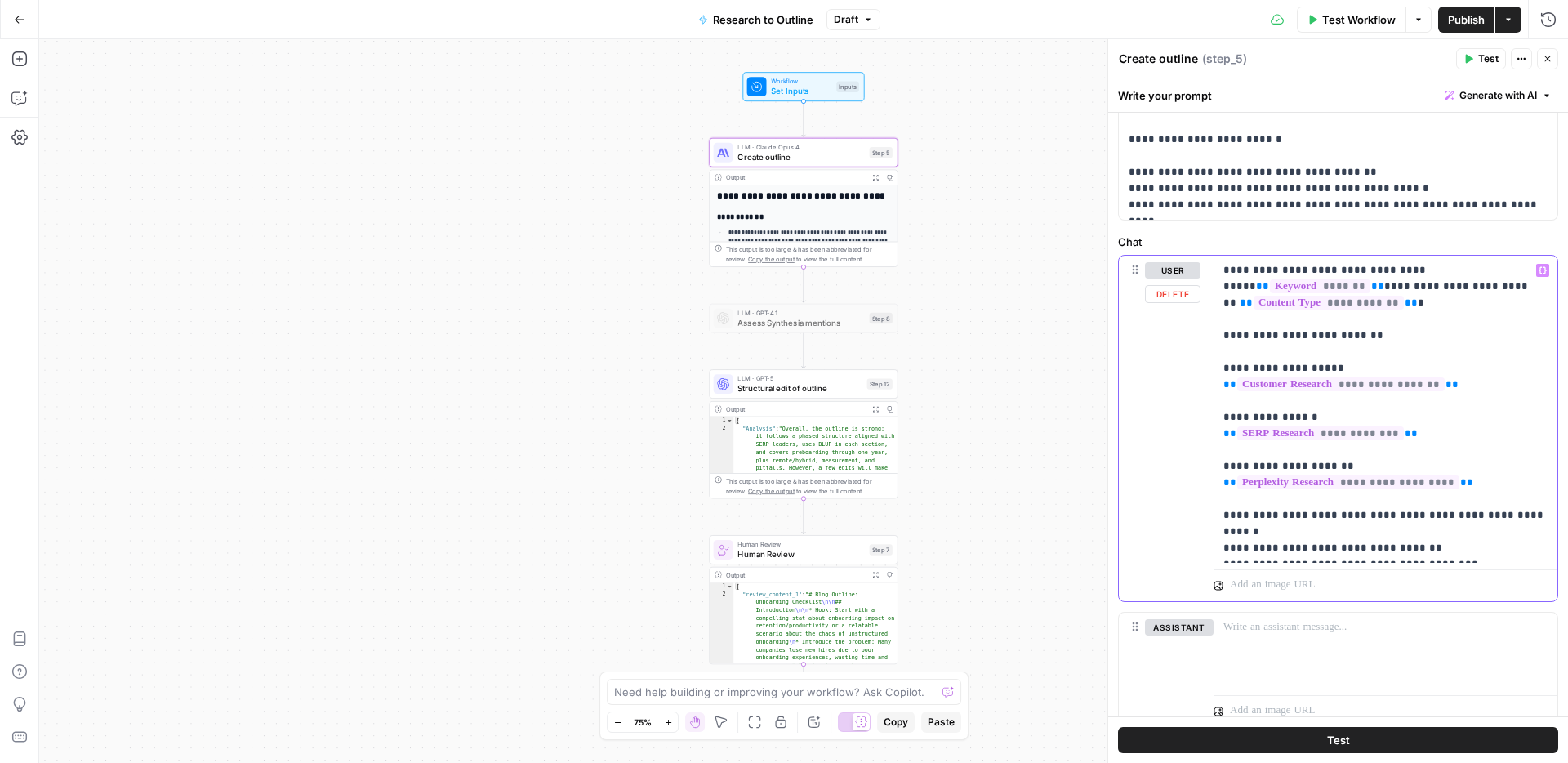
click at [1479, 385] on p "**********" at bounding box center [1385, 410] width 324 height 294
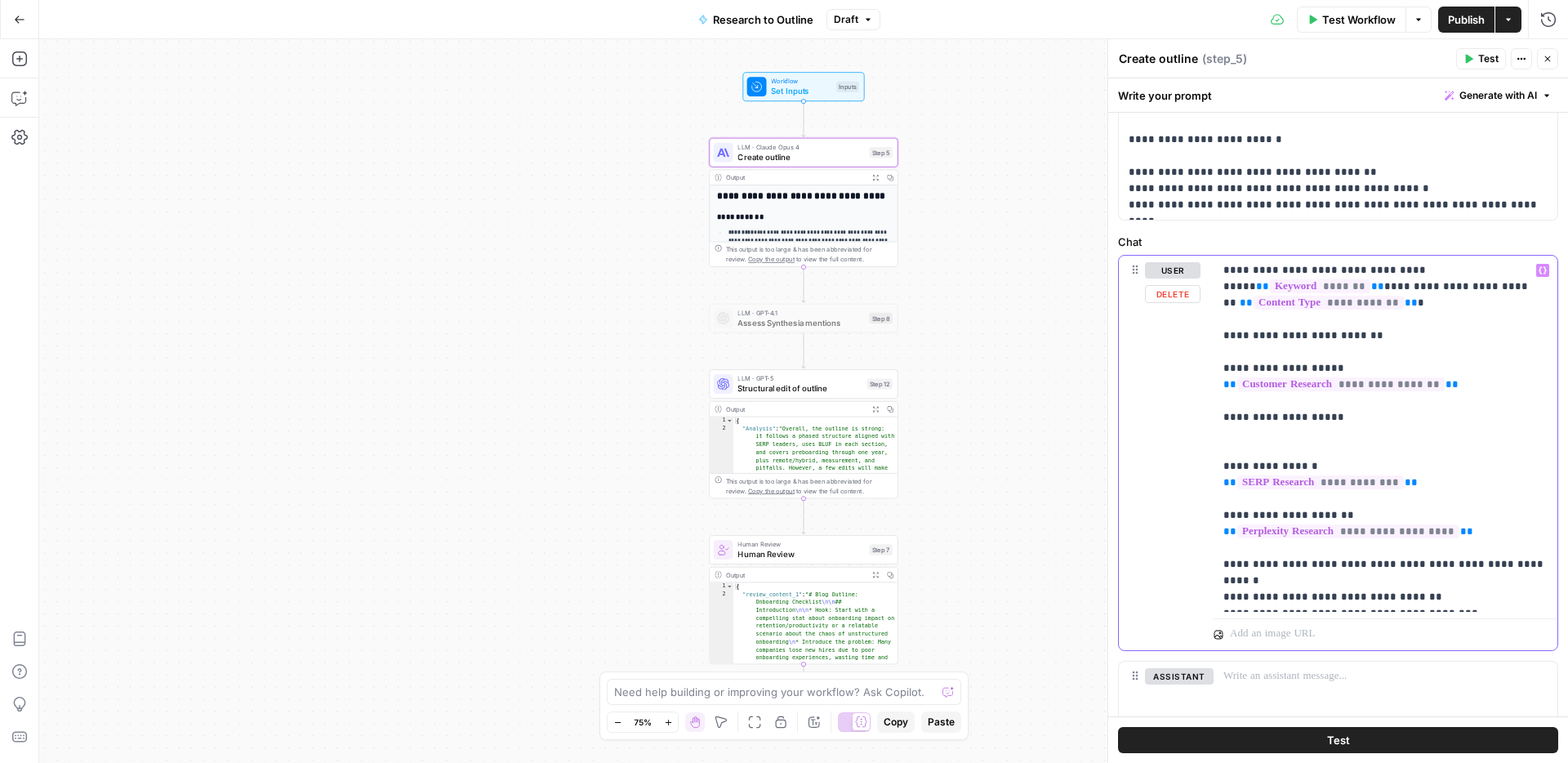
click at [1545, 270] on icon "button" at bounding box center [1543, 269] width 8 height 8
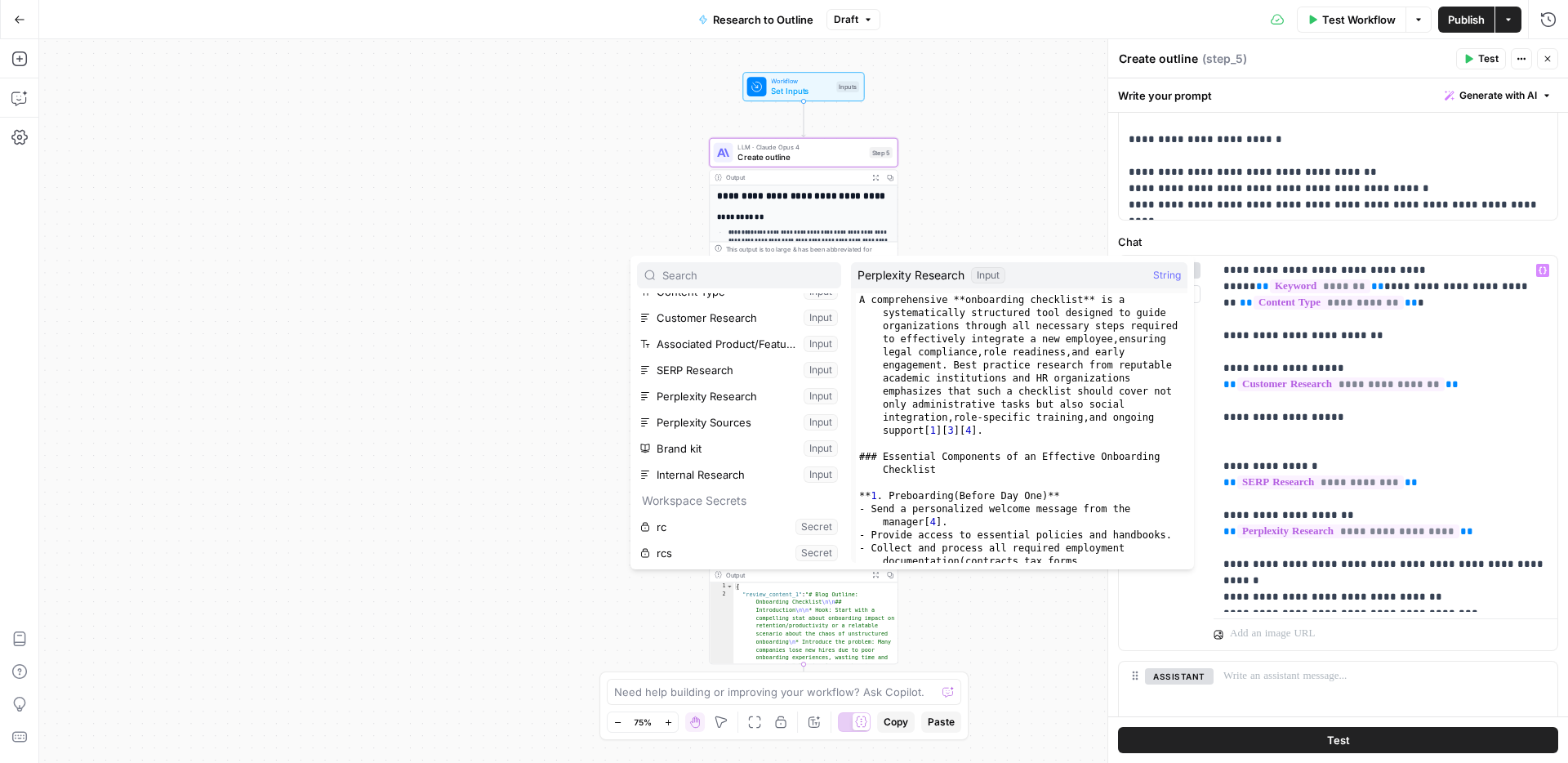
scroll to position [92, 0]
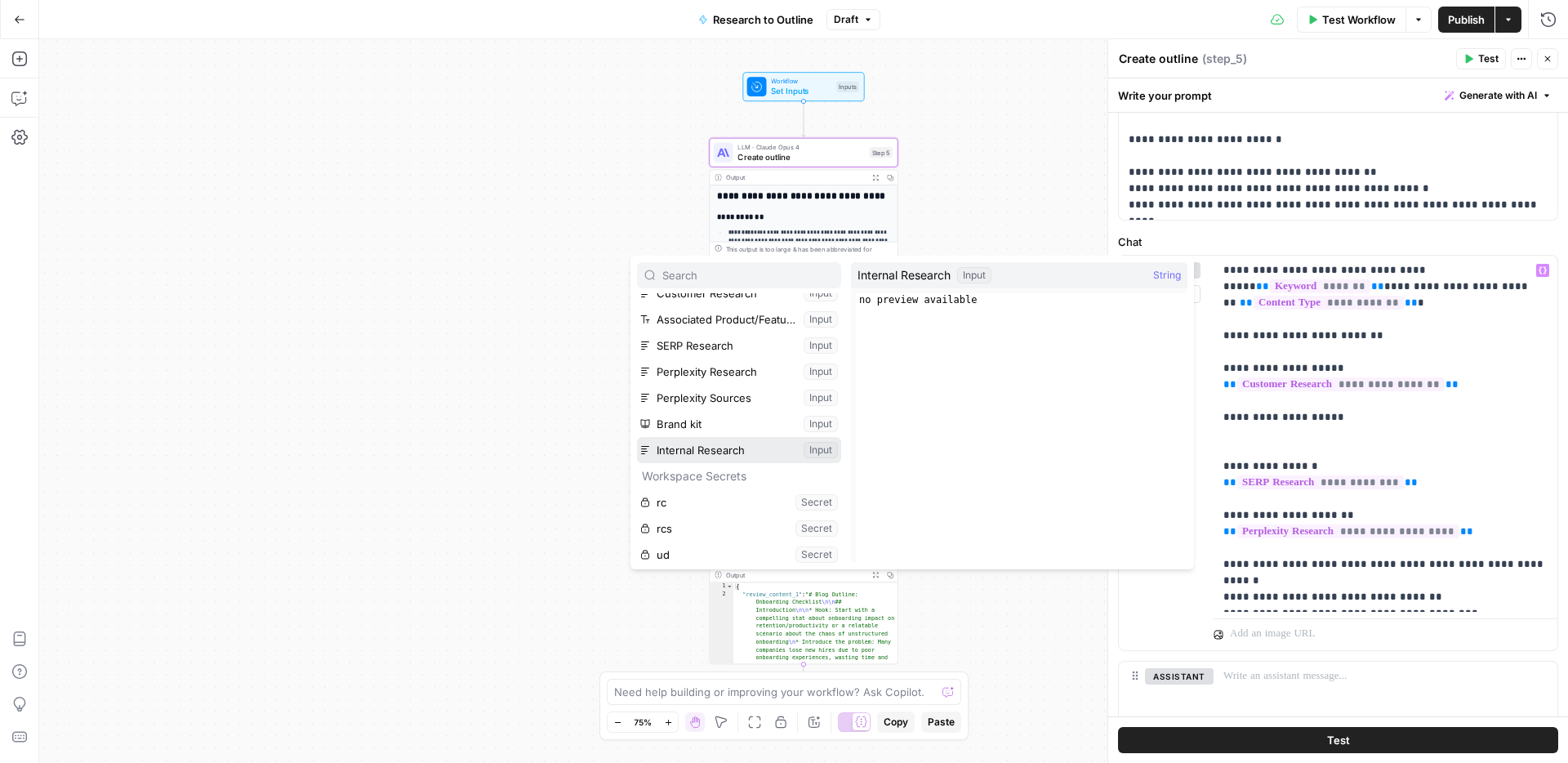
click at [733, 455] on button "Select variable Internal Research" at bounding box center [739, 449] width 204 height 26
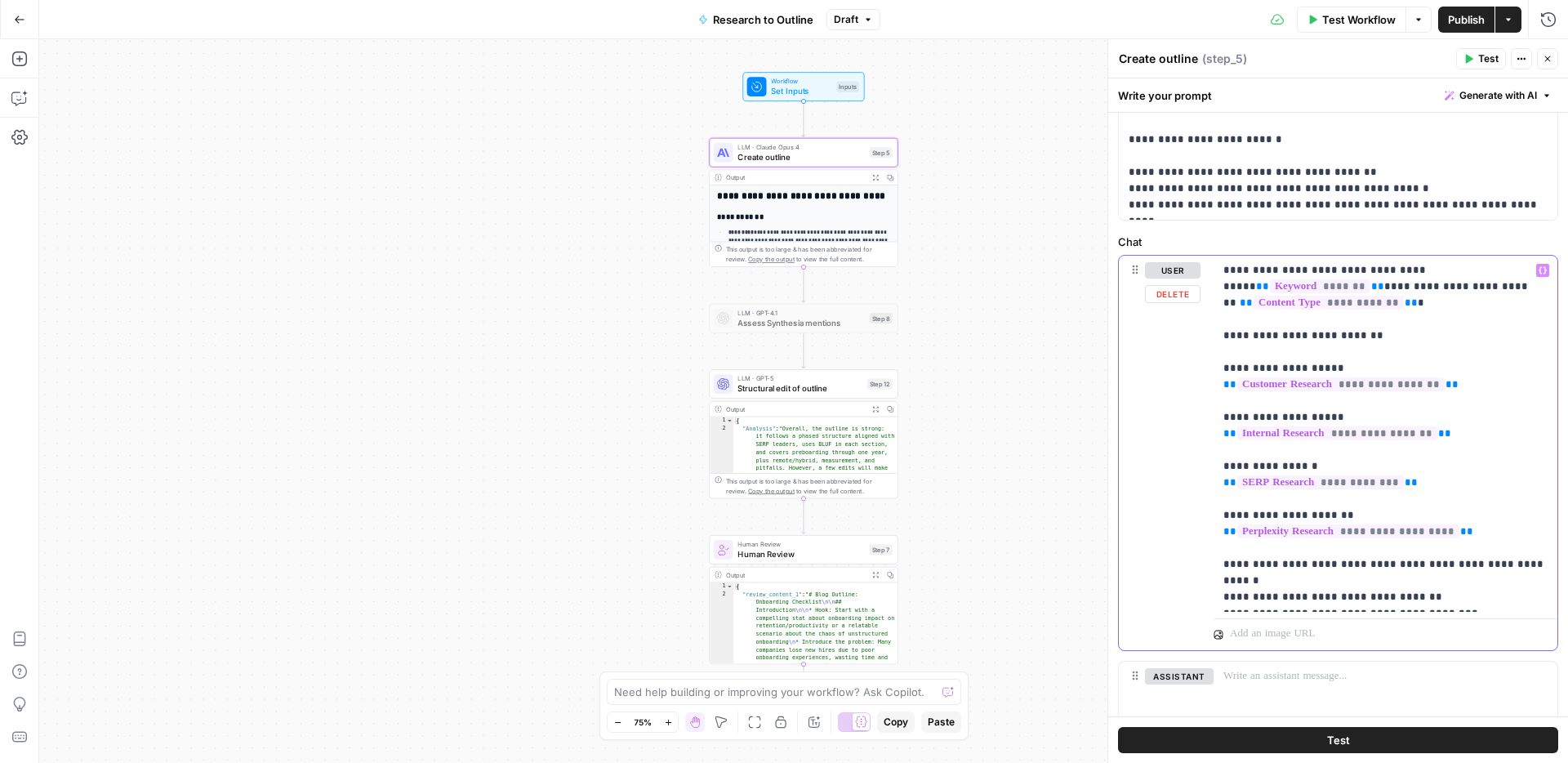
click at [1466, 596] on p "**********" at bounding box center [1385, 434] width 324 height 343
click at [799, 386] on span "Structural edit of outline" at bounding box center [799, 388] width 124 height 12
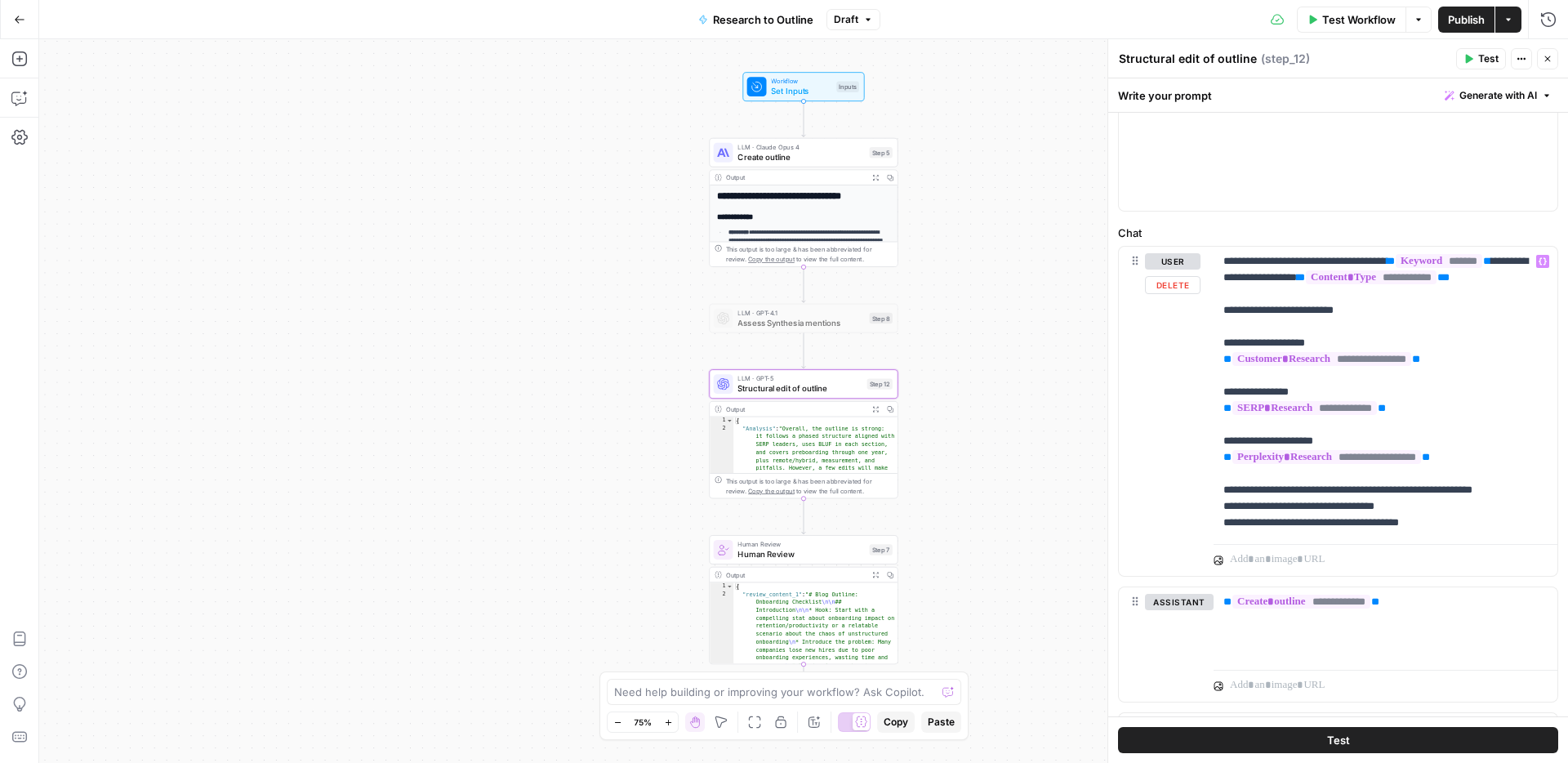
scroll to position [673, 0]
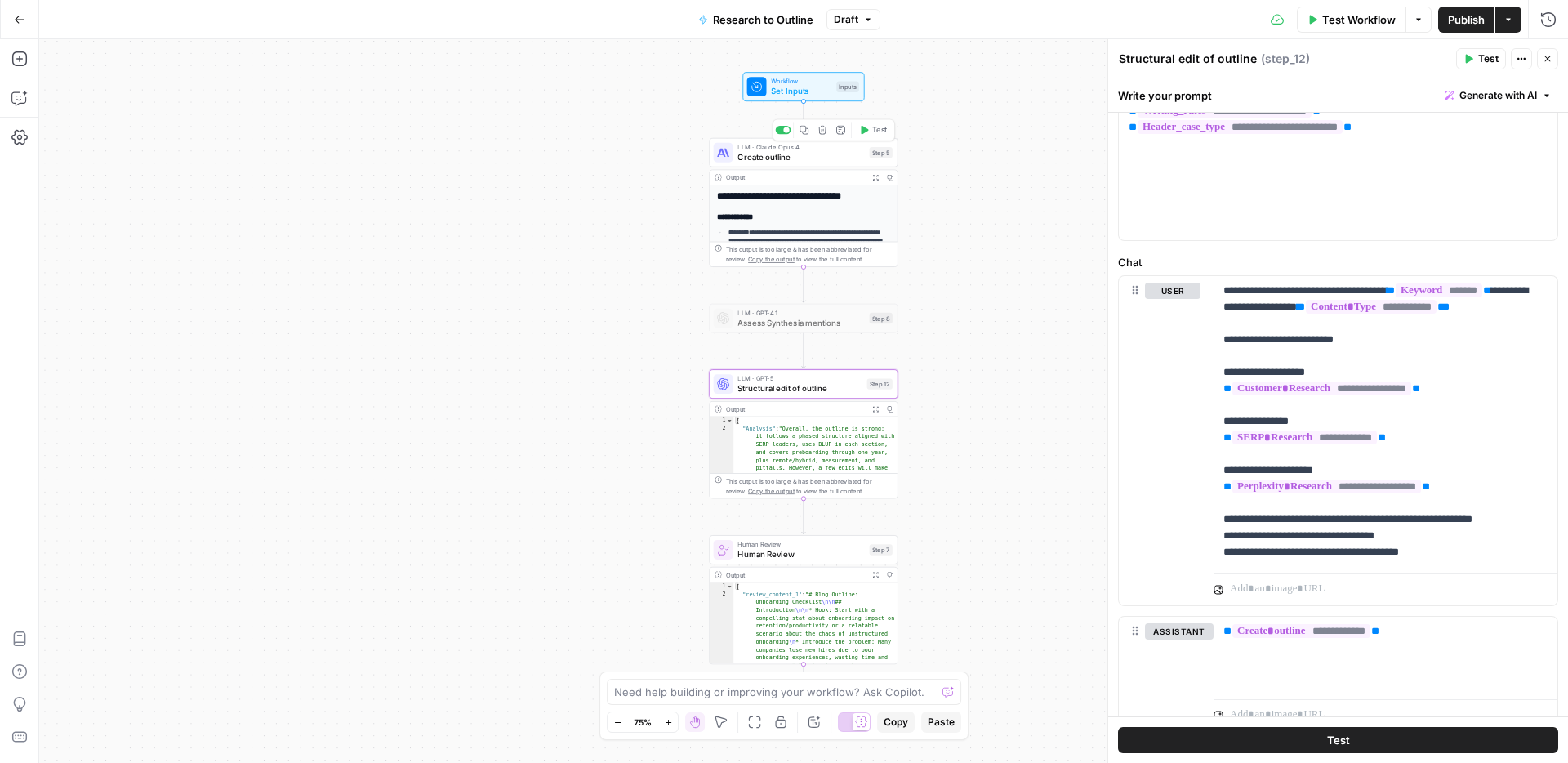
click at [820, 159] on span "Create outline" at bounding box center [800, 156] width 127 height 12
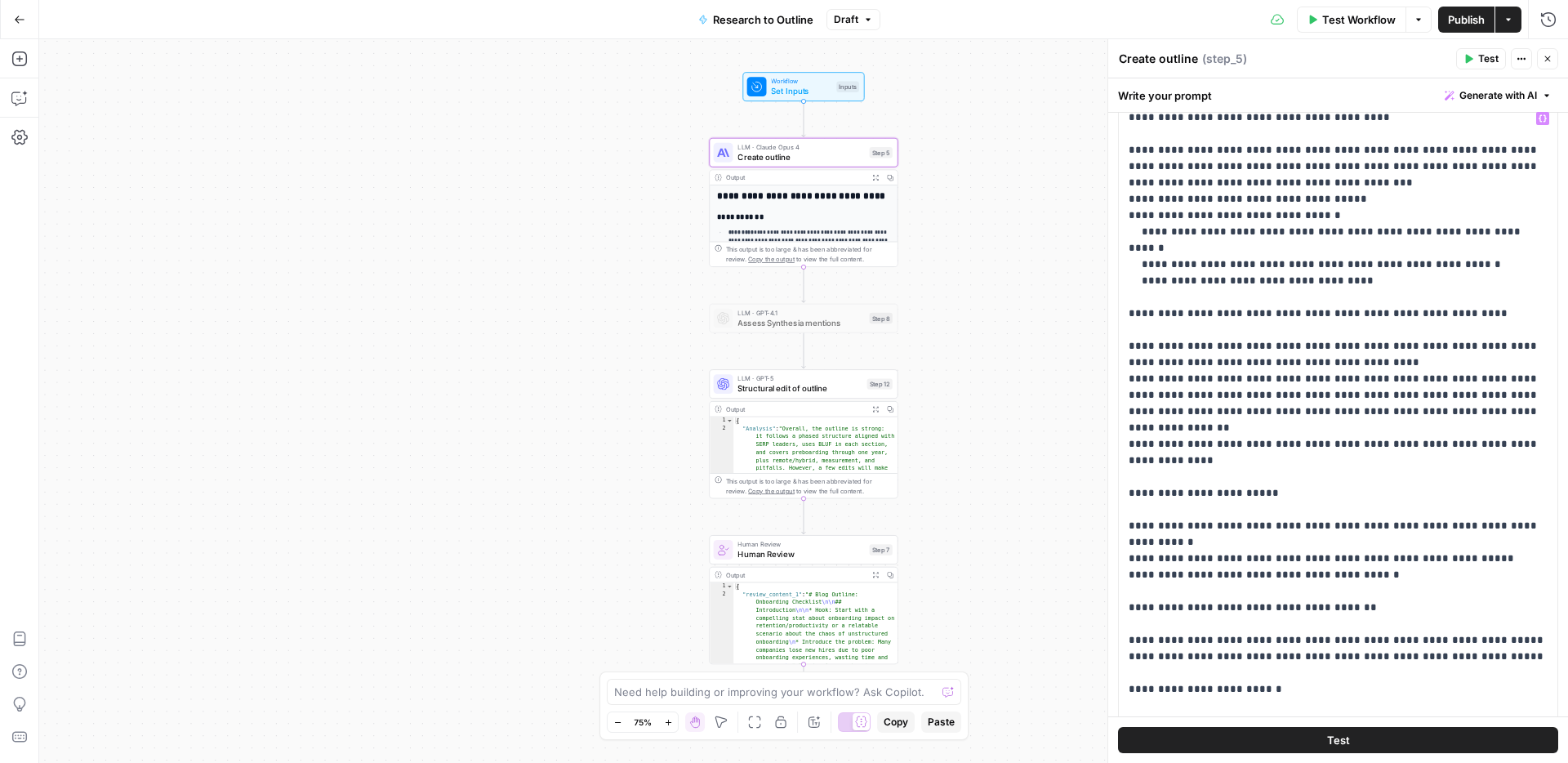
scroll to position [743, 0]
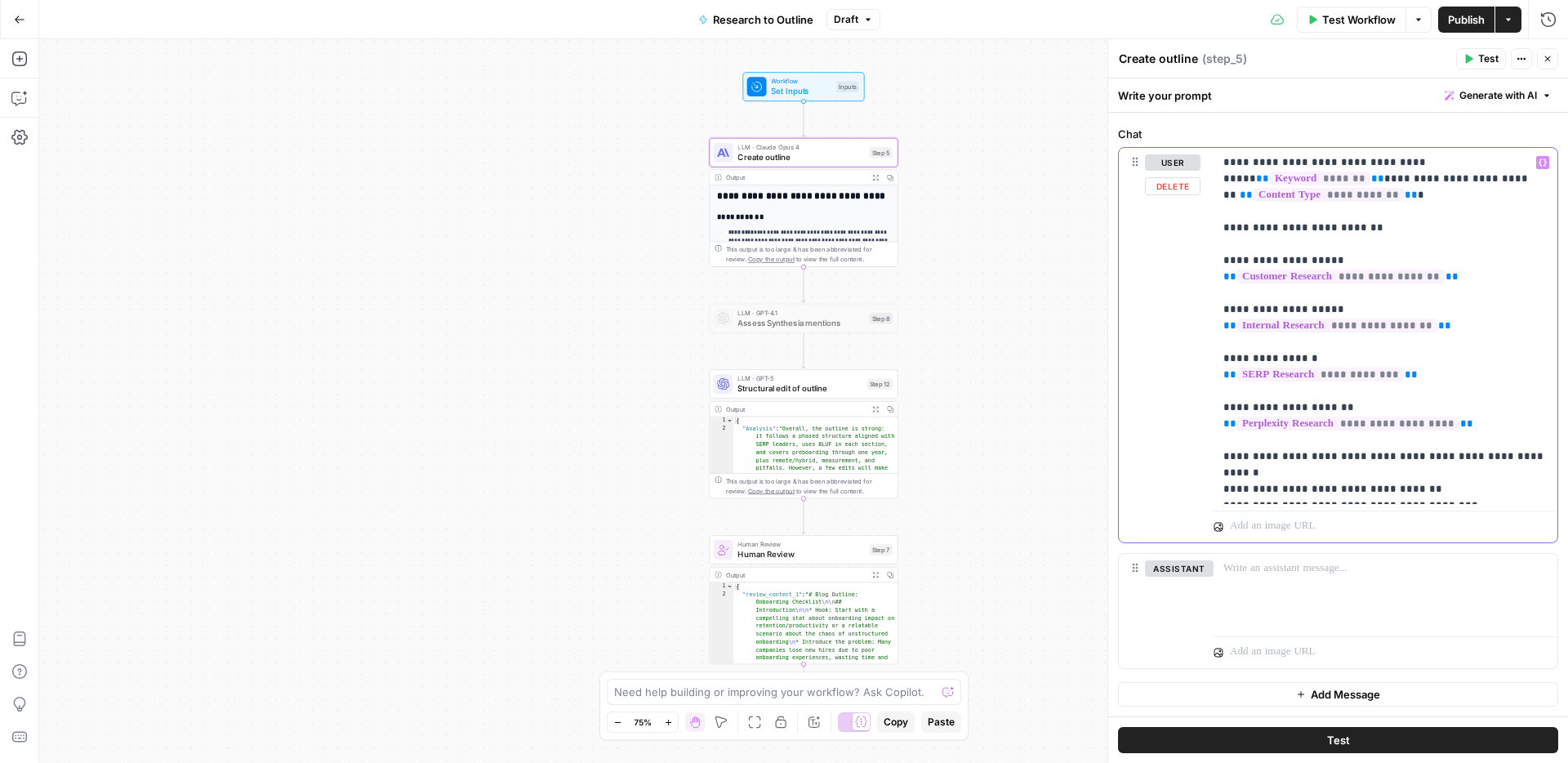
click at [1300, 478] on p "**********" at bounding box center [1385, 326] width 324 height 343
click at [795, 393] on span "Structural edit of outline" at bounding box center [799, 388] width 124 height 12
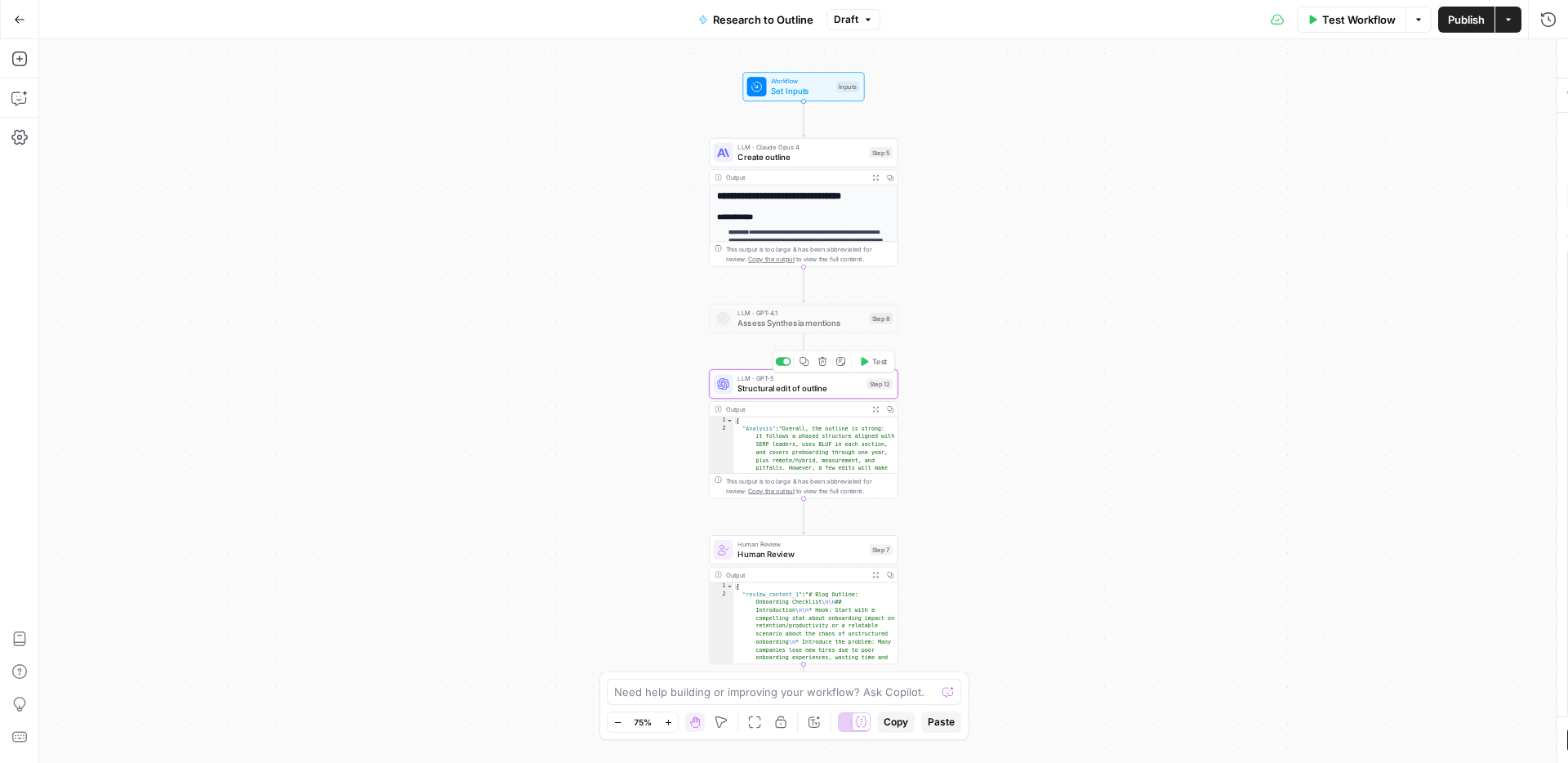
type textarea "Structural edit of outline"
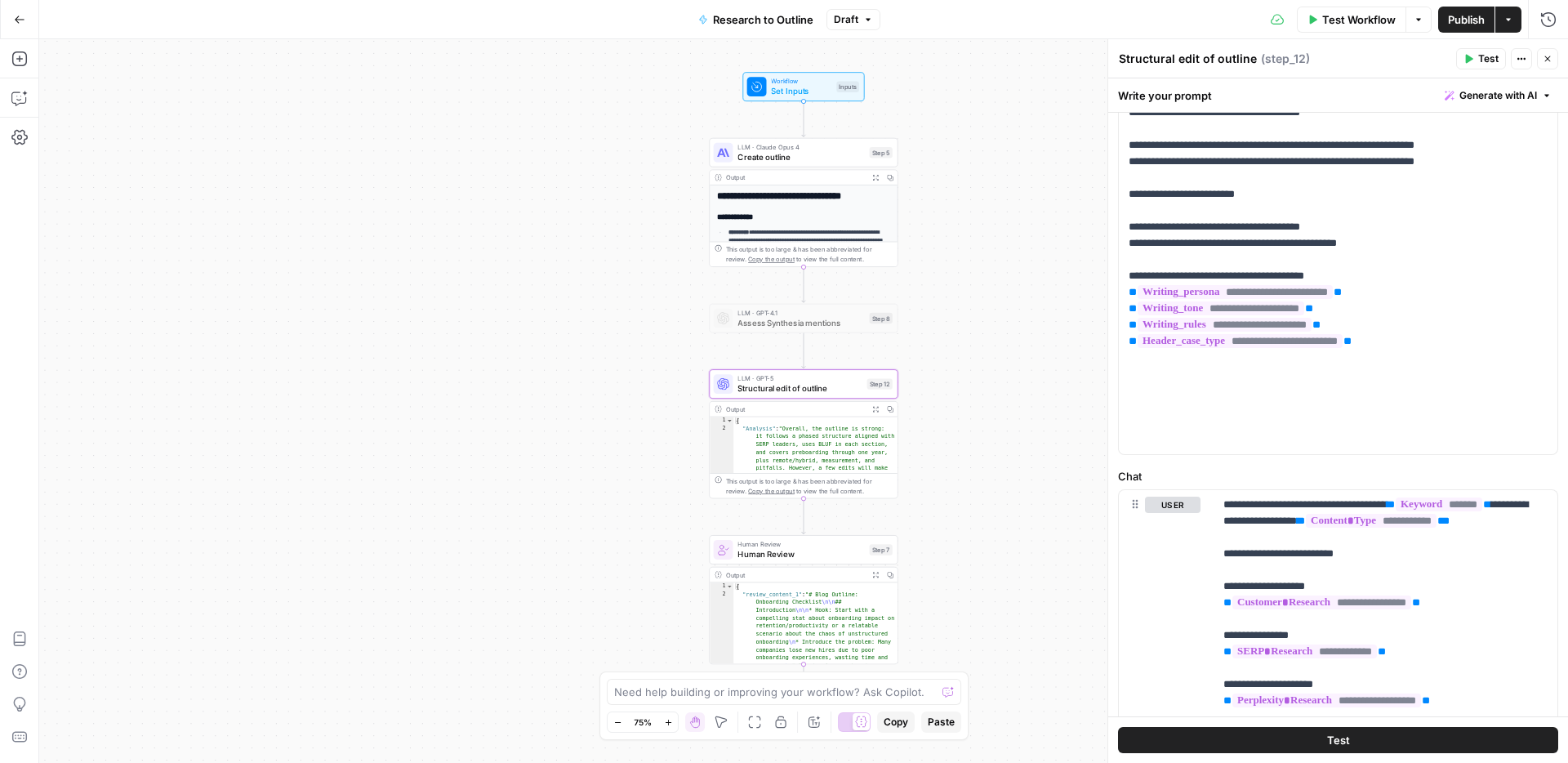
scroll to position [548, 0]
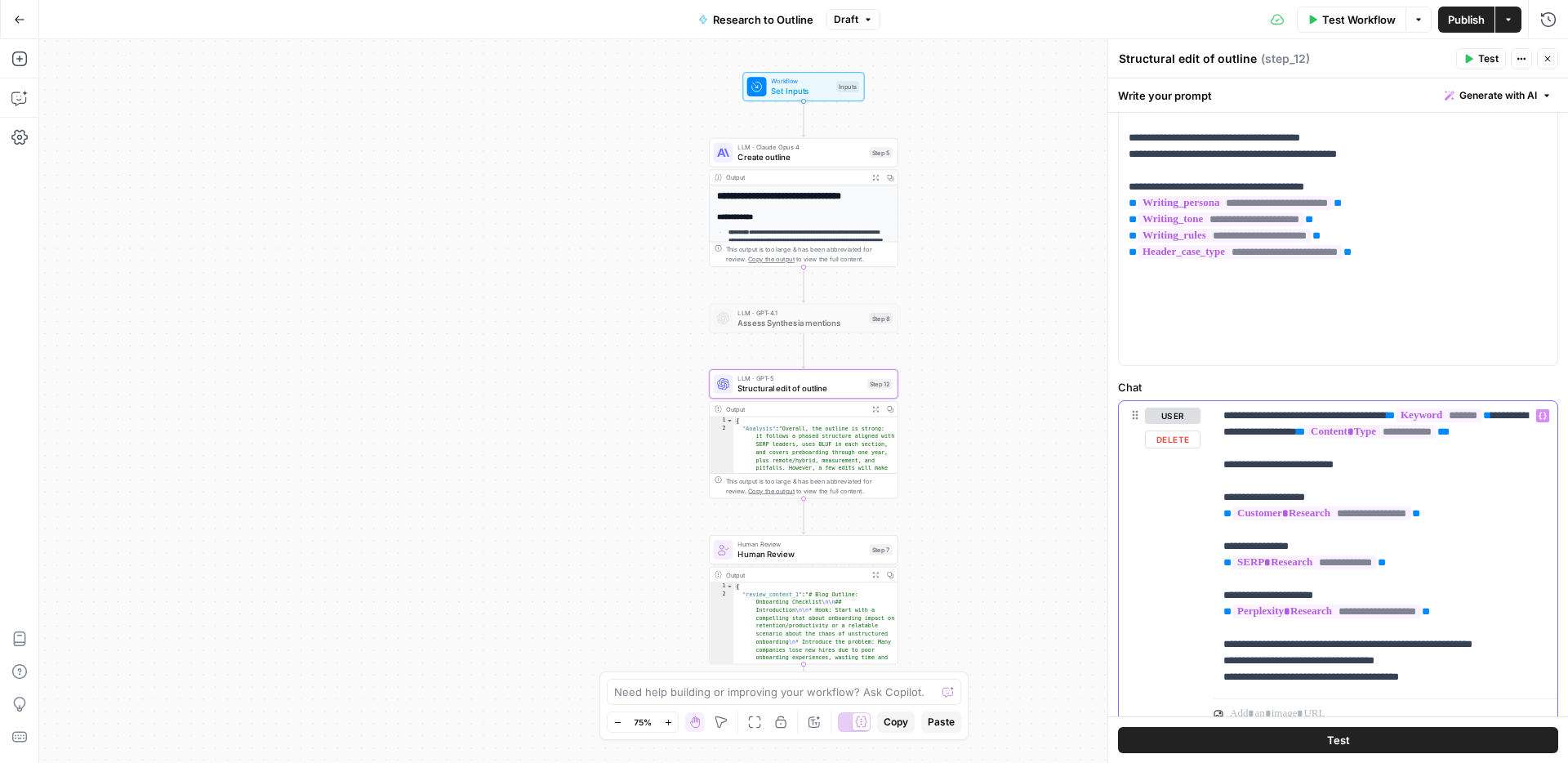
click at [1268, 461] on p "**********" at bounding box center [1385, 546] width 324 height 278
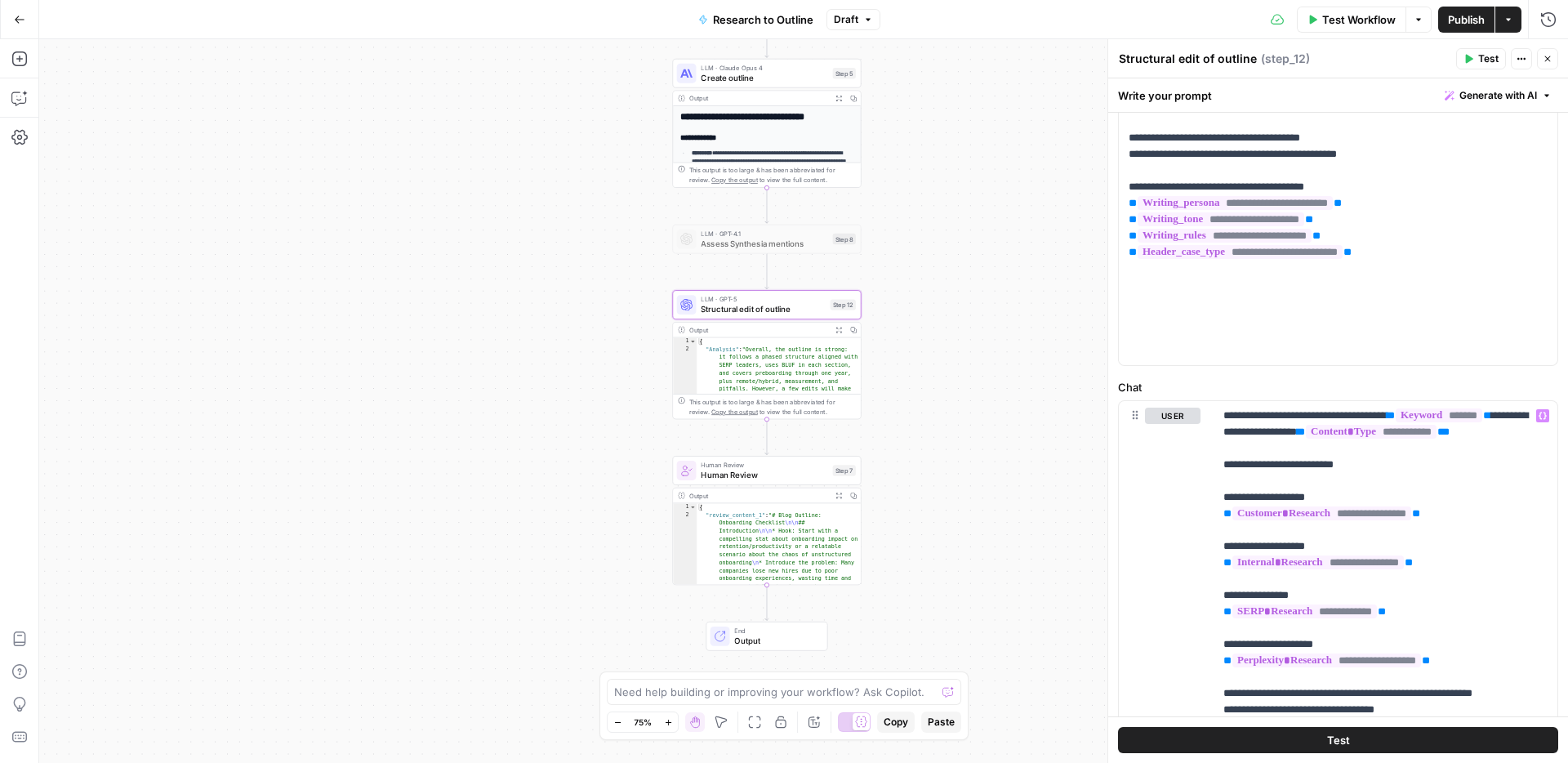
drag, startPoint x: 952, startPoint y: 525, endPoint x: 916, endPoint y: 444, distance: 88.6
click at [916, 445] on div "**********" at bounding box center [804, 401] width 1529 height 724
click at [782, 450] on icon "button" at bounding box center [786, 447] width 9 height 9
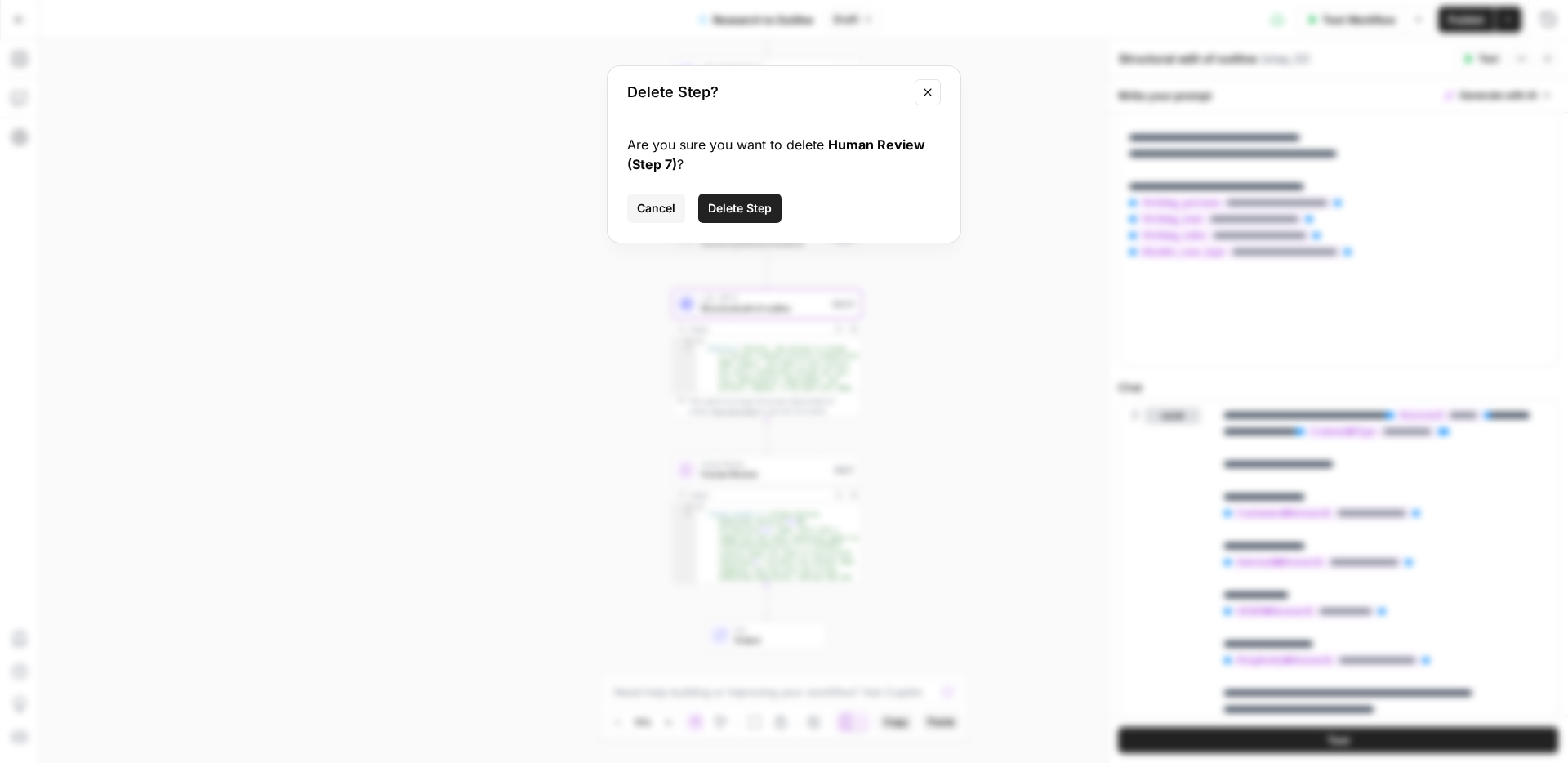
click at [765, 212] on span "Delete Step" at bounding box center [740, 208] width 64 height 16
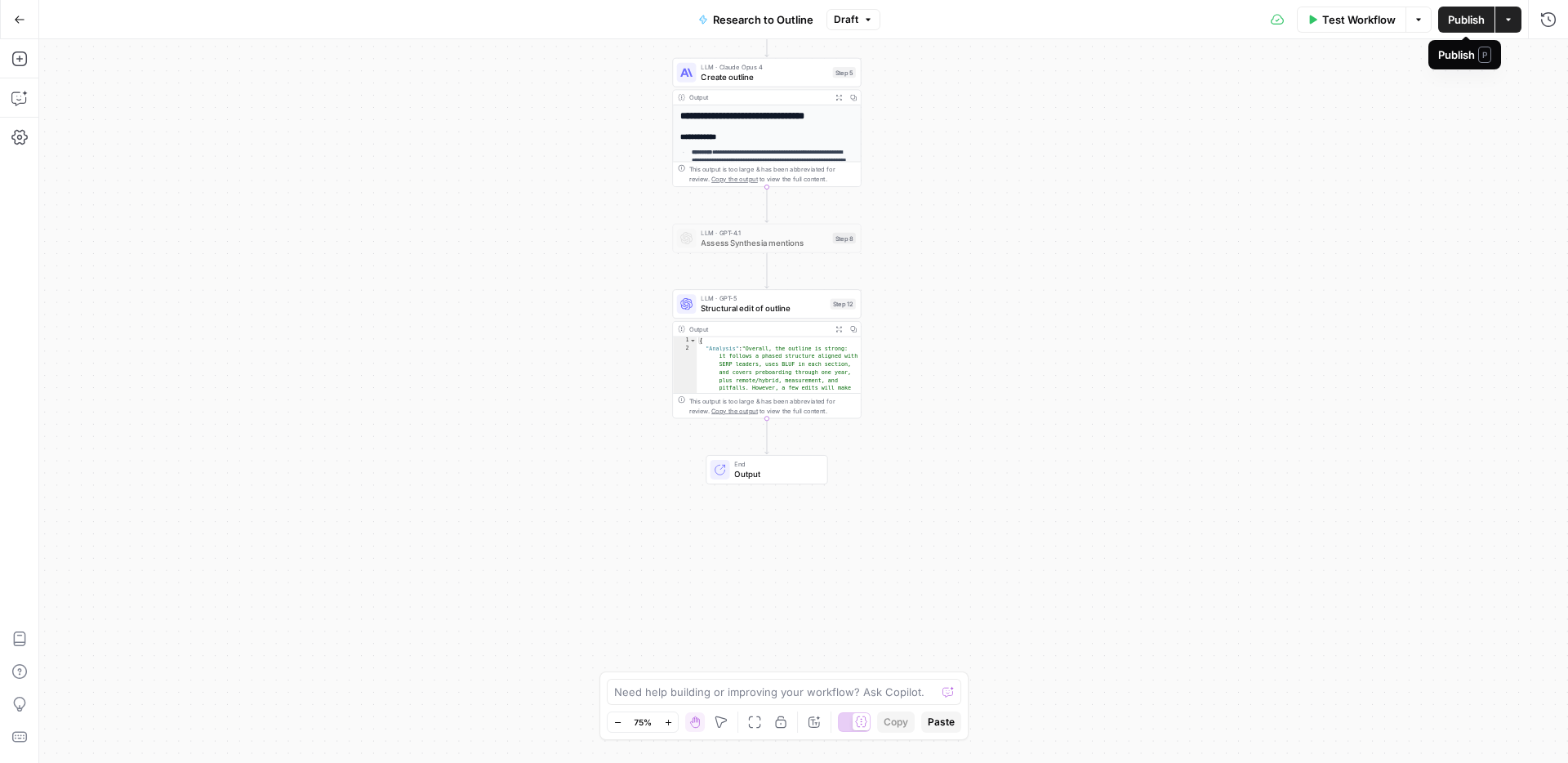
click at [1474, 25] on span "Publish" at bounding box center [1466, 19] width 37 height 16
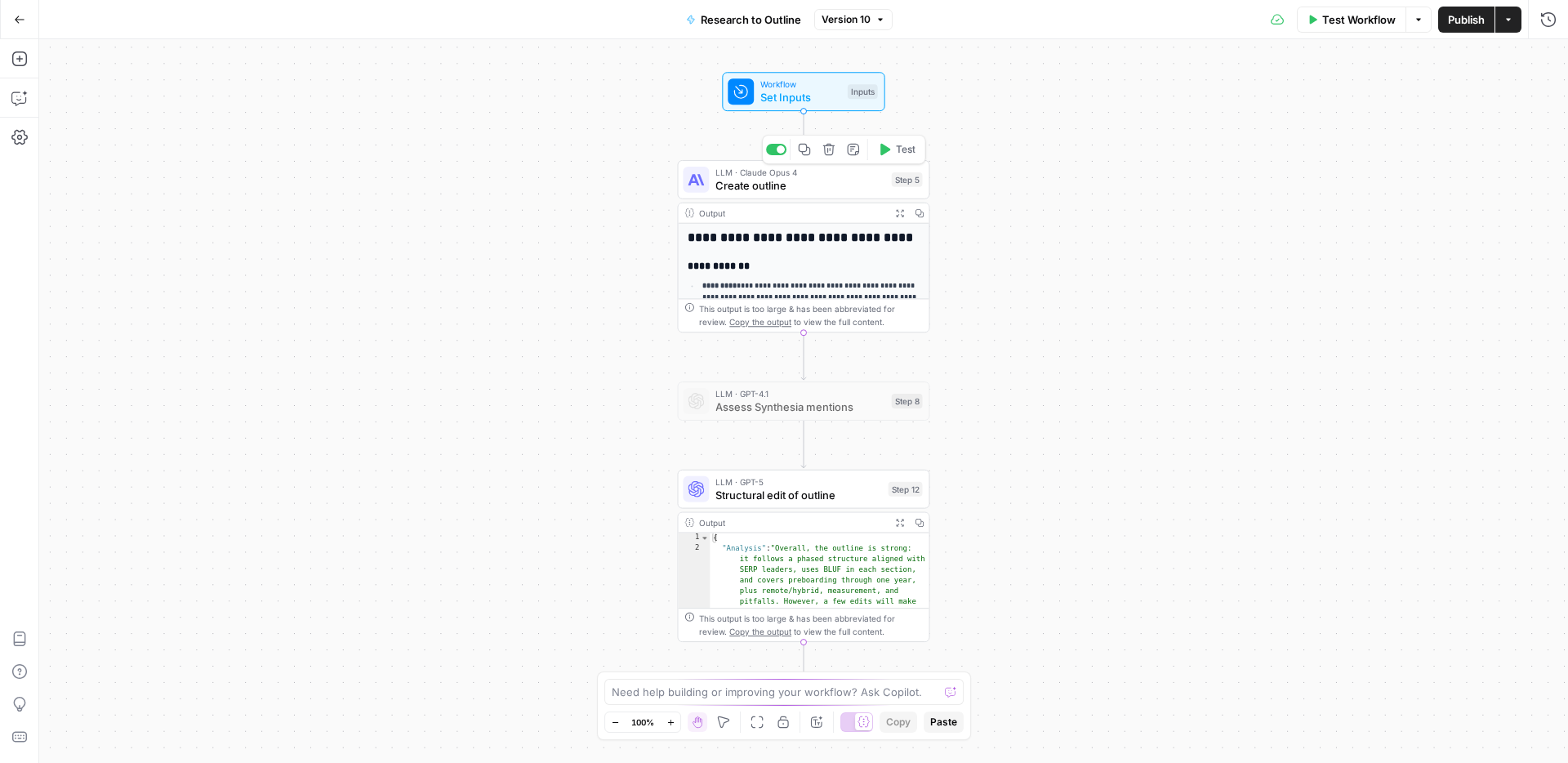
click at [827, 189] on span "Create outline" at bounding box center [799, 185] width 169 height 16
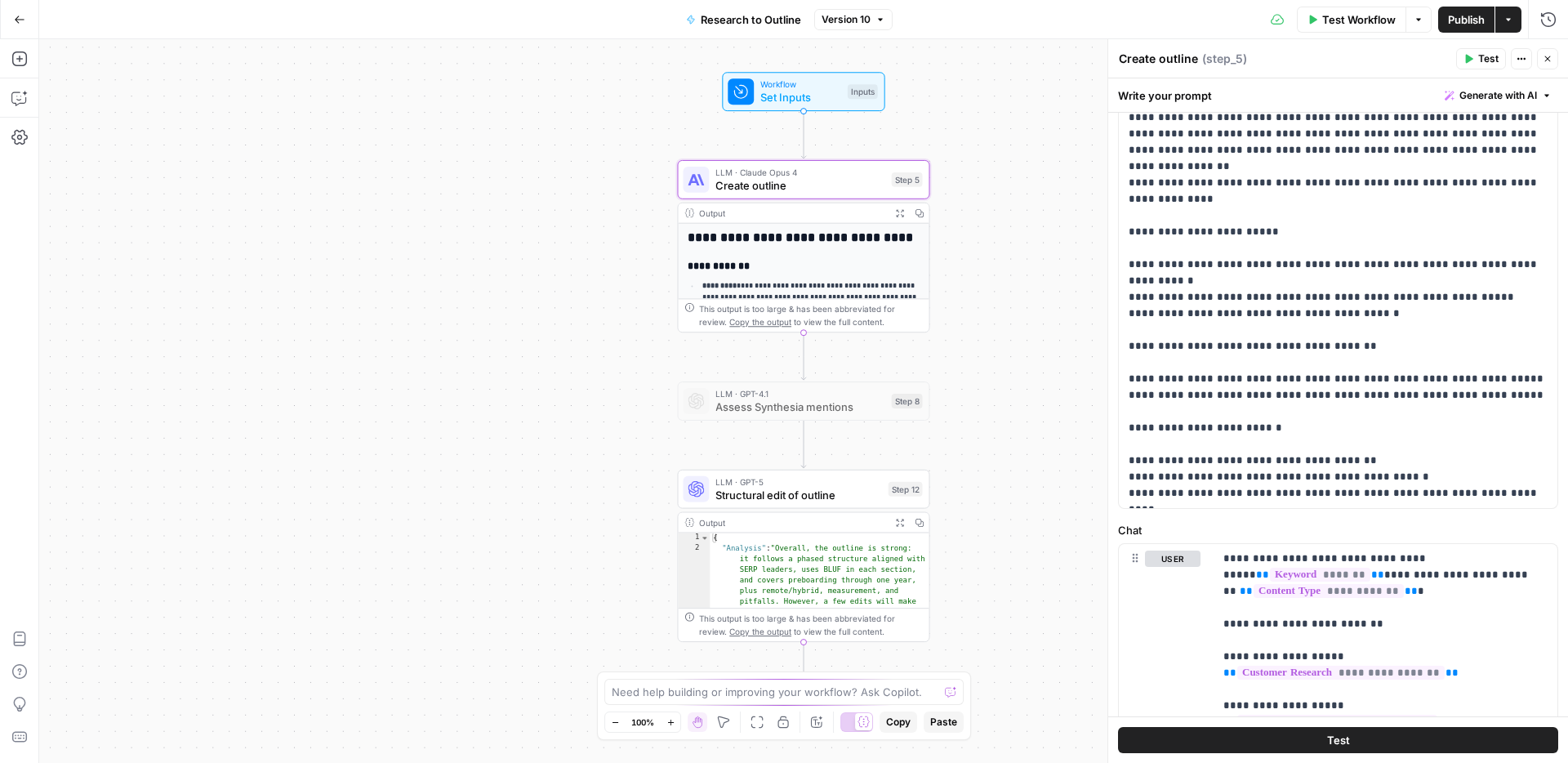
scroll to position [743, 0]
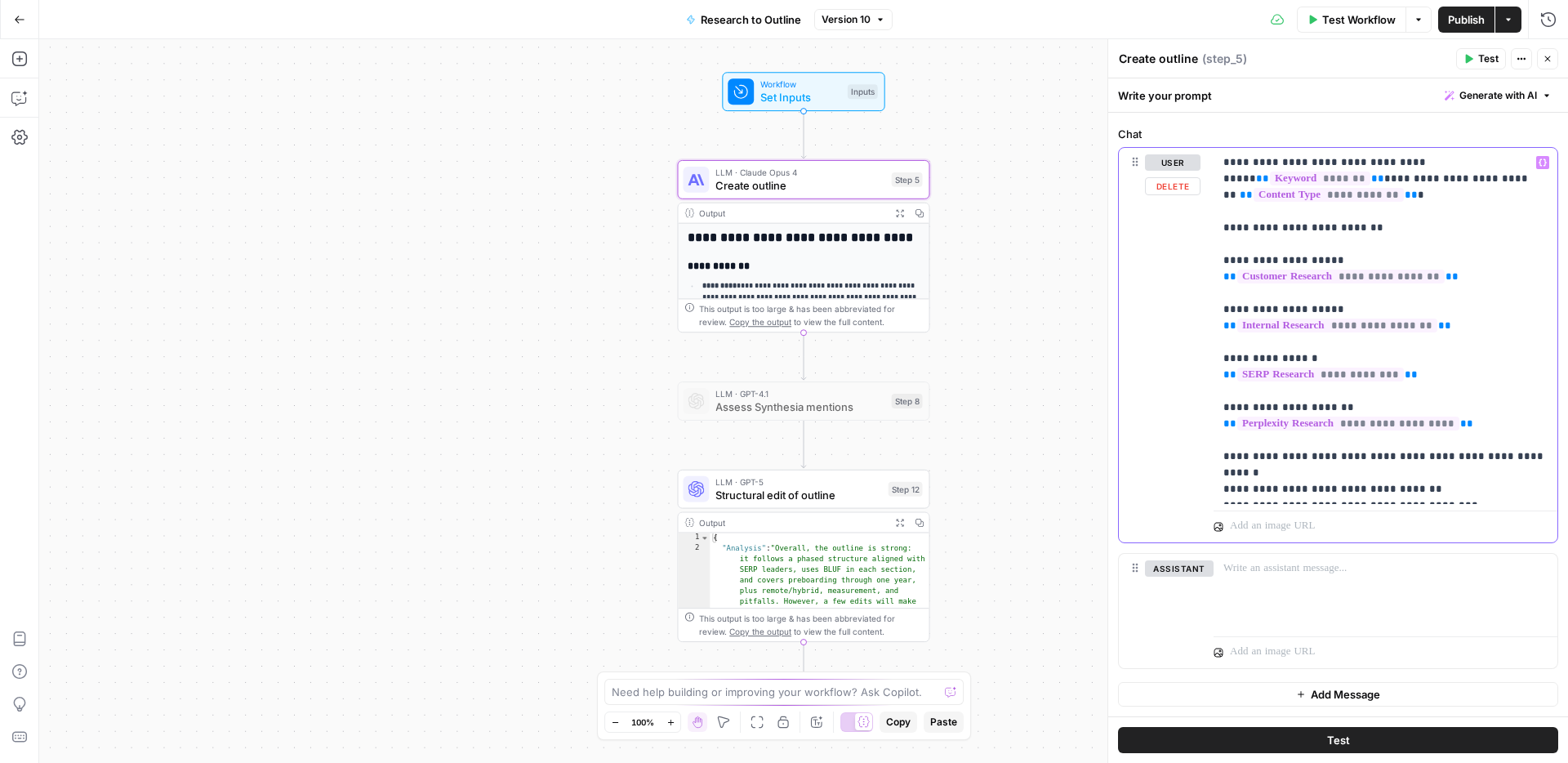
click at [1478, 326] on p "**********" at bounding box center [1385, 326] width 324 height 343
click at [1022, 178] on div "**********" at bounding box center [804, 401] width 1529 height 724
click at [874, 24] on button "Version 10" at bounding box center [854, 20] width 78 height 21
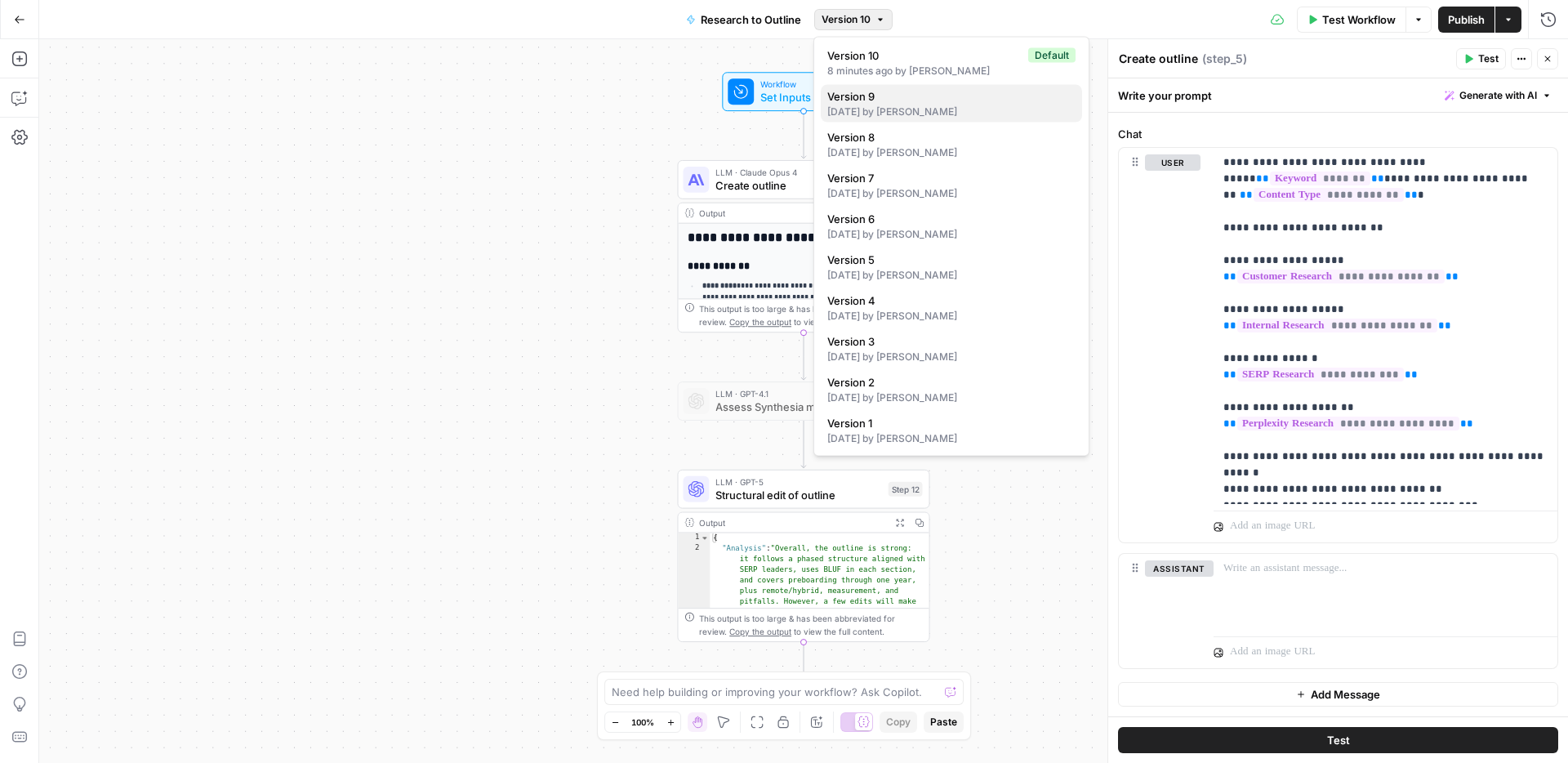
click at [882, 96] on span "Version 9" at bounding box center [948, 96] width 242 height 16
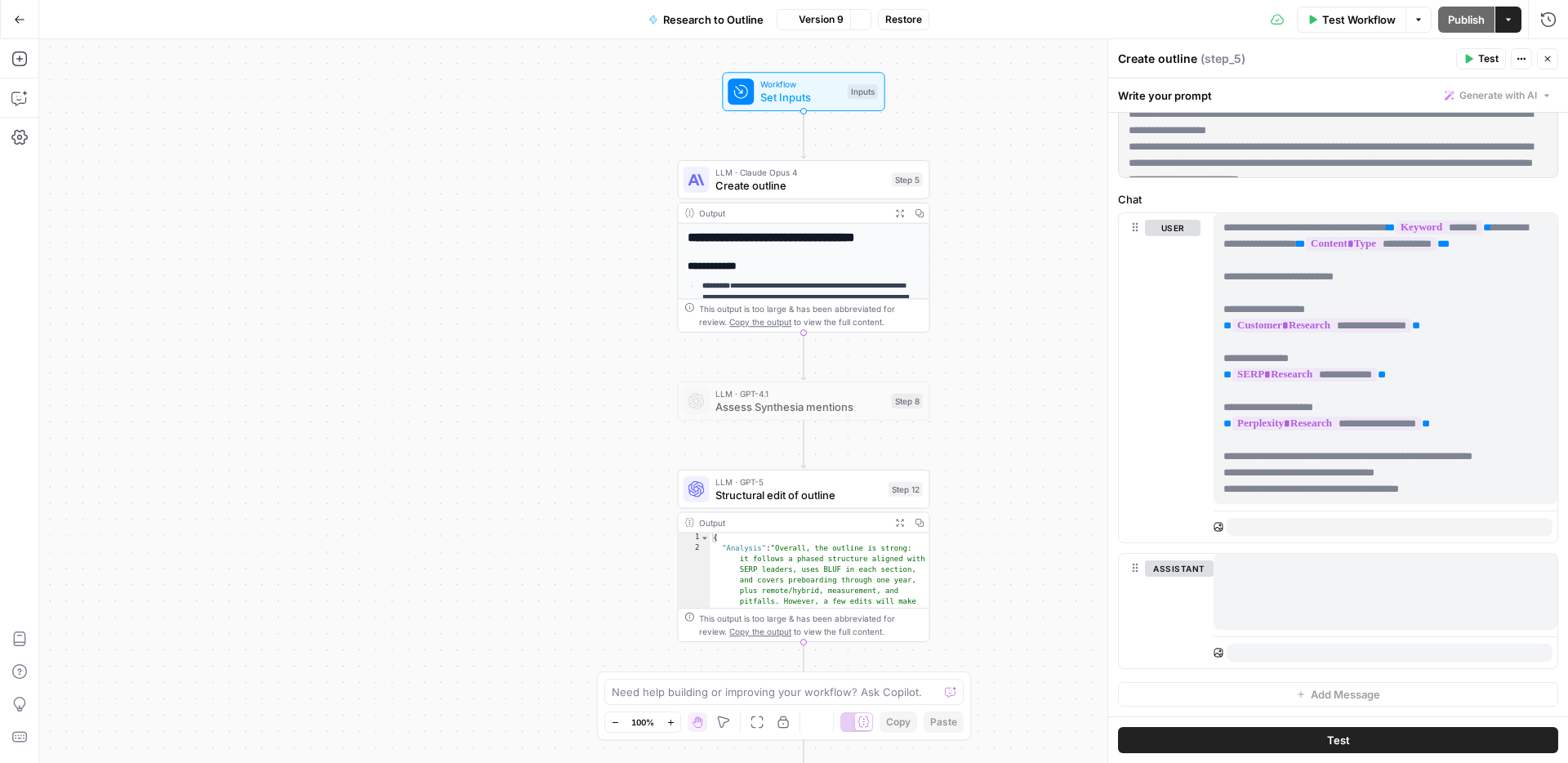
scroll to position [0, 0]
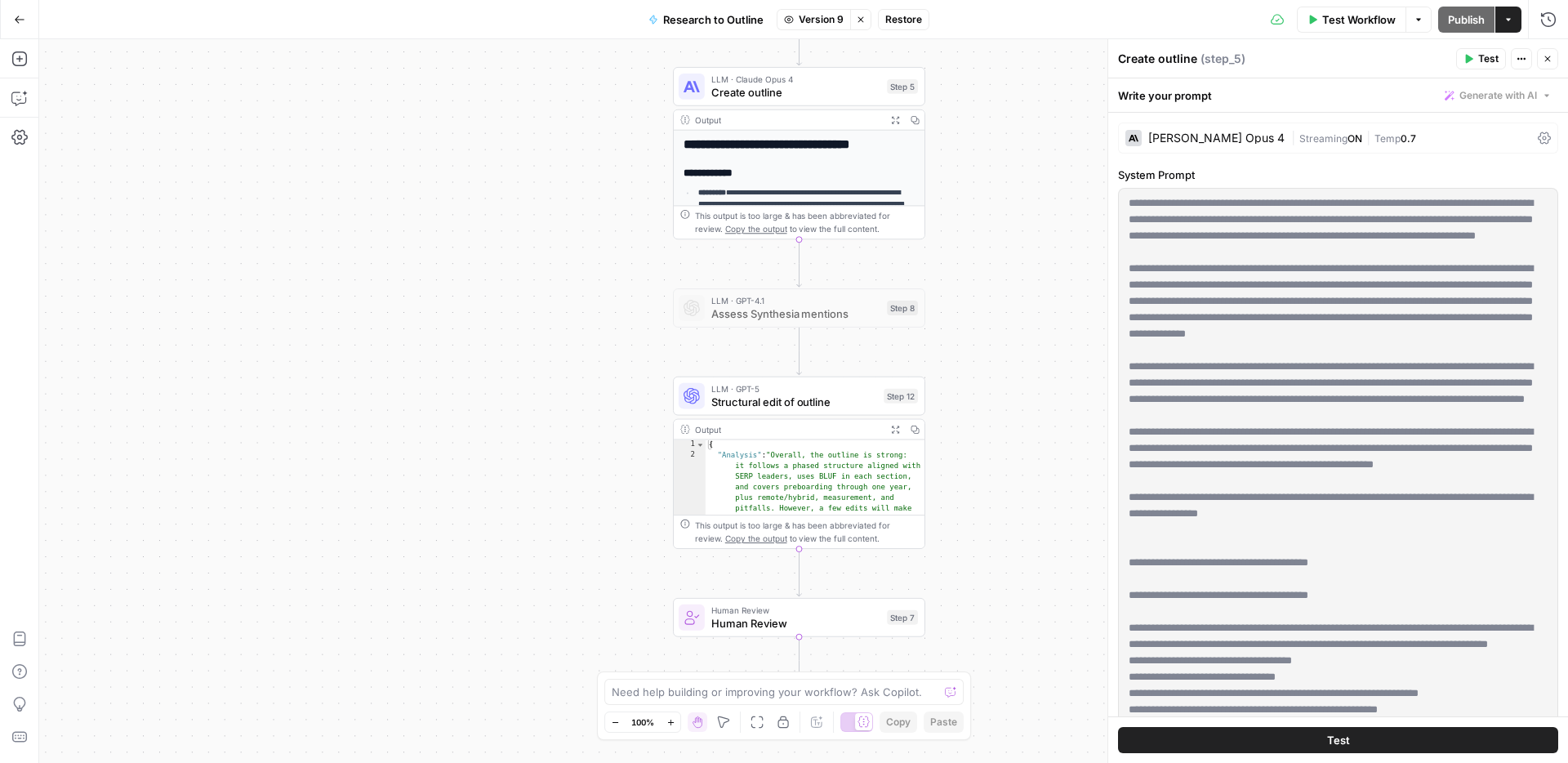
click at [904, 20] on span "Restore" at bounding box center [903, 19] width 37 height 14
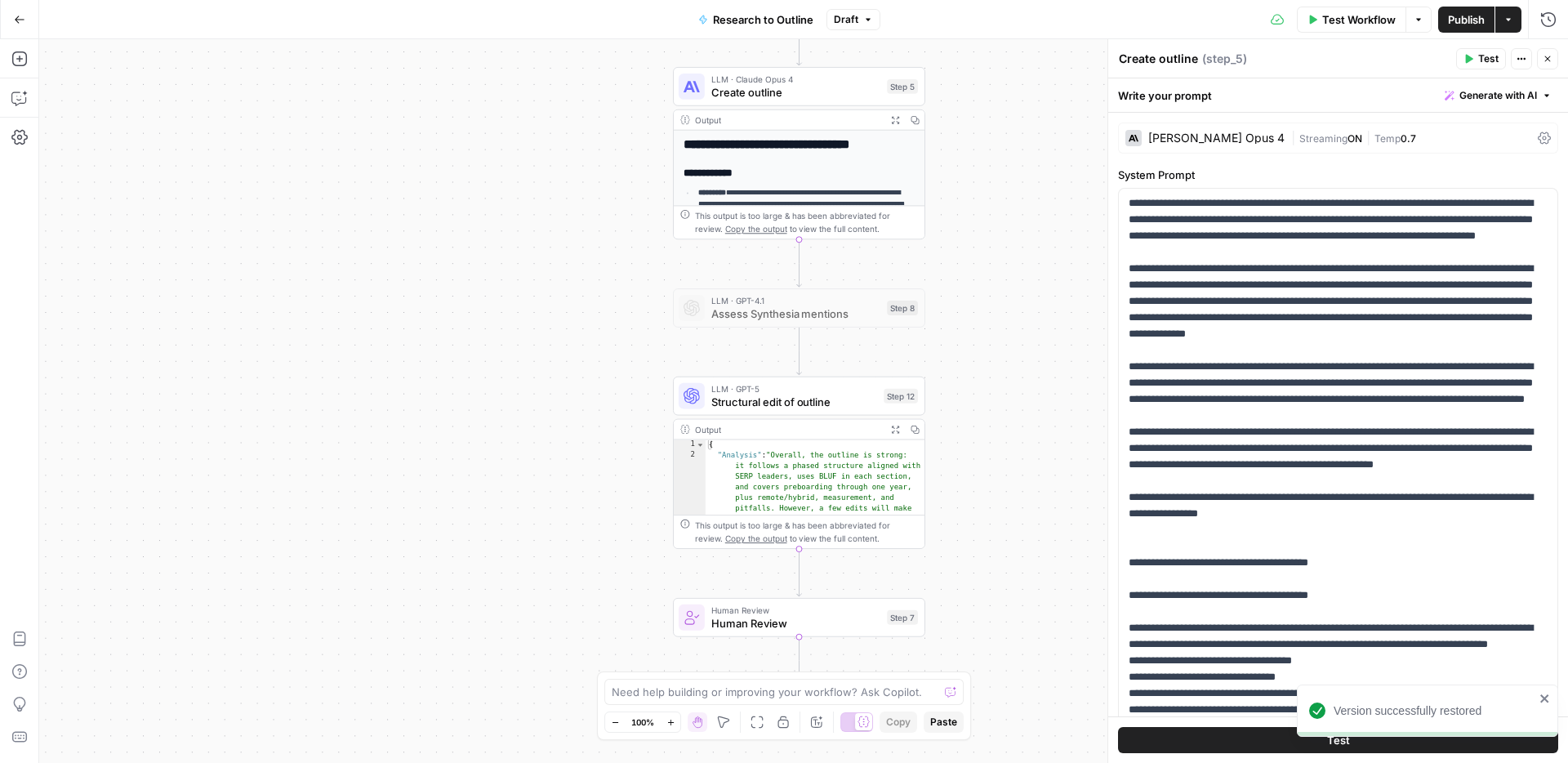
click at [893, 116] on icon "button" at bounding box center [895, 120] width 8 height 8
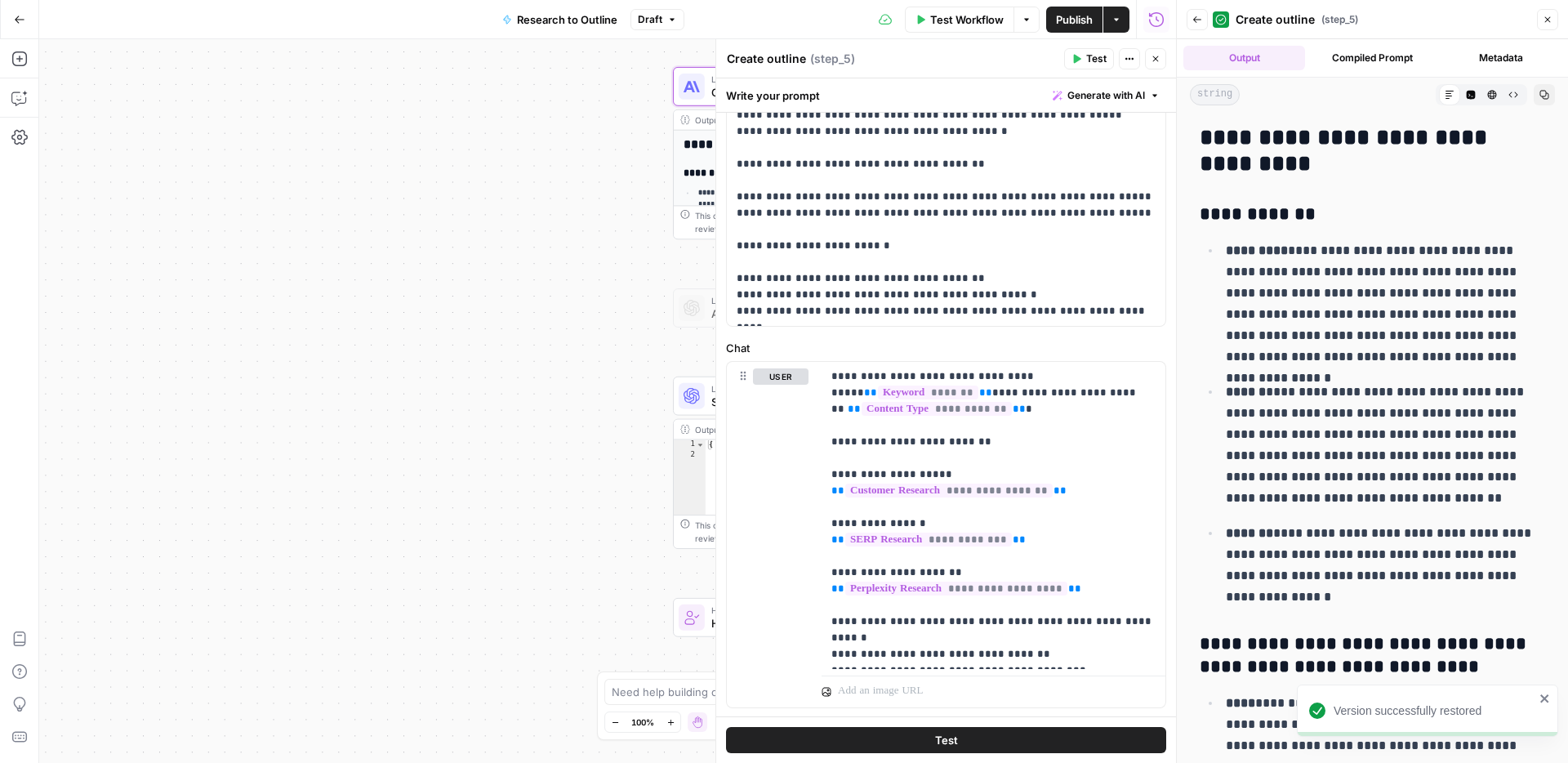
scroll to position [693, 0]
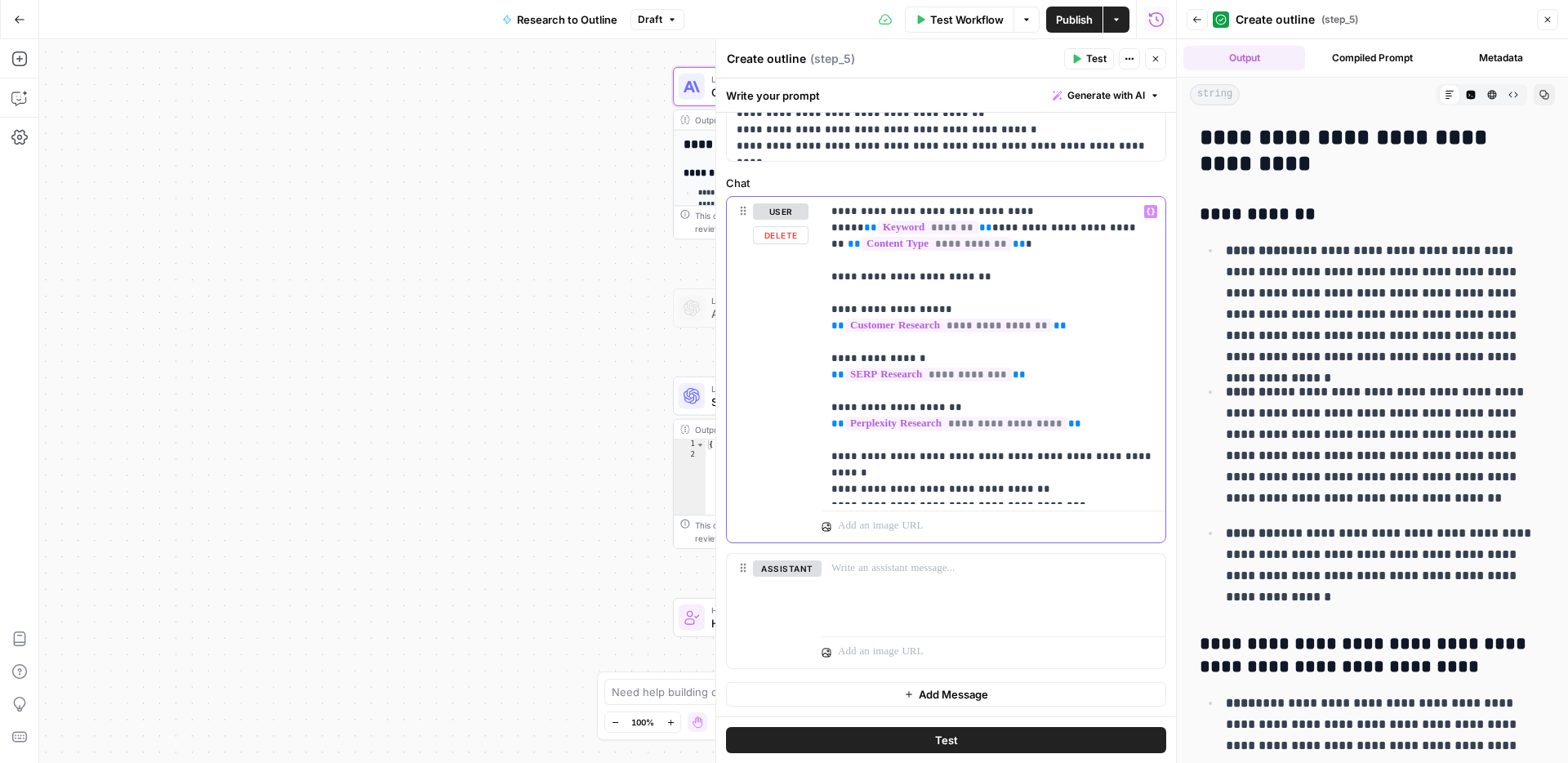
click at [1052, 282] on p "**********" at bounding box center [994, 350] width 324 height 294
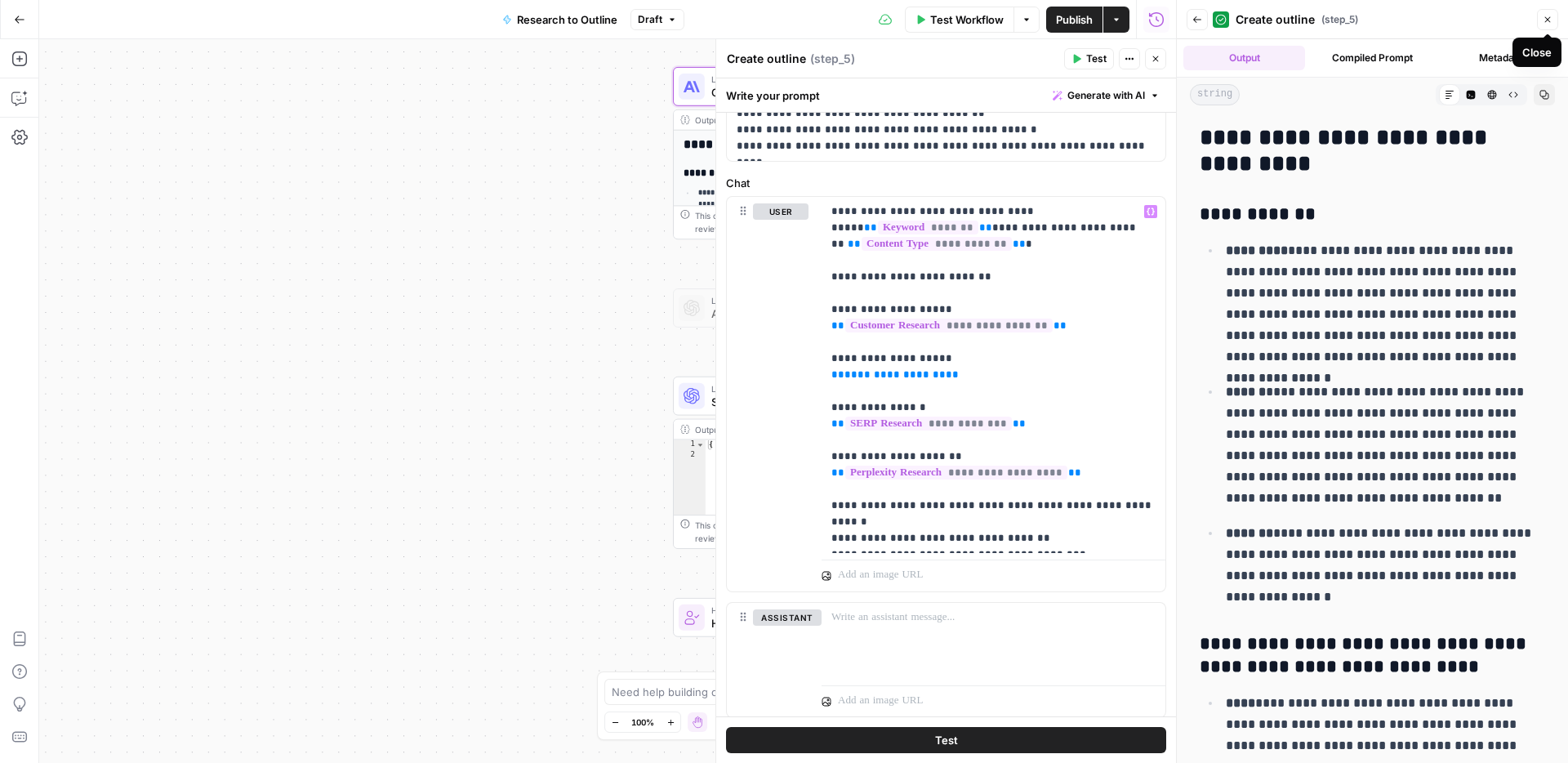
click at [1542, 27] on button "Close" at bounding box center [1548, 20] width 21 height 21
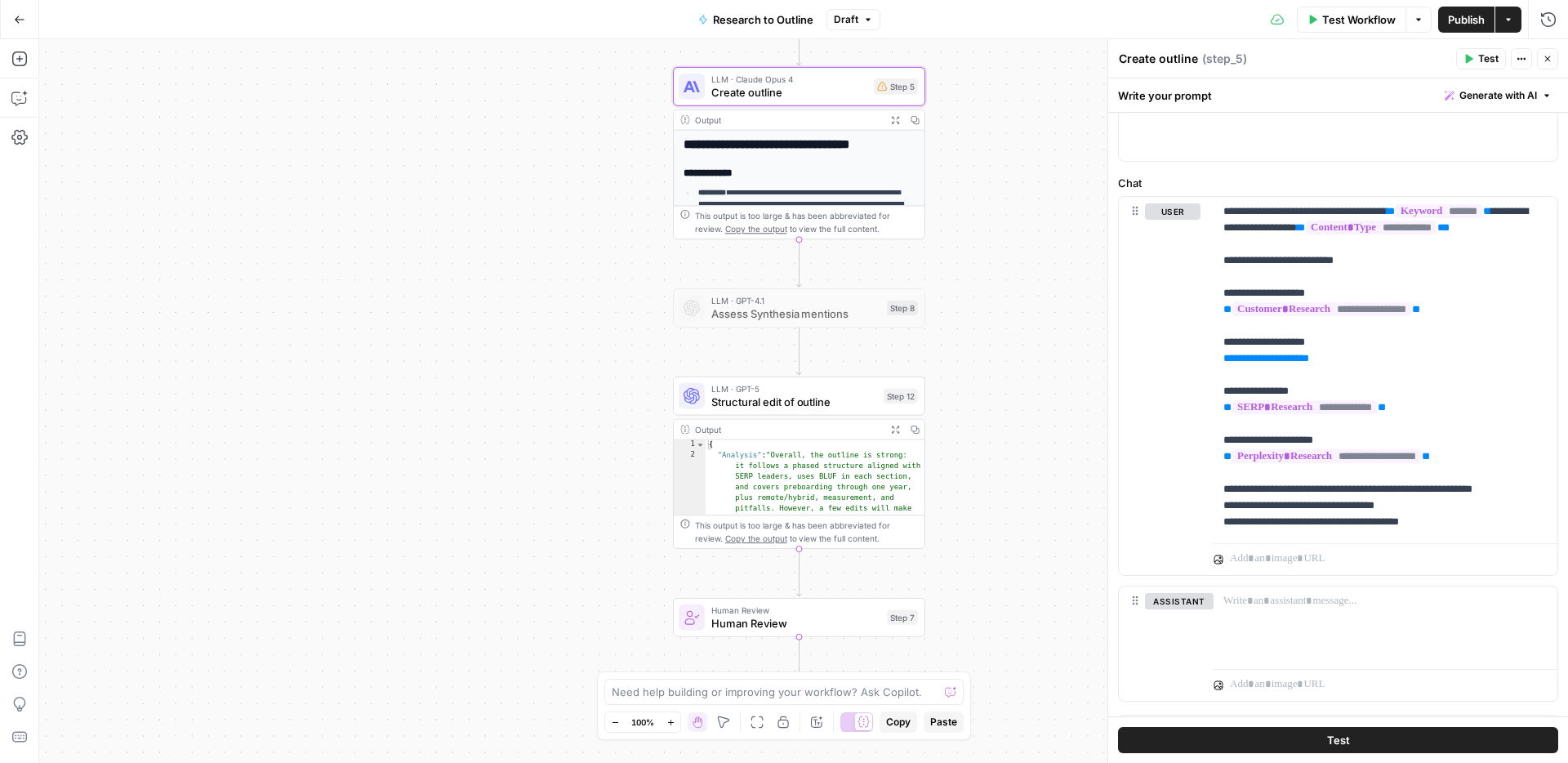
click at [783, 401] on span "Structural edit of outline" at bounding box center [794, 401] width 166 height 16
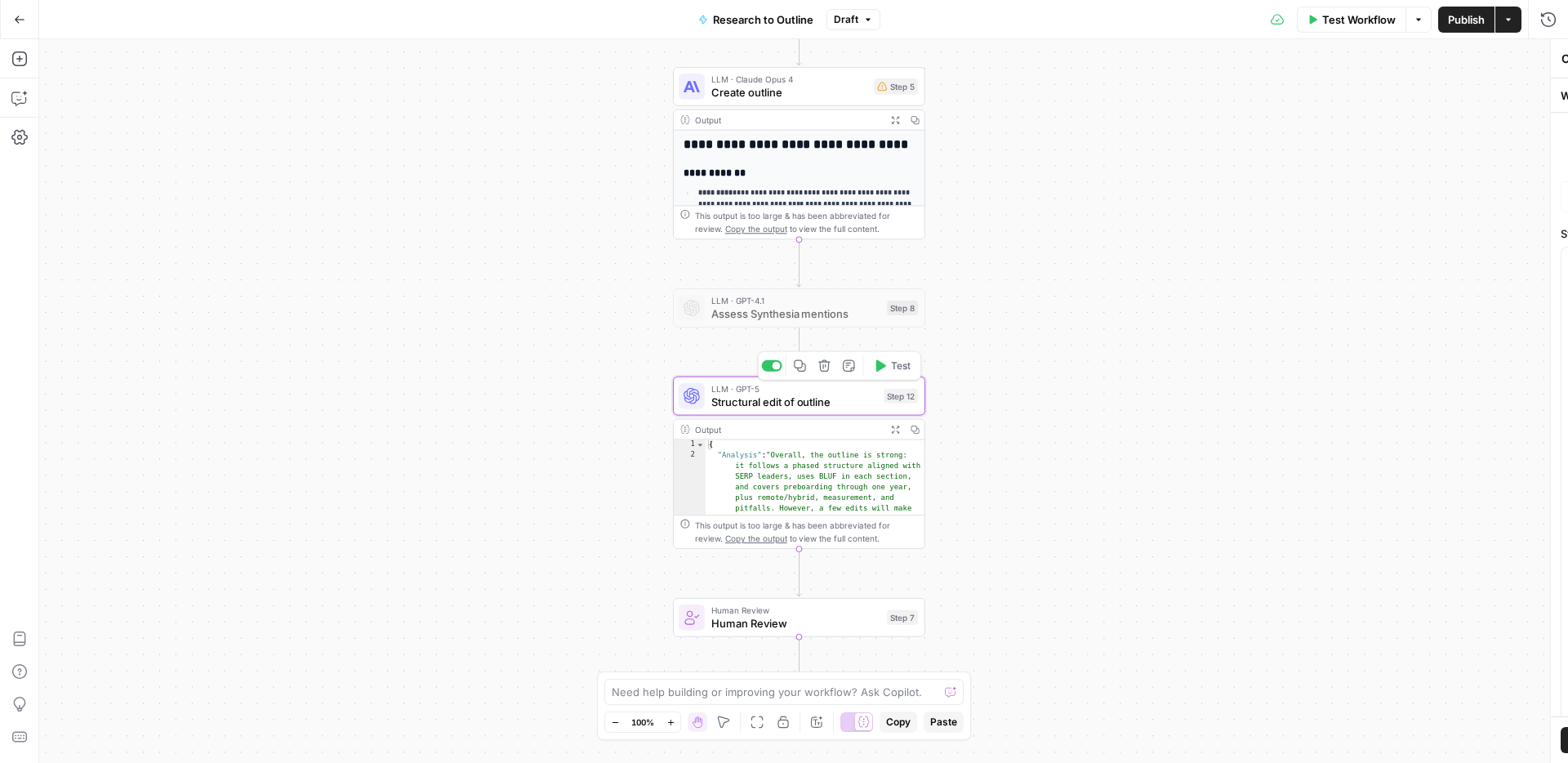
type textarea "Structural edit of outline"
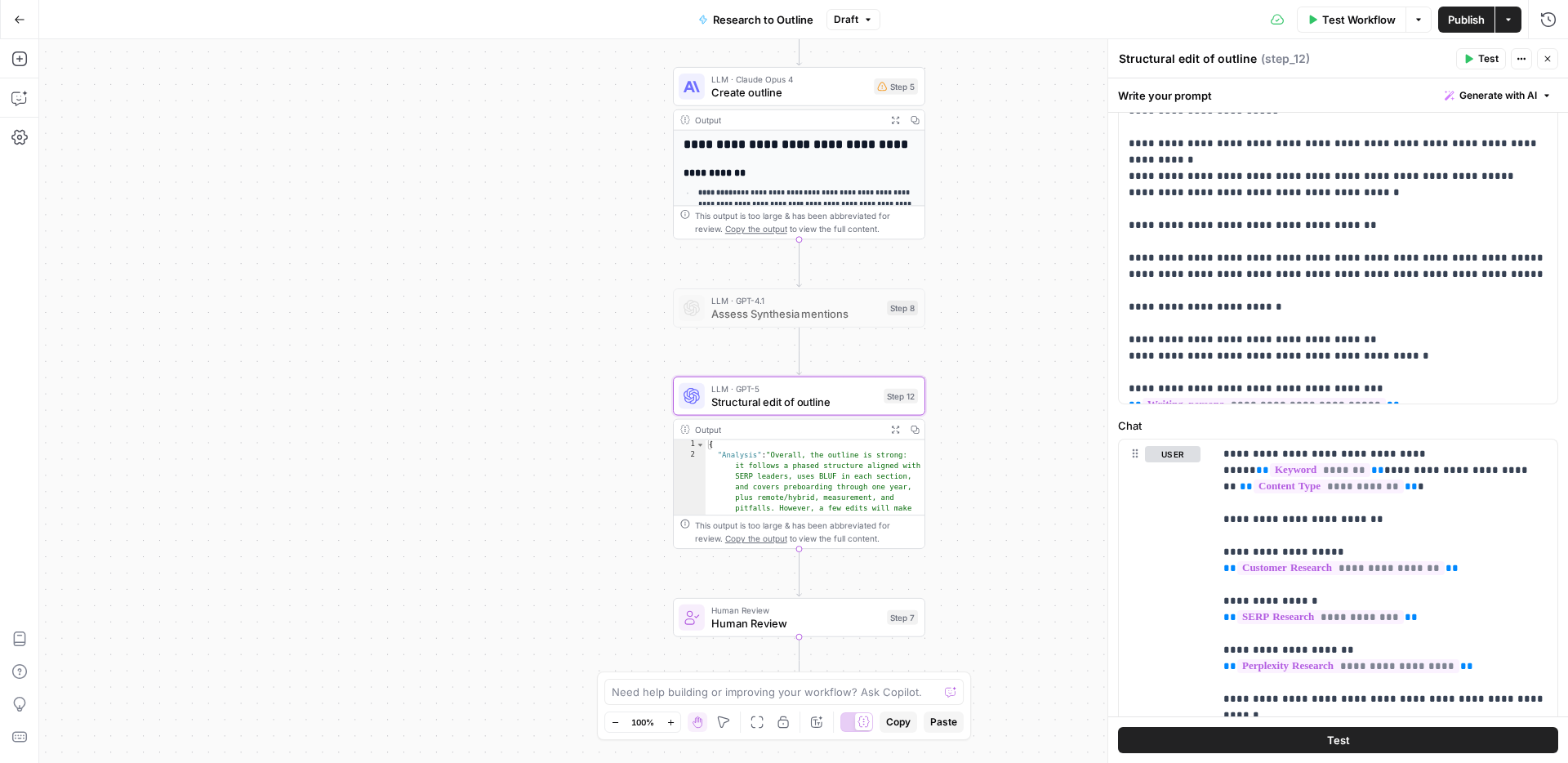
scroll to position [525, 0]
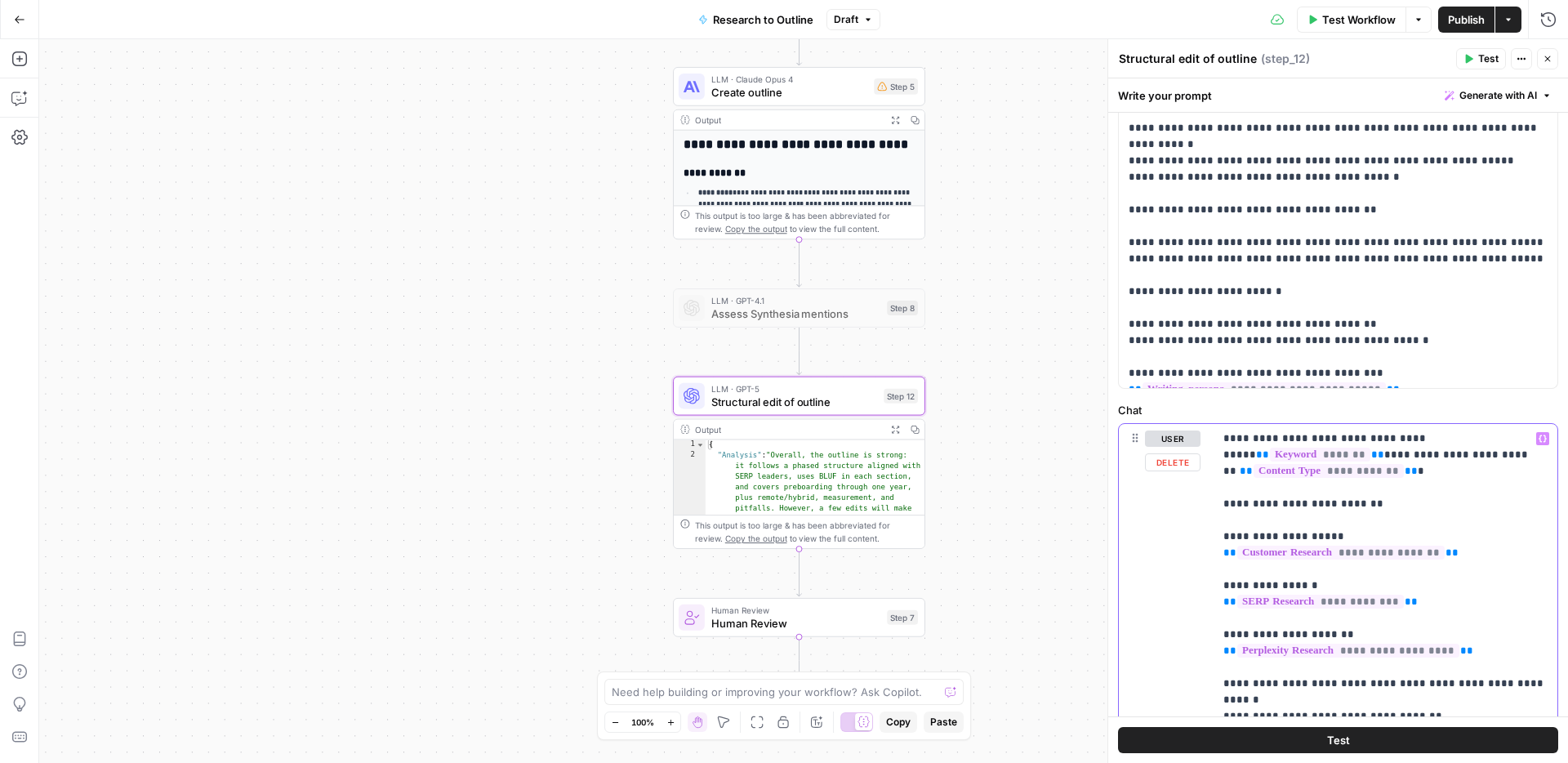
click at [1402, 519] on p "**********" at bounding box center [1385, 578] width 324 height 294
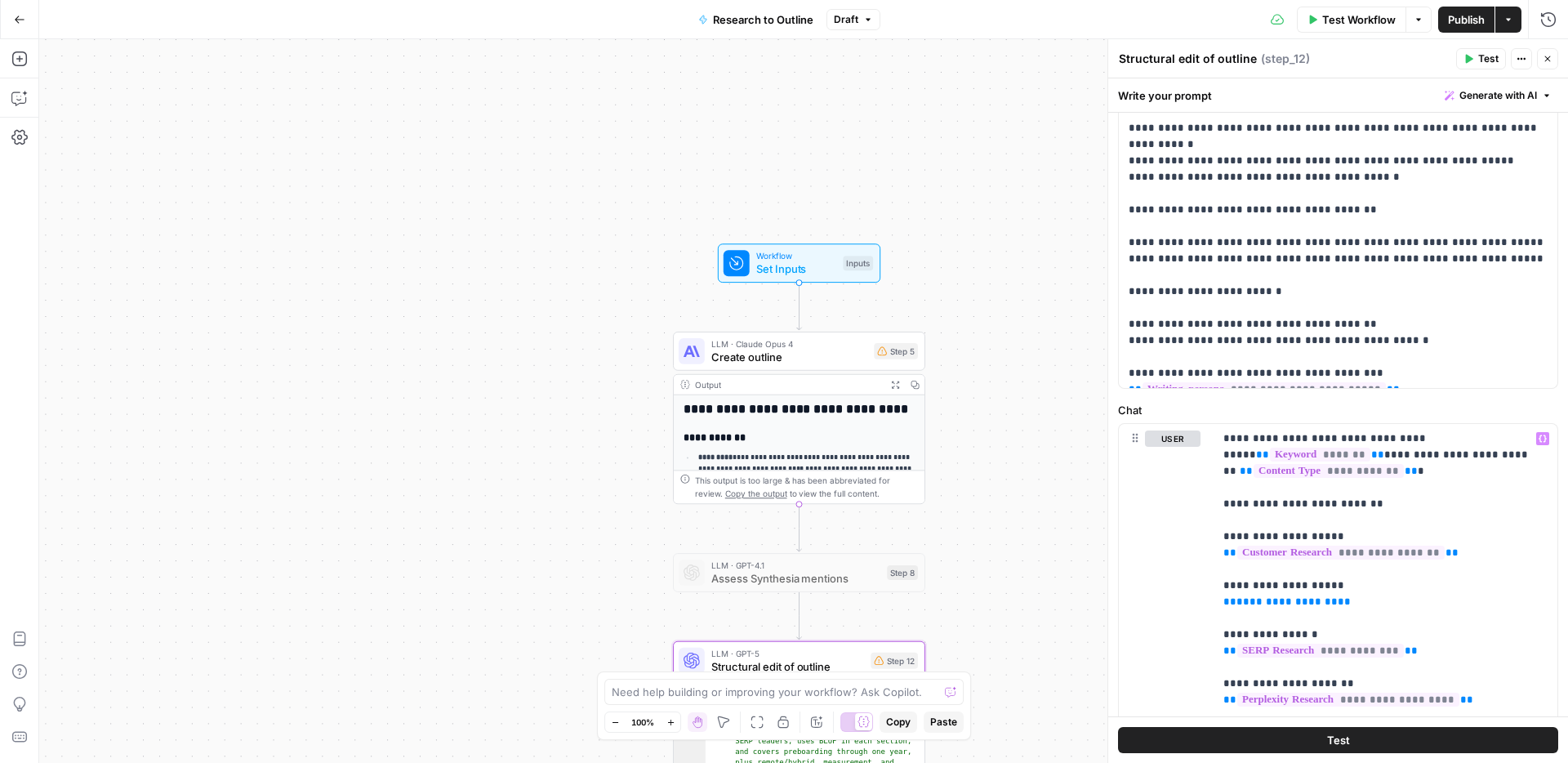
drag, startPoint x: 1037, startPoint y: 127, endPoint x: 1037, endPoint y: 393, distance: 266.0
click at [1037, 393] on div "**********" at bounding box center [804, 401] width 1529 height 724
click at [820, 269] on span "Set Inputs" at bounding box center [796, 269] width 81 height 16
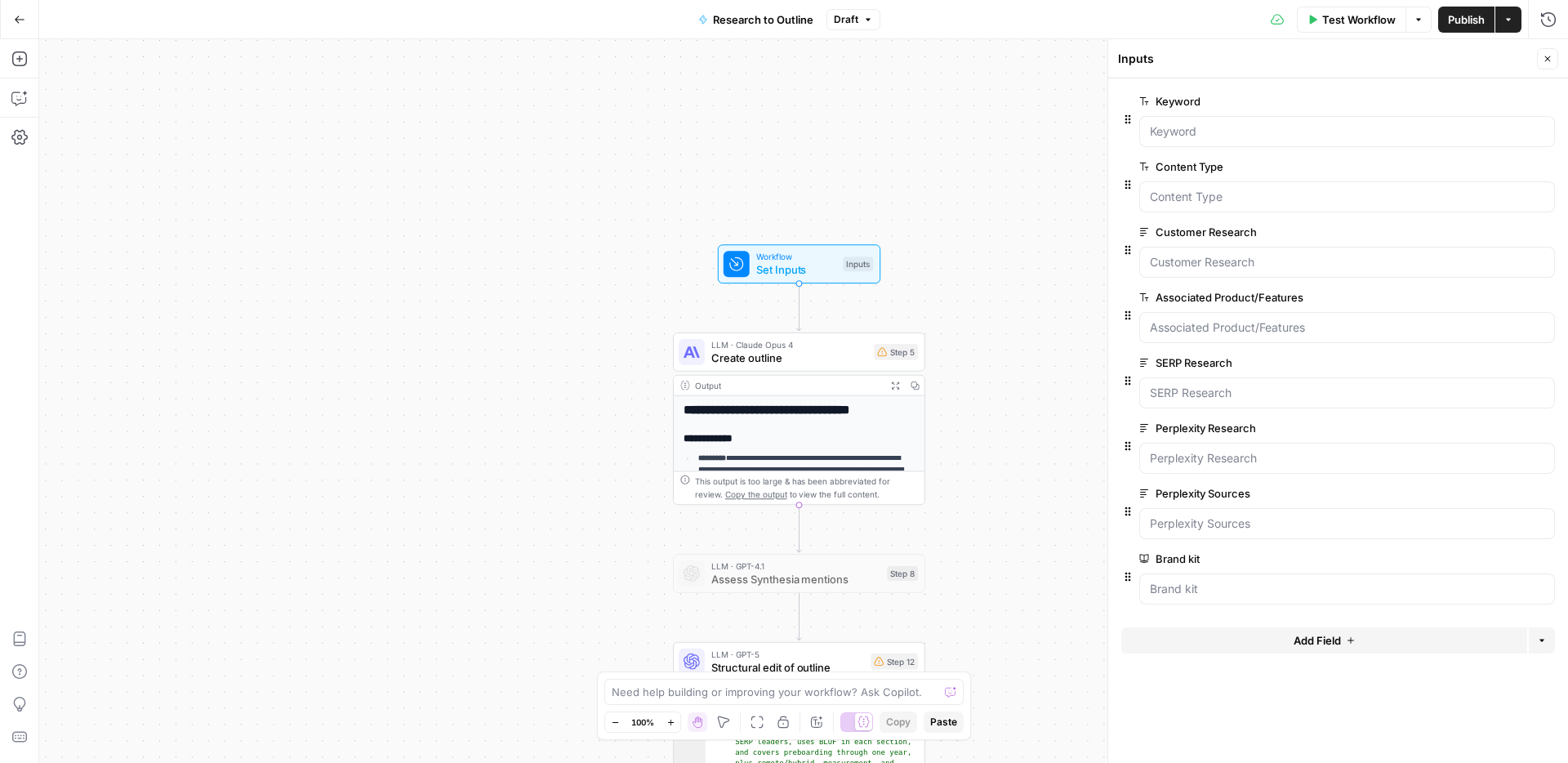
click at [1310, 639] on span "Add Field" at bounding box center [1317, 640] width 48 height 16
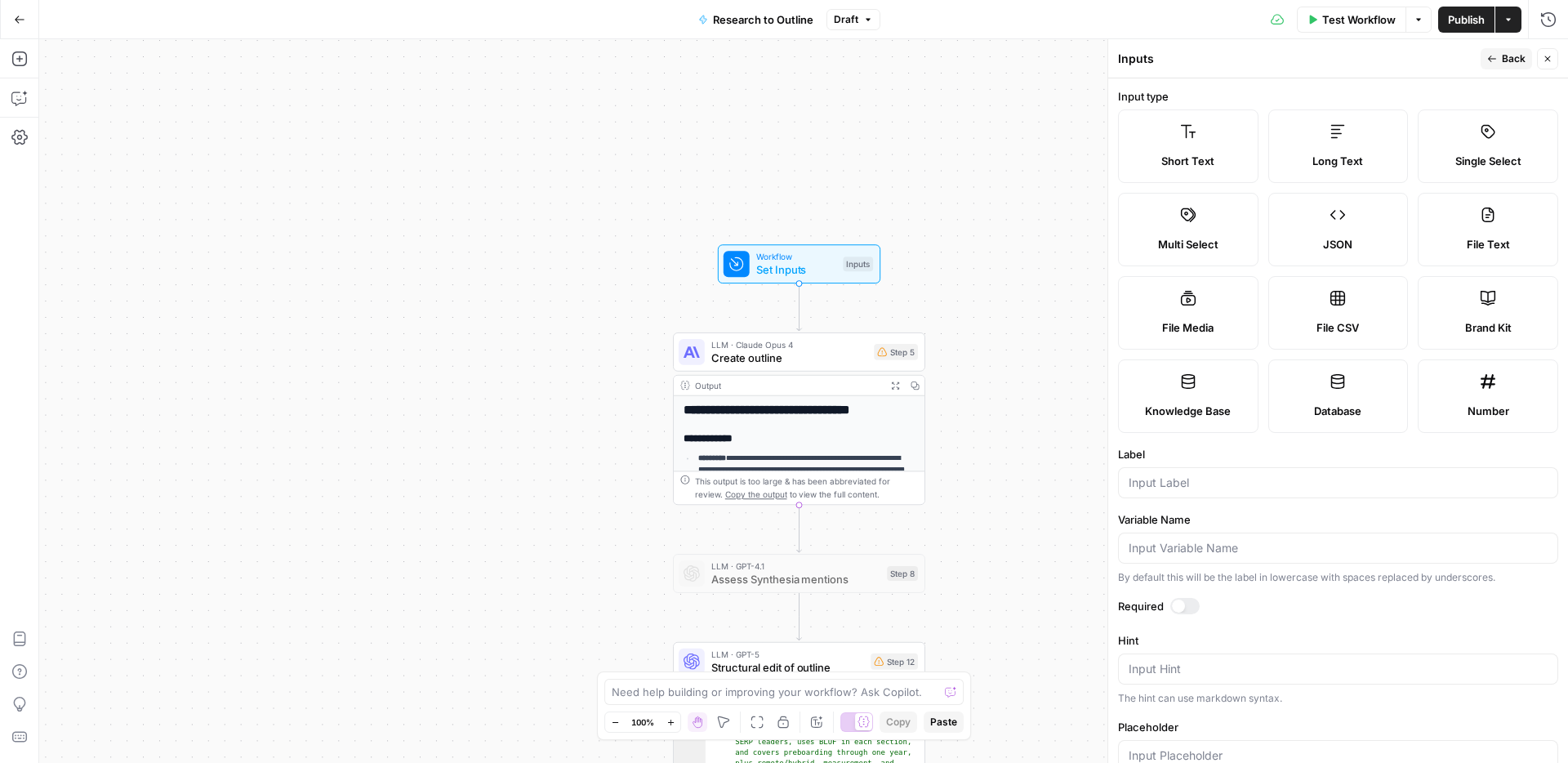
click at [1298, 153] on div "Long Text" at bounding box center [1339, 161] width 113 height 16
click at [1150, 485] on input "Label" at bounding box center [1338, 483] width 419 height 16
type input "Internal research"
click at [1550, 56] on icon "button" at bounding box center [1548, 59] width 10 height 10
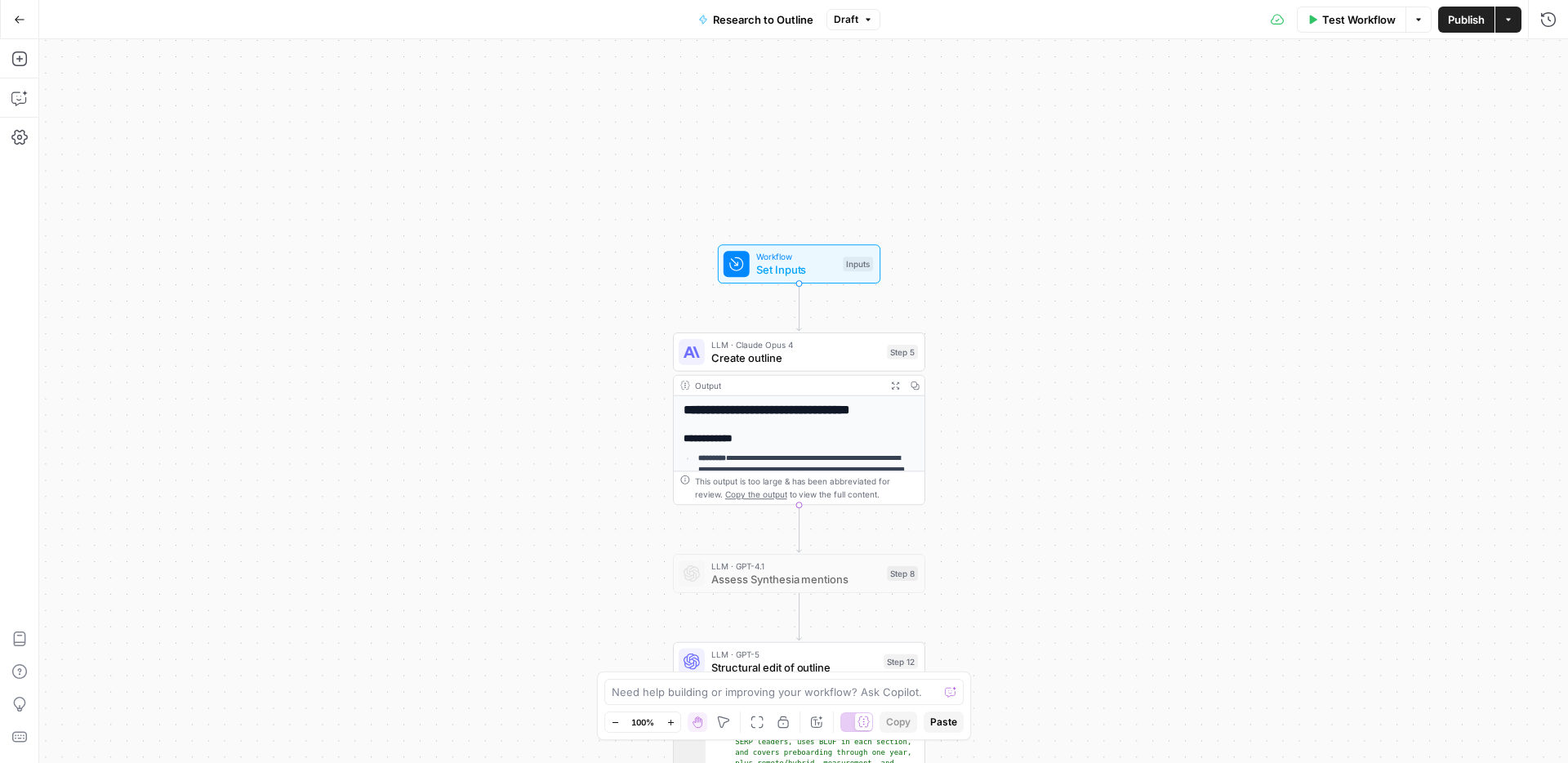
click at [787, 360] on span "Create outline" at bounding box center [796, 358] width 169 height 16
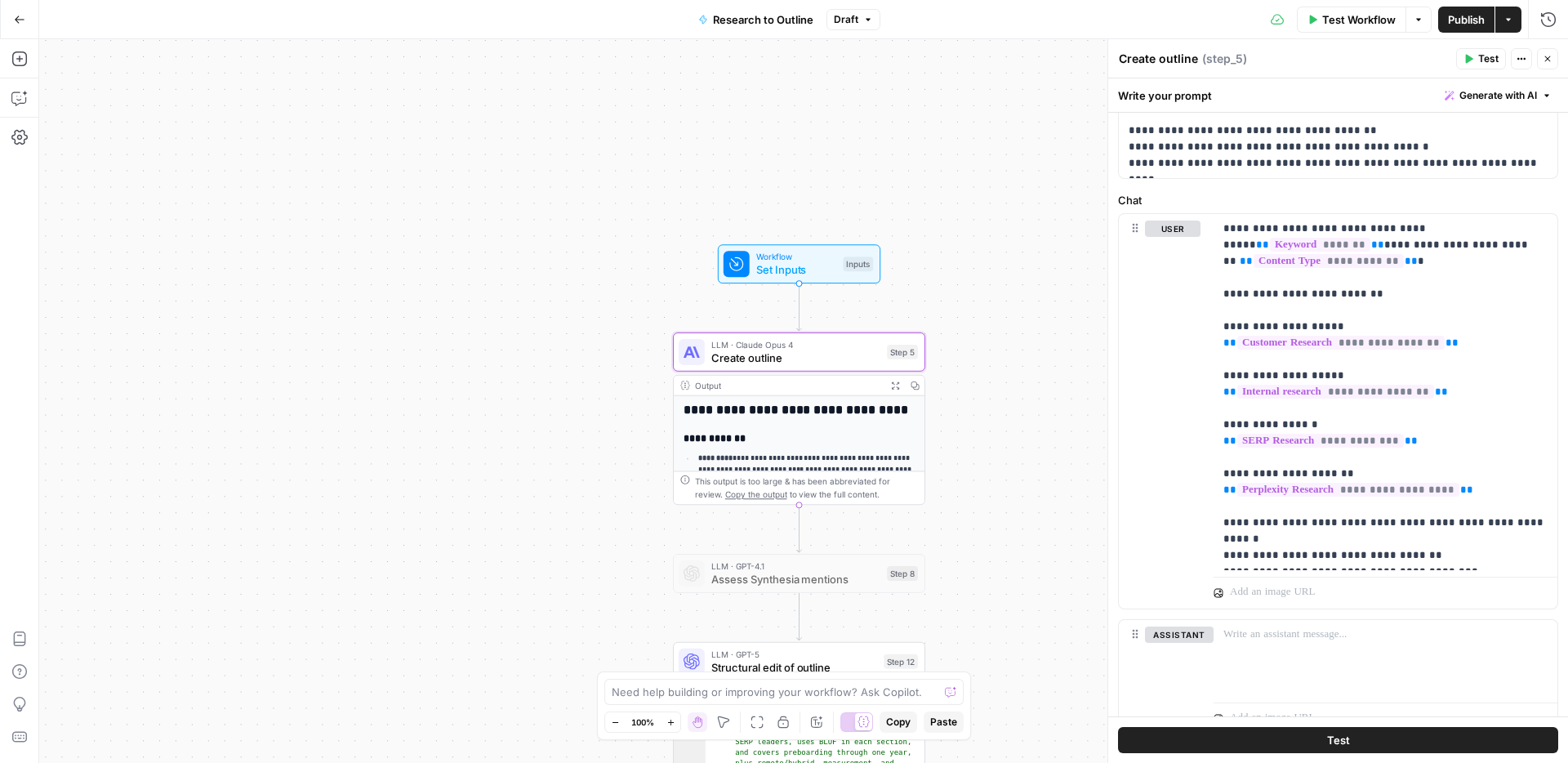
scroll to position [743, 0]
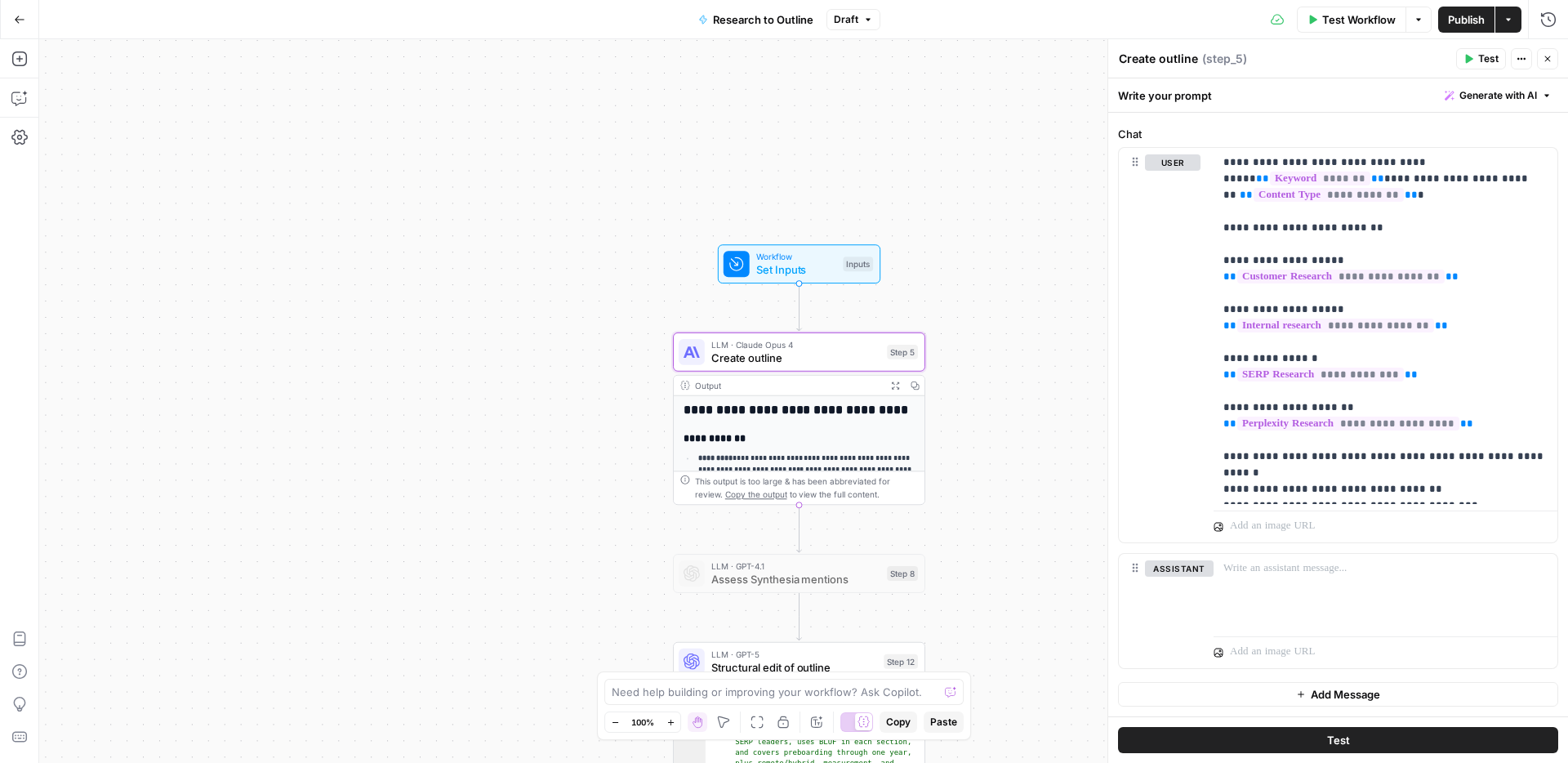
click at [1546, 59] on icon "button" at bounding box center [1548, 59] width 10 height 10
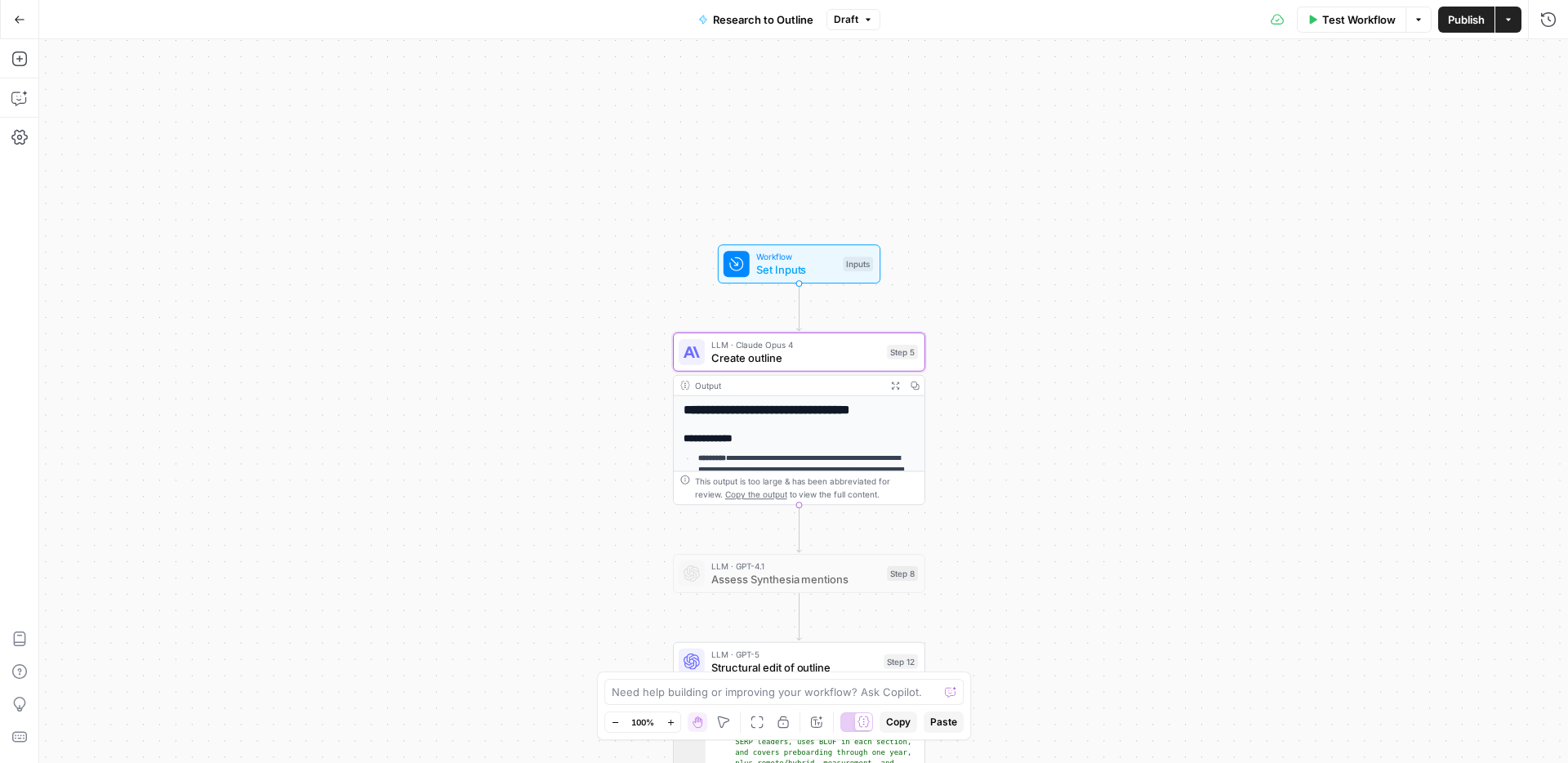
click at [1455, 32] on button "Publish" at bounding box center [1466, 20] width 56 height 26
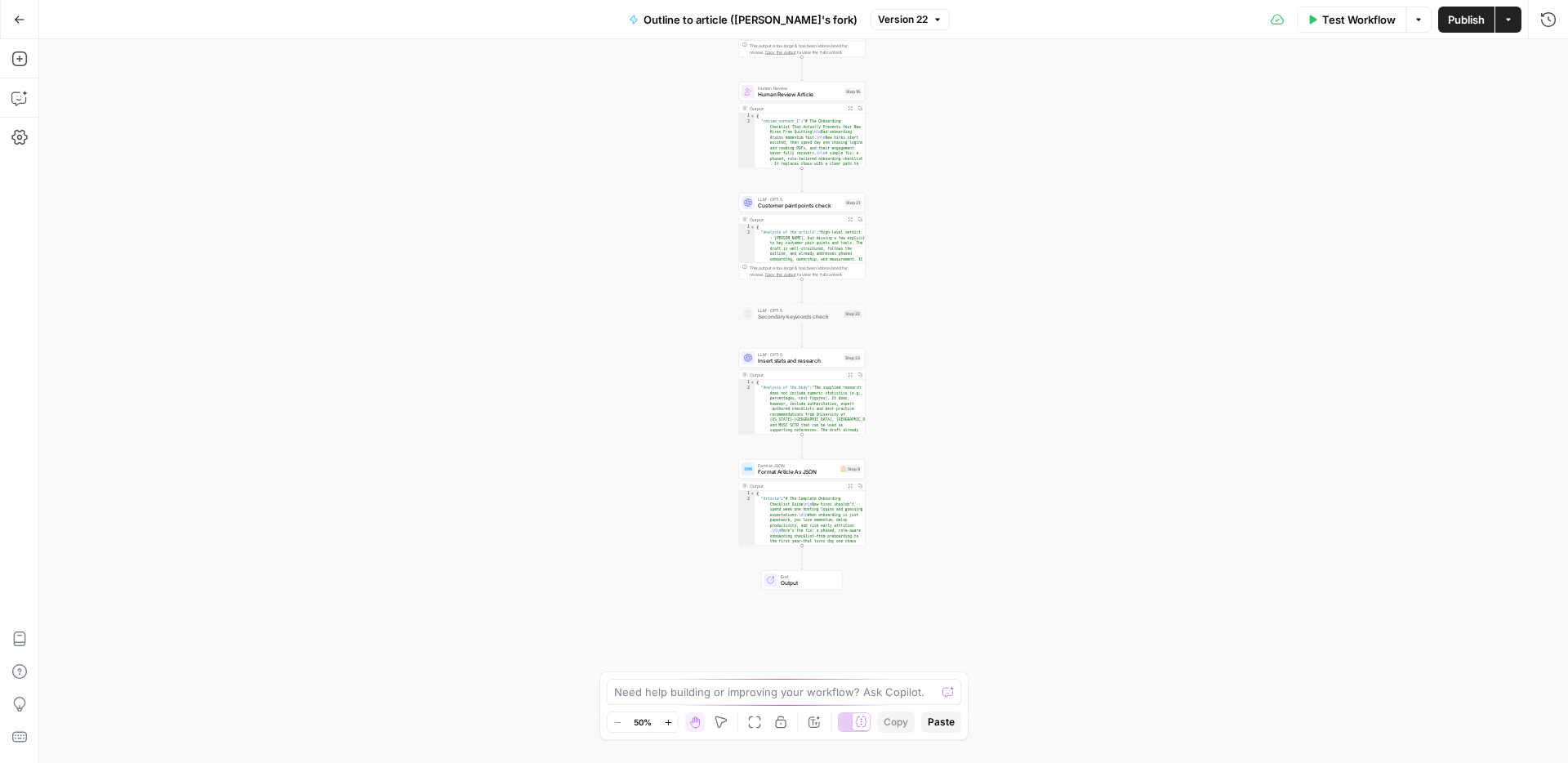
drag, startPoint x: 1062, startPoint y: 515, endPoint x: 1060, endPoint y: 150, distance: 365.0
click at [1060, 150] on div "**********" at bounding box center [804, 401] width 1529 height 724
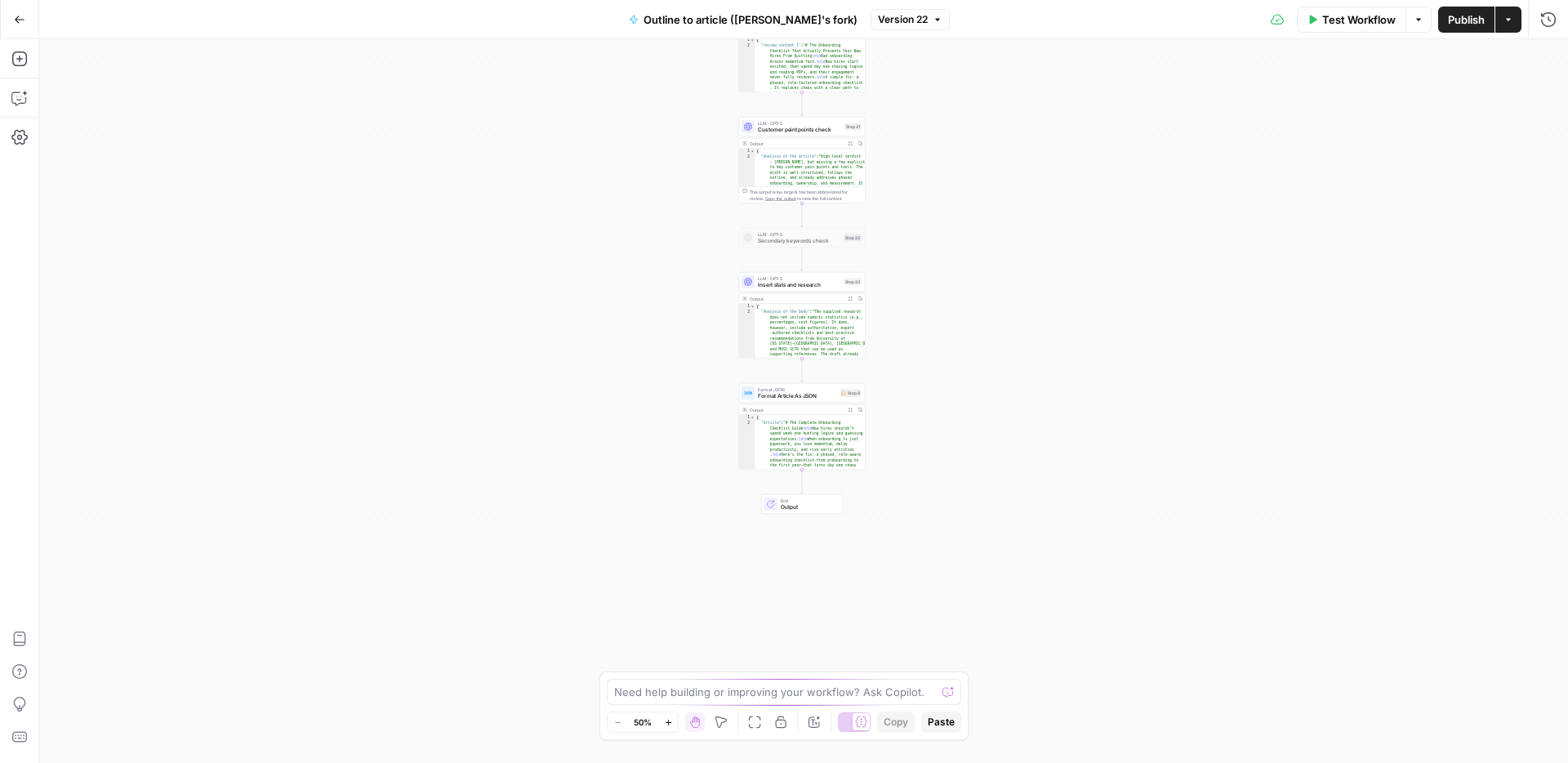
drag, startPoint x: 1046, startPoint y: 438, endPoint x: 1046, endPoint y: 362, distance: 76.0
click at [1046, 362] on div "**********" at bounding box center [804, 401] width 1529 height 724
click at [840, 395] on div "Step 9" at bounding box center [851, 393] width 22 height 8
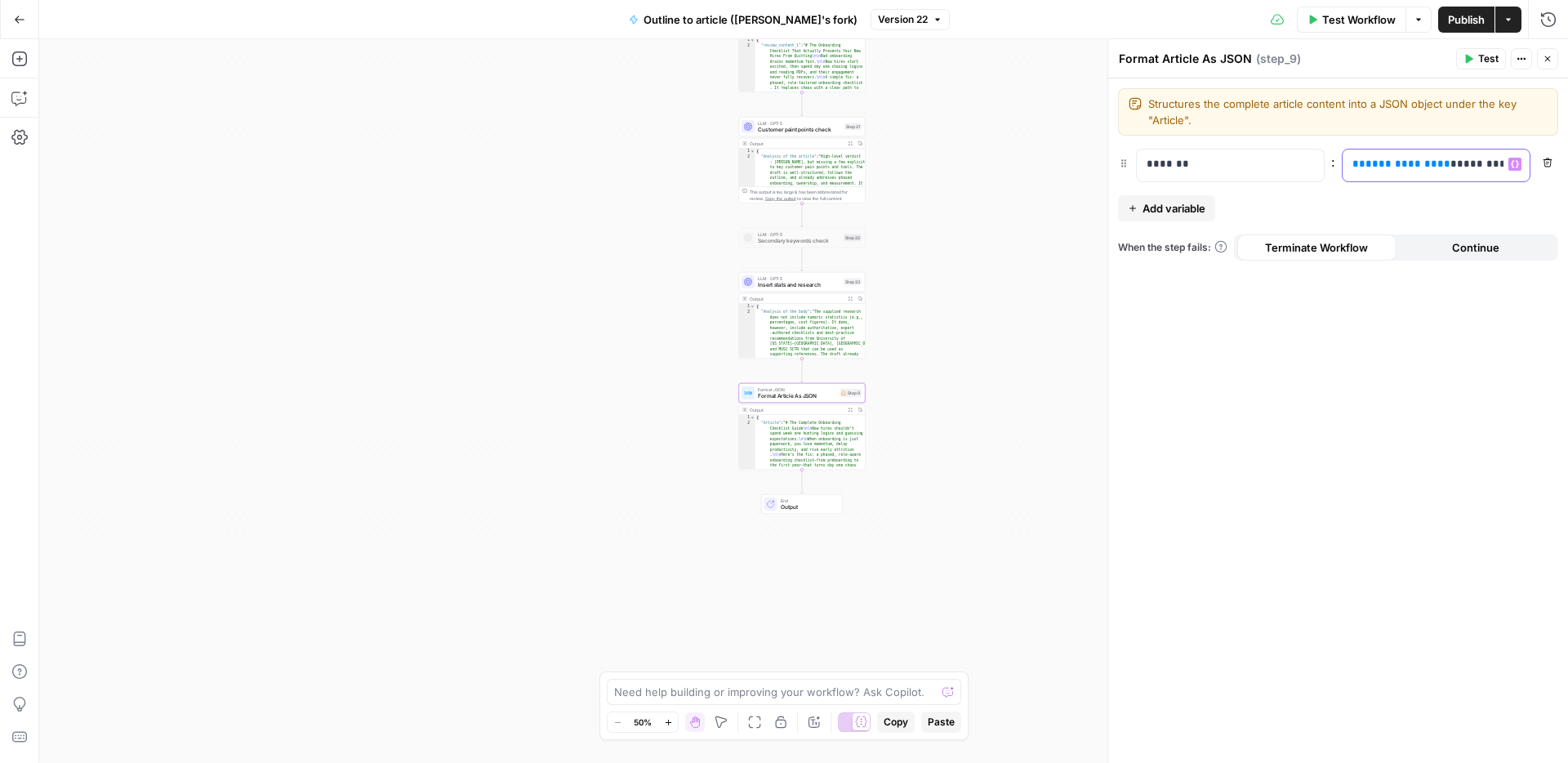
click at [1437, 168] on p "**********" at bounding box center [1435, 164] width 167 height 16
click at [1398, 163] on span "**********" at bounding box center [1408, 164] width 85 height 11
click at [1010, 339] on div "**********" at bounding box center [804, 401] width 1529 height 724
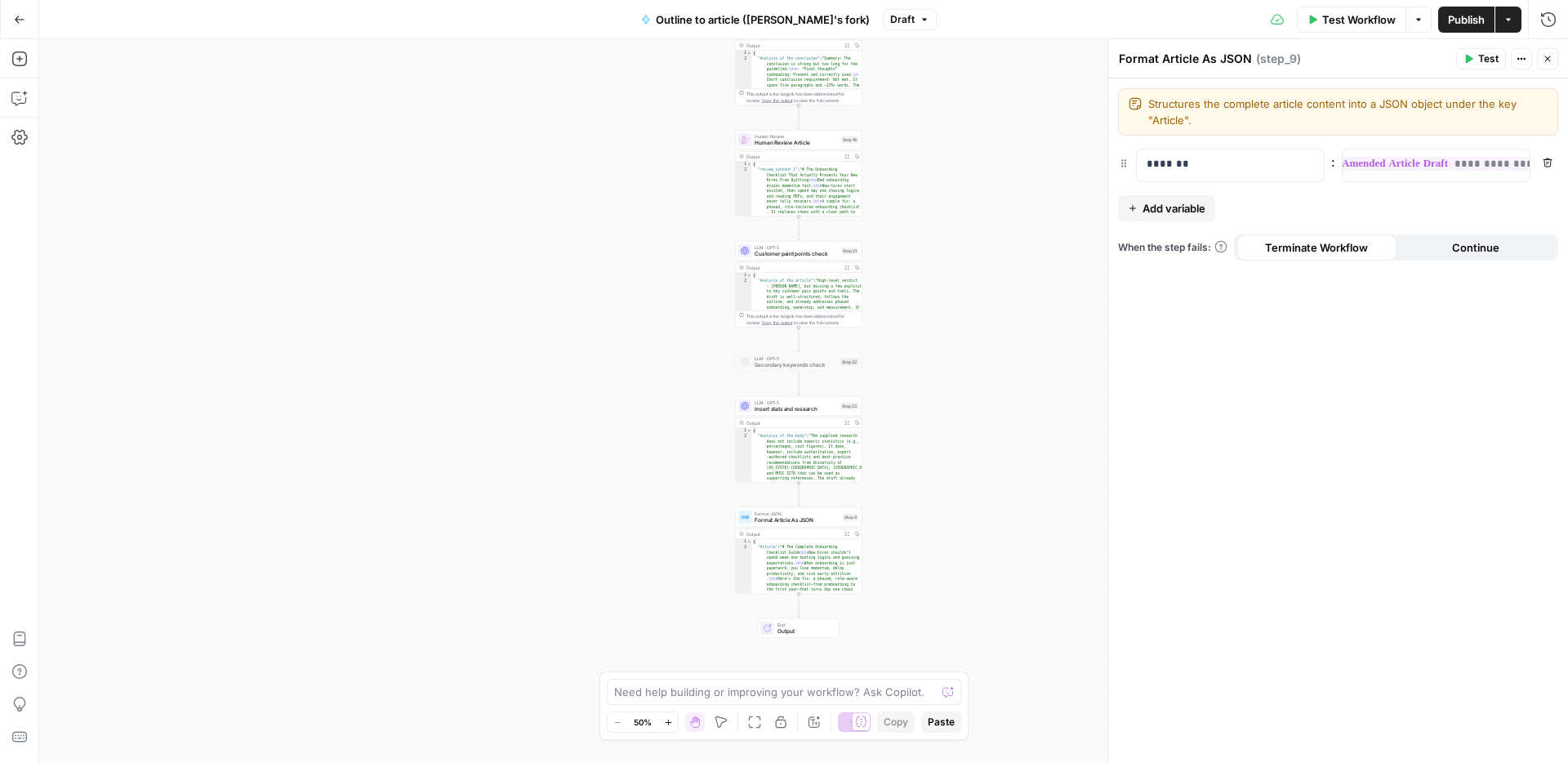
drag, startPoint x: 985, startPoint y: 225, endPoint x: 982, endPoint y: 346, distance: 121.0
click at [982, 348] on div "**********" at bounding box center [804, 401] width 1529 height 724
click at [1463, 23] on span "Publish" at bounding box center [1466, 19] width 37 height 16
